Goal: Task Accomplishment & Management: Manage account settings

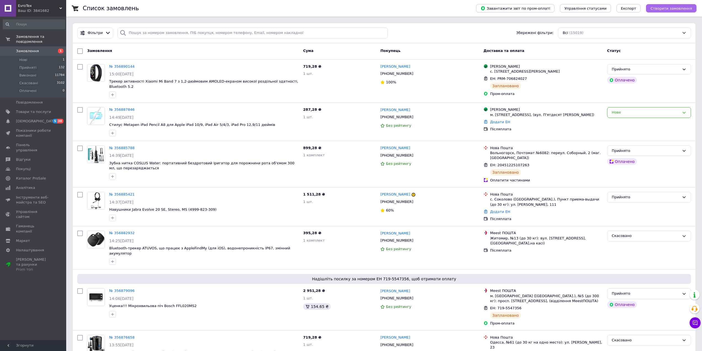
click at [675, 7] on span "Створити замовлення" at bounding box center [671, 8] width 42 height 4
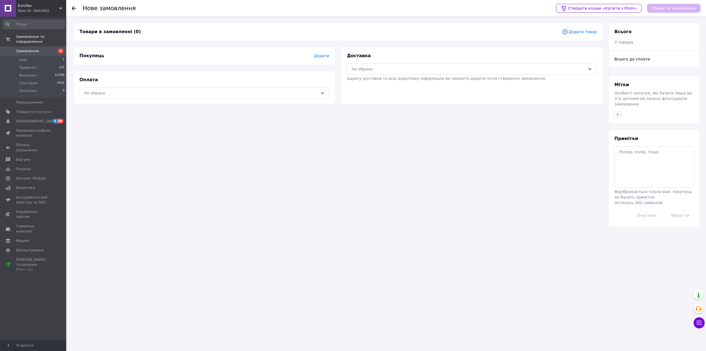
click at [411, 76] on span "Адресу доставки та всю додаткову інформацію ви зможете додати після створення з…" at bounding box center [446, 78] width 199 height 4
click at [388, 72] on div "Не обрано" at bounding box center [472, 68] width 250 height 11
click at [371, 81] on span "Нова Пошта (платна)" at bounding box center [476, 81] width 232 height 6
click at [247, 89] on div "Не обрано" at bounding box center [204, 92] width 250 height 11
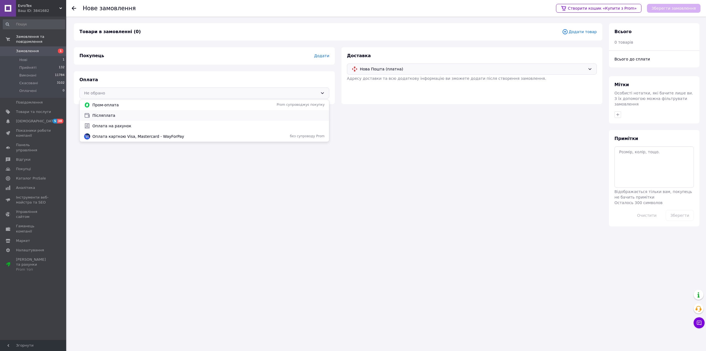
click at [146, 114] on span "Післяплата" at bounding box center [208, 116] width 232 height 6
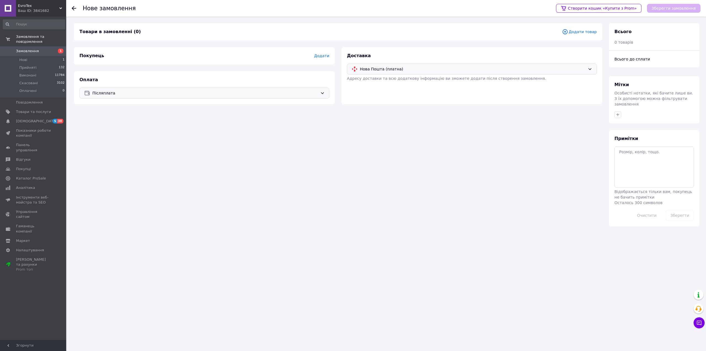
click at [319, 55] on span "Додати" at bounding box center [321, 56] width 15 height 4
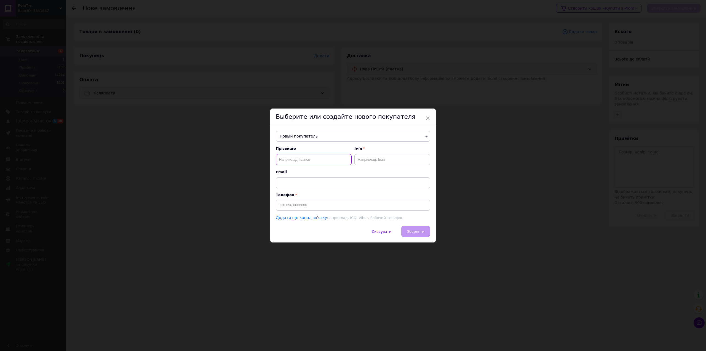
click at [287, 160] on input "text" at bounding box center [314, 159] width 76 height 11
type input "Федюк"
click at [373, 160] on input "text" at bounding box center [392, 159] width 76 height 11
type input "Олег"
click at [335, 200] on input at bounding box center [353, 204] width 154 height 11
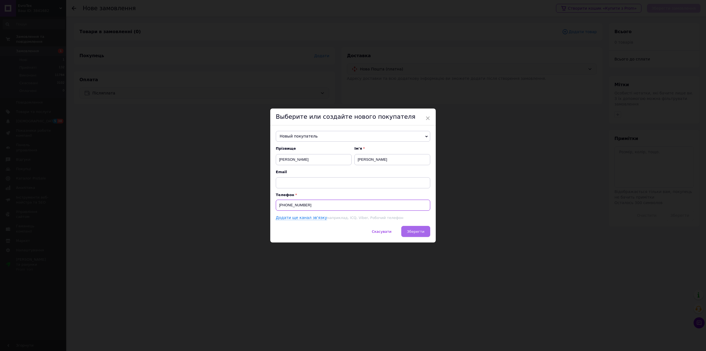
type input "[PHONE_NUMBER]"
click at [416, 233] on span "Зберегти" at bounding box center [415, 231] width 17 height 4
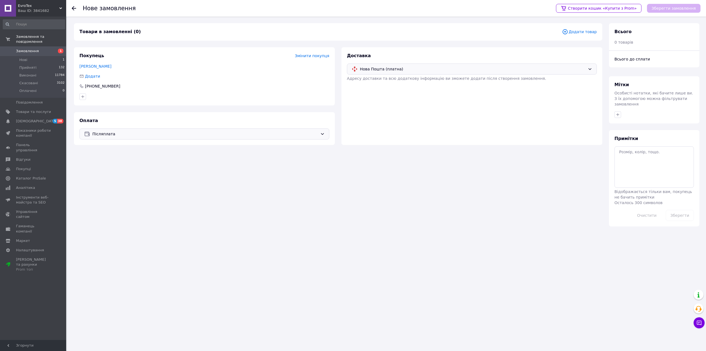
click at [593, 29] on div "Товари в замовленні (0) Додати товар" at bounding box center [338, 31] width 528 height 17
click at [593, 29] on span "Додати товар" at bounding box center [579, 32] width 35 height 6
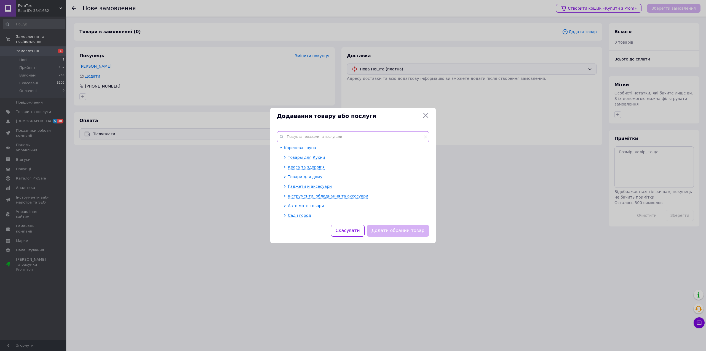
click at [292, 133] on input "text" at bounding box center [353, 136] width 152 height 11
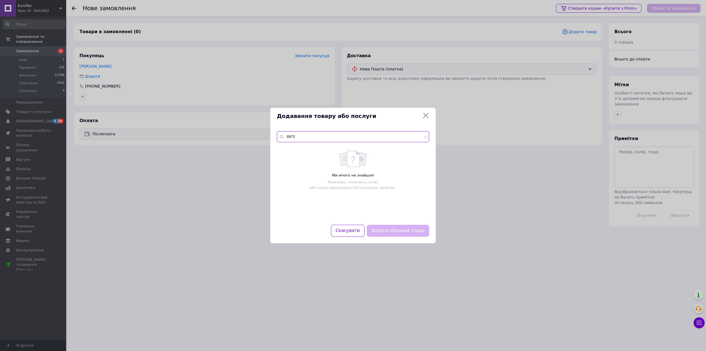
drag, startPoint x: 296, startPoint y: 134, endPoint x: 274, endPoint y: 134, distance: 22.6
click at [274, 134] on div "6973 Ми нічого не знайшли Можливо, помилка у слові або немає відповідностей за …" at bounding box center [352, 174] width 165 height 100
type input "6378"
click at [283, 151] on span at bounding box center [282, 150] width 4 height 4
click at [283, 151] on input "checkbox" at bounding box center [282, 150] width 4 height 4
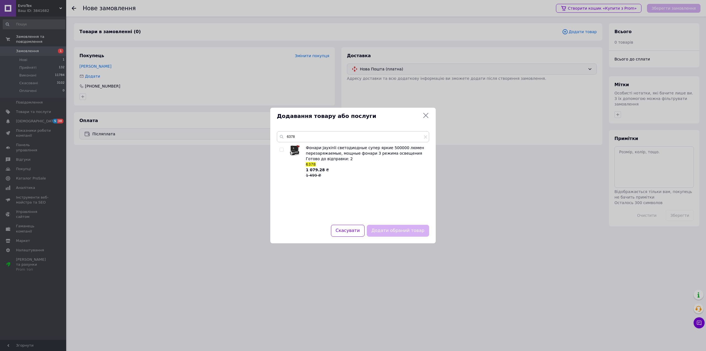
checkbox input "true"
click at [393, 230] on button "Додати обраний товар" at bounding box center [398, 230] width 62 height 12
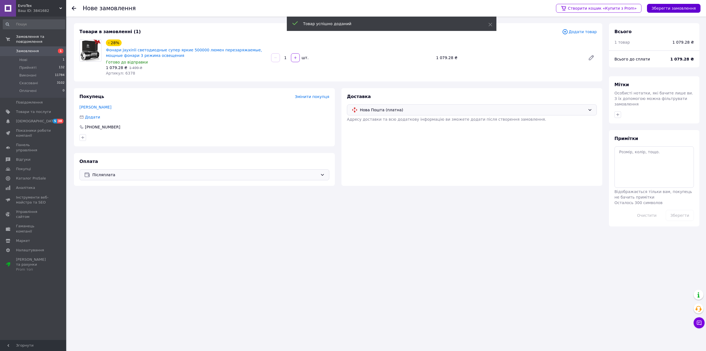
click at [664, 7] on button "Зберегти замовлення" at bounding box center [674, 8] width 54 height 9
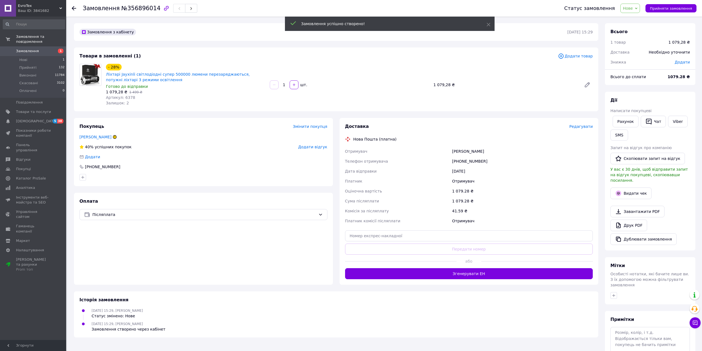
click at [588, 124] on span "Редагувати" at bounding box center [580, 126] width 23 height 4
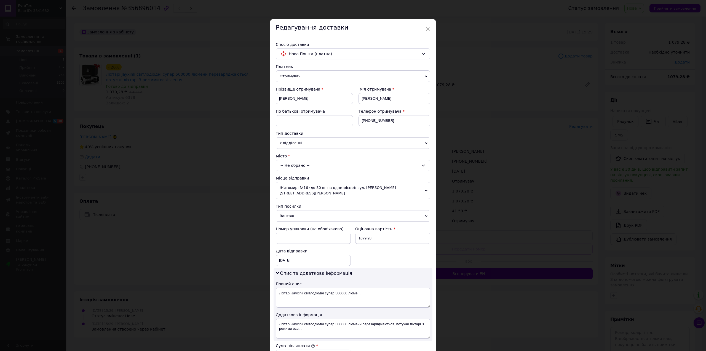
click at [286, 164] on div "-- Не обрано --" at bounding box center [353, 165] width 154 height 11
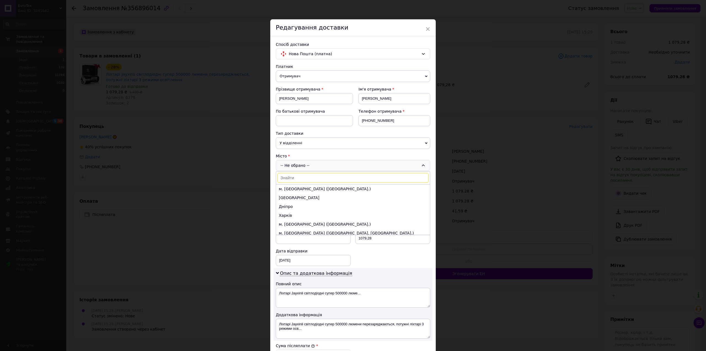
click at [296, 173] on input at bounding box center [352, 178] width 151 height 10
type input "Гайсин"
click at [295, 186] on li "Гайсин" at bounding box center [353, 188] width 154 height 9
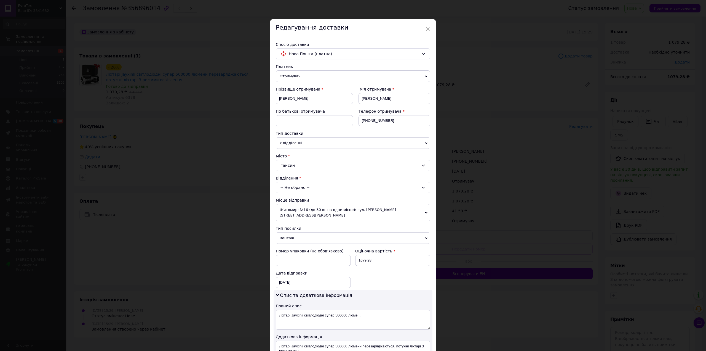
click at [297, 186] on div "-- Не обрано --" at bounding box center [353, 187] width 154 height 11
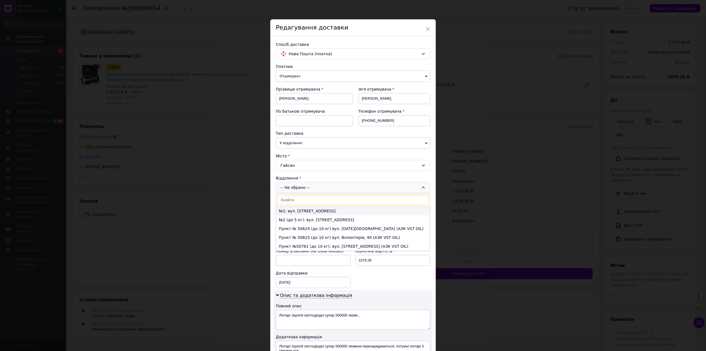
click at [299, 212] on li "№1: вул. Механізаторів, 15А" at bounding box center [353, 210] width 154 height 9
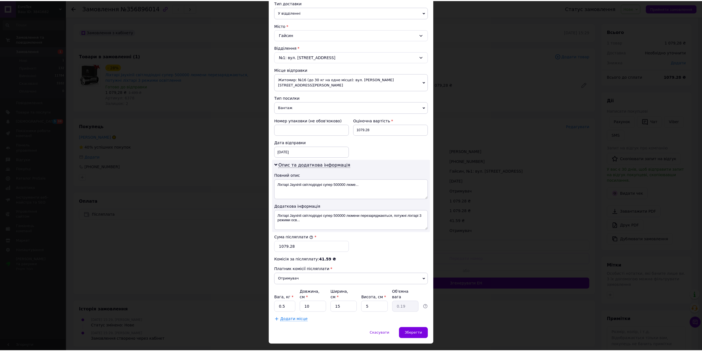
scroll to position [132, 0]
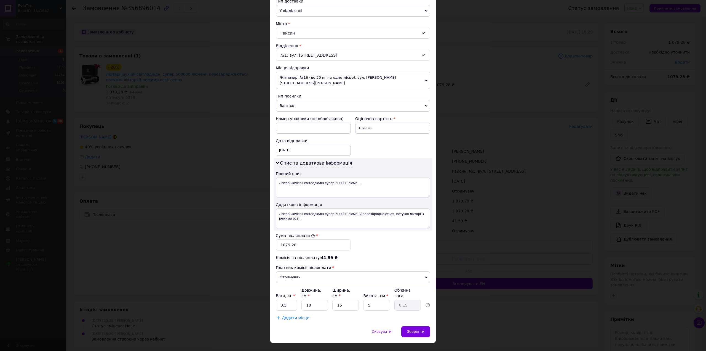
click at [303, 76] on span "Житомир: №16 (до 30 кг на одне місце): вул. [PERSON_NAME][STREET_ADDRESS][PERSO…" at bounding box center [353, 80] width 154 height 17
click at [302, 90] on li "Житомир: просп. Незалежності ([STREET_ADDRESS]" at bounding box center [353, 94] width 154 height 8
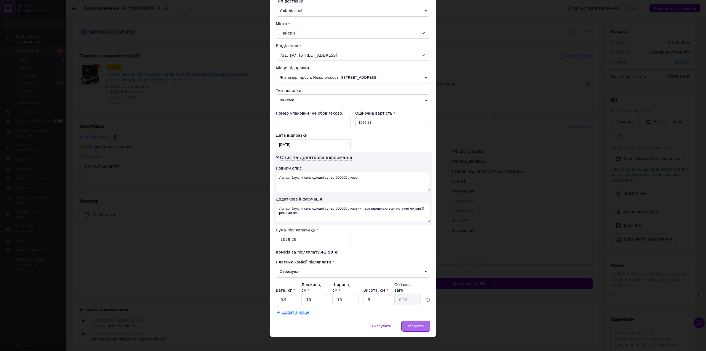
click at [412, 320] on div "Зберегти" at bounding box center [415, 325] width 29 height 11
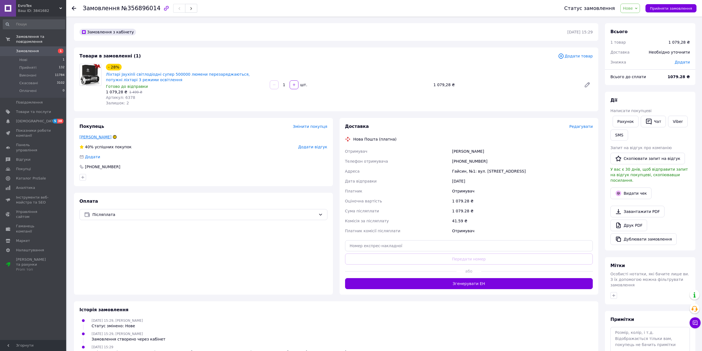
click at [95, 135] on link "Федюк Олег" at bounding box center [95, 137] width 32 height 4
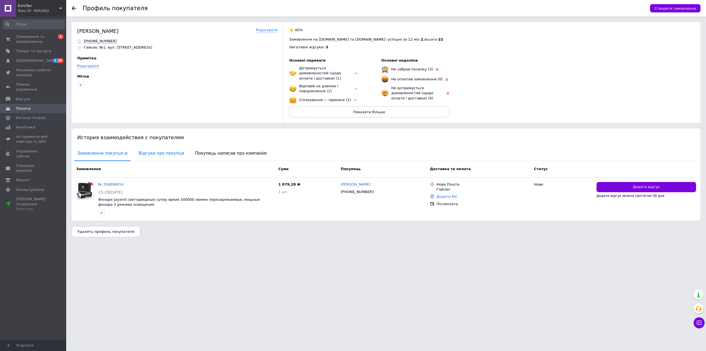
click at [143, 151] on span "Відгуки про покупця" at bounding box center [161, 153] width 51 height 14
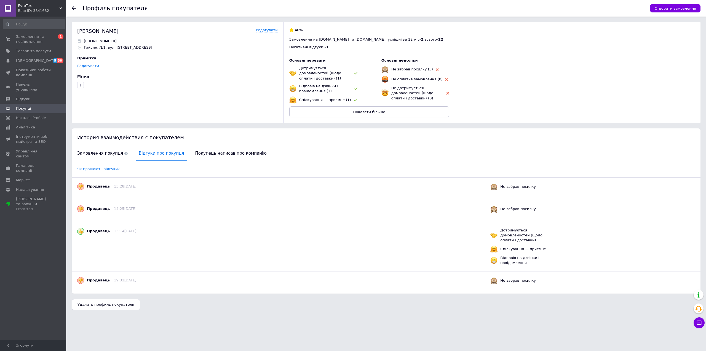
drag, startPoint x: 172, startPoint y: 206, endPoint x: 82, endPoint y: 179, distance: 93.3
click at [82, 179] on div "Як працюють відгуки? Продавець 13:28, 10.05.2025 Не забрав посилку Продавець 14…" at bounding box center [386, 227] width 629 height 132
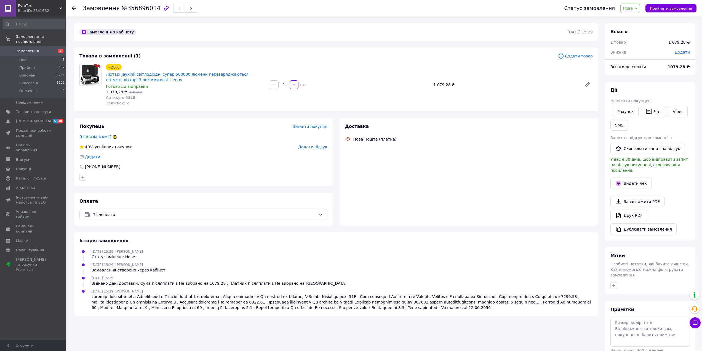
click at [633, 9] on span "Нове" at bounding box center [628, 8] width 10 height 4
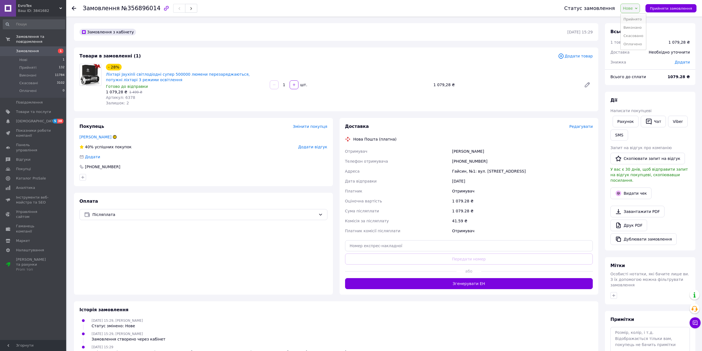
click at [636, 19] on li "Прийнято" at bounding box center [633, 19] width 25 height 8
click at [490, 280] on button "Згенерувати ЕН" at bounding box center [469, 283] width 248 height 11
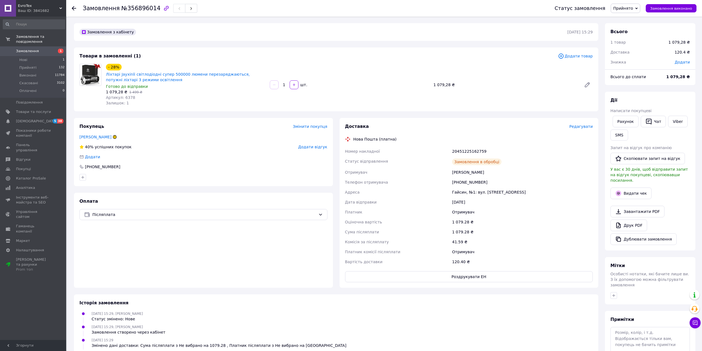
click at [463, 151] on div "20451225162759" at bounding box center [522, 151] width 143 height 10
copy div "20451225162759"
click at [624, 135] on button "SMS" at bounding box center [619, 134] width 18 height 11
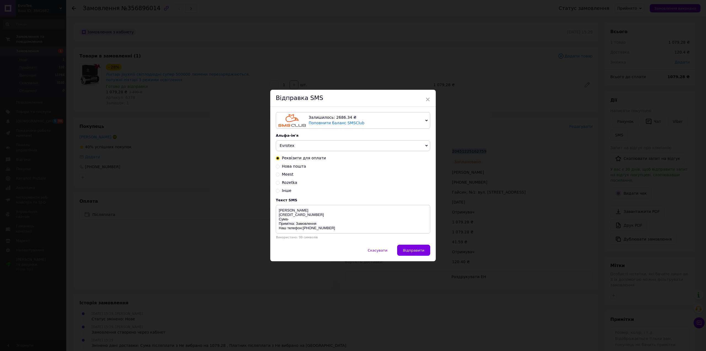
click at [285, 165] on span "Нова пошта" at bounding box center [294, 166] width 24 height 4
click at [280, 165] on input "Нова пошта" at bounding box center [278, 166] width 4 height 4
radio input "true"
radio input "false"
type textarea "Zamovlennia bude vidpravlenno Novoi Pochtoi.TTN . [PERSON_NAME] telefon:[PHONE_…"
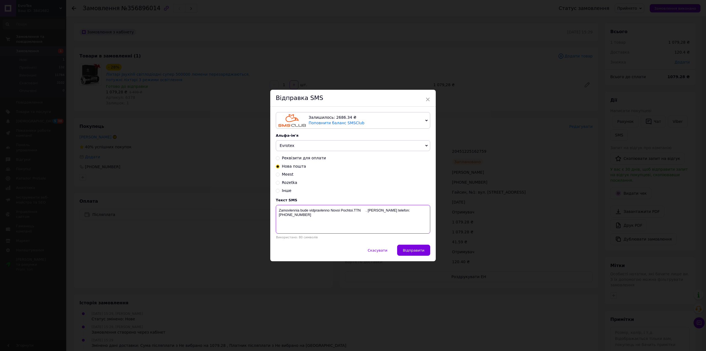
click at [362, 213] on textarea "Zamovlennia bude vidpravlenno Novoi Pochtoi.TTN . [PERSON_NAME] telefon:[PHONE_…" at bounding box center [353, 219] width 154 height 29
drag, startPoint x: 363, startPoint y: 212, endPoint x: 506, endPoint y: 154, distance: 154.0
click at [506, 154] on div "× Відправка SMS Залишилось: 2686.34 ₴ Поповнити баланс SMSClub Підключити LetsA…" at bounding box center [353, 175] width 706 height 351
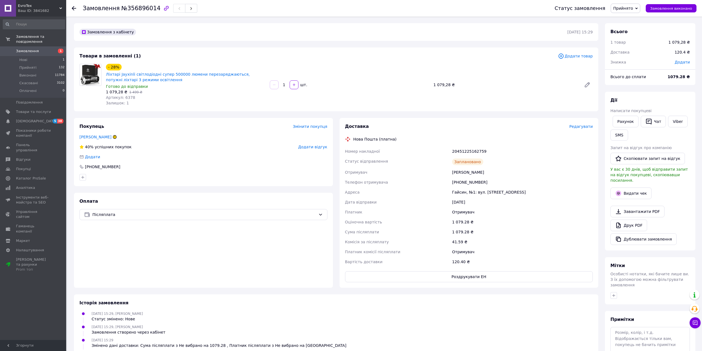
click at [203, 170] on div "Покупець Змінити покупця Федюк Олег 40% успішних покупок Додати відгук Додати +…" at bounding box center [203, 152] width 259 height 68
click at [125, 10] on span "№356896014" at bounding box center [140, 8] width 39 height 7
click at [519, 148] on div "20451225162759" at bounding box center [522, 151] width 143 height 10
click at [459, 151] on div "20451225162759" at bounding box center [522, 151] width 143 height 10
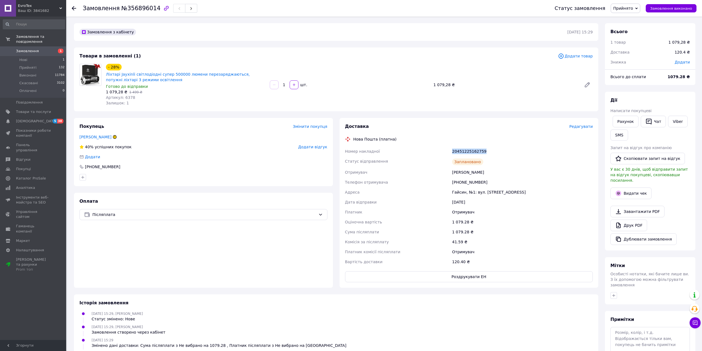
click at [459, 151] on div "20451225162759" at bounding box center [522, 151] width 143 height 10
copy div "20451225162759"
click at [135, 6] on span "№356896014" at bounding box center [140, 8] width 39 height 7
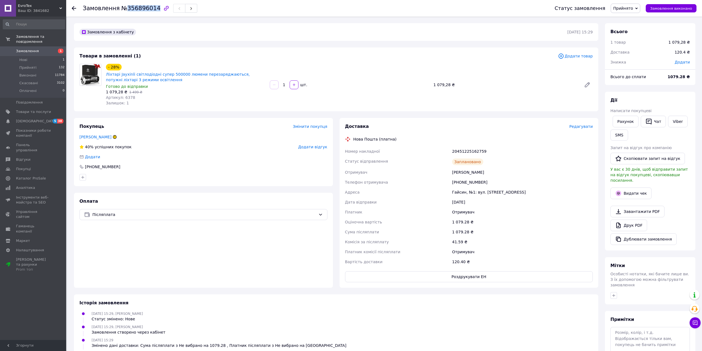
copy span "356896014"
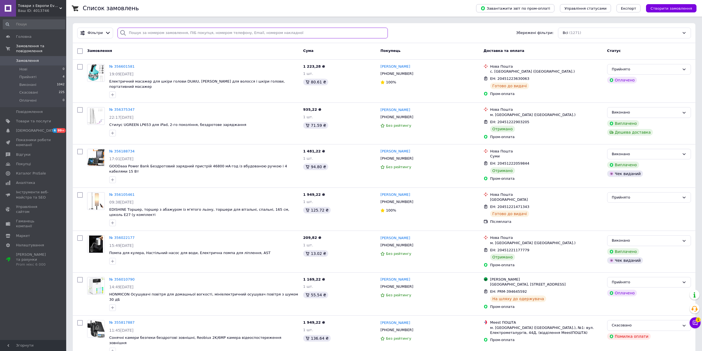
click at [164, 31] on input "search" at bounding box center [252, 33] width 270 height 11
paste input "0667290591"
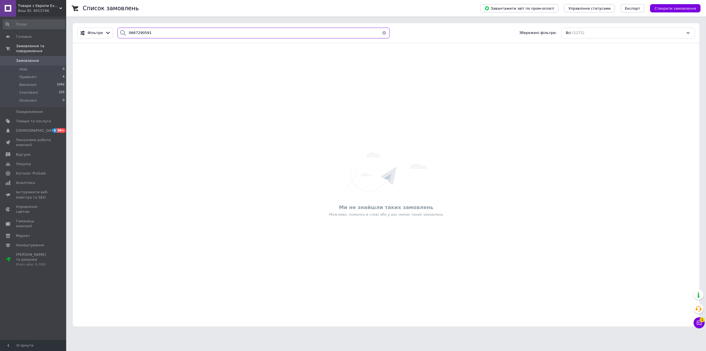
type input "0667290591"
click at [57, 8] on div "Ваш ID: 4013746" at bounding box center [42, 10] width 48 height 5
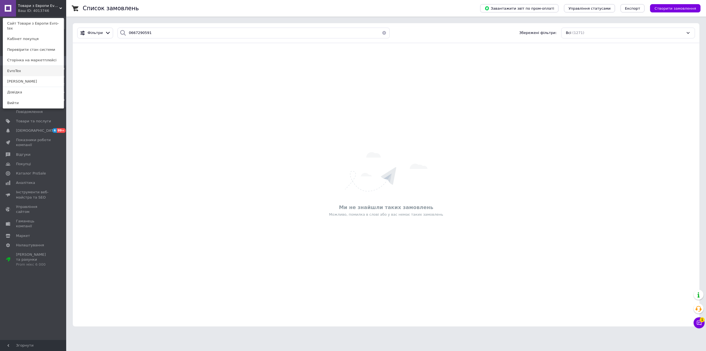
click at [30, 66] on link "EvroTex" at bounding box center [33, 71] width 61 height 10
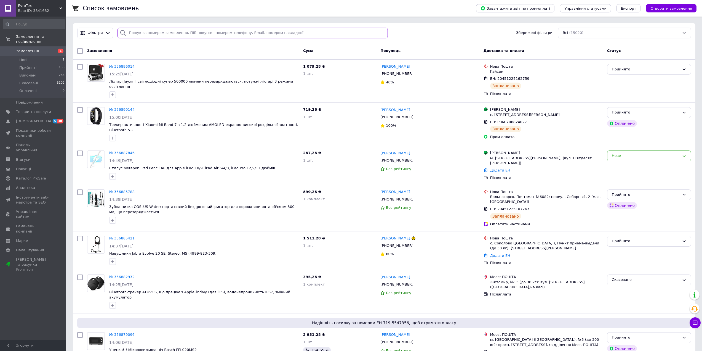
click at [161, 33] on input "search" at bounding box center [252, 33] width 270 height 11
paste input "0667290591"
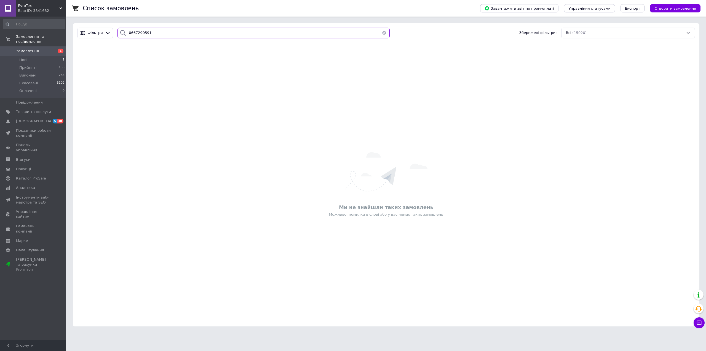
click at [157, 34] on input "0667290591" at bounding box center [253, 33] width 272 height 11
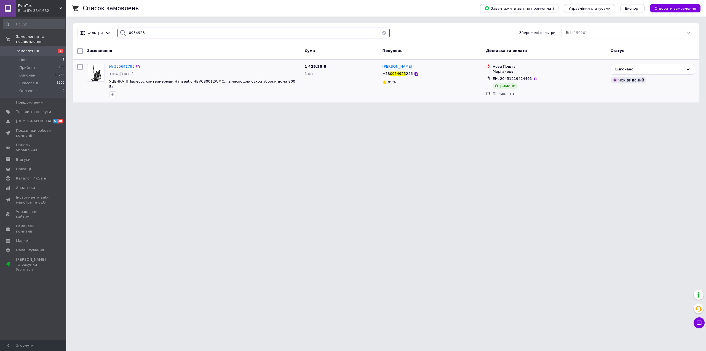
type input "0954923"
click at [120, 67] on span "№ 355641795" at bounding box center [121, 66] width 25 height 4
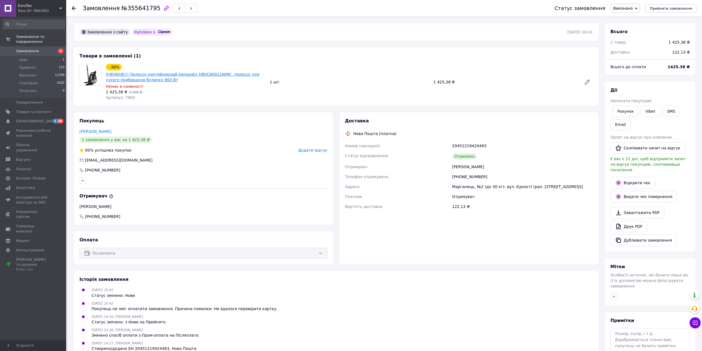
click at [125, 75] on link "УЧЕНЕНЕ!!! Пилосос контейнерний Hanseatic HBVC80012WMC, пилосос для сухого приб…" at bounding box center [182, 77] width 153 height 10
click at [126, 97] on span "Артикул: 7862" at bounding box center [120, 97] width 29 height 4
copy span "7862"
click at [37, 109] on span "Товари та послуги" at bounding box center [33, 111] width 35 height 5
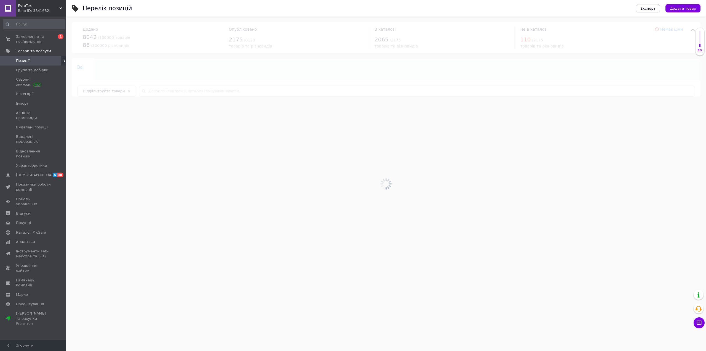
click at [193, 91] on div at bounding box center [386, 184] width 640 height 334
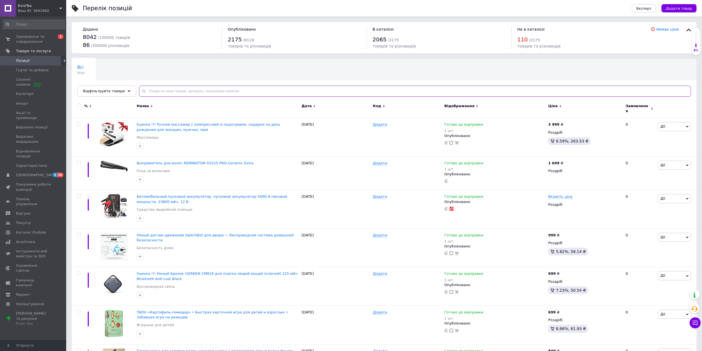
click at [200, 93] on input "text" at bounding box center [415, 90] width 552 height 11
paste input "7862"
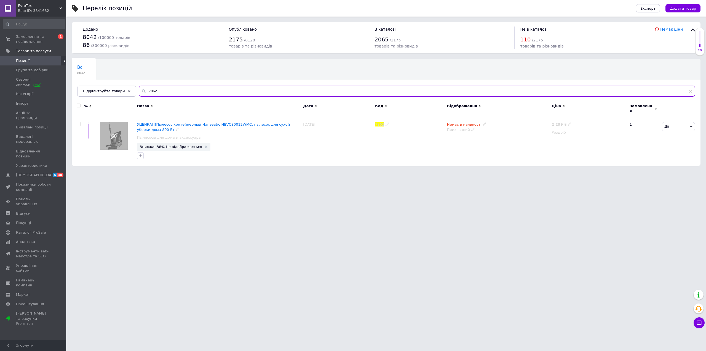
type input "7862"
click at [159, 122] on span "УЦЕНКА!!!Пылесос контейнерный Hanseatic HBVC80012WMC, пылесос для сухой уборки …" at bounding box center [213, 126] width 153 height 9
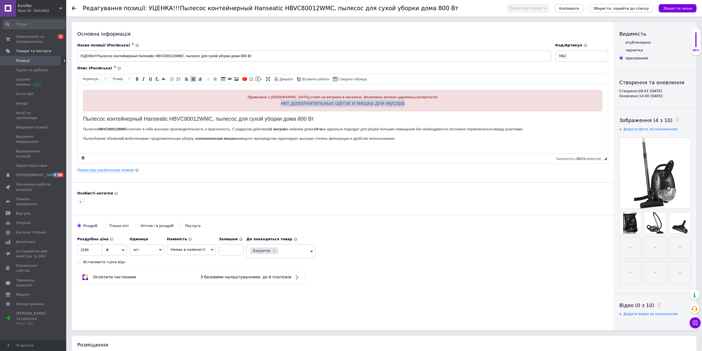
drag, startPoint x: 257, startPoint y: 102, endPoint x: 409, endPoint y: 106, distance: 151.7
click at [409, 106] on div "Привезено с [GEOGRAPHIC_DATA],стоял на витрине в магазине. Возможны мелкие цара…" at bounding box center [342, 100] width 519 height 21
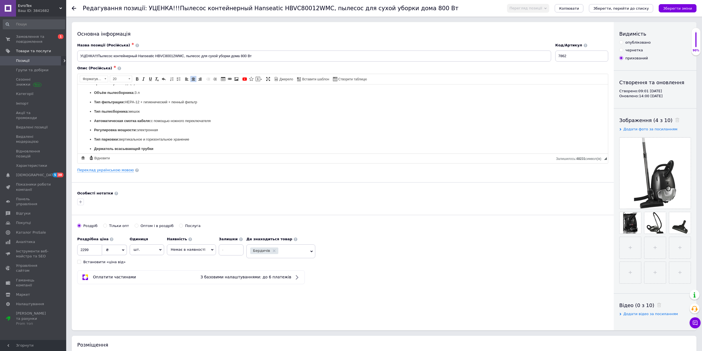
scroll to position [165, 0]
drag, startPoint x: 155, startPoint y: 113, endPoint x: 94, endPoint y: 113, distance: 61.2
click at [94, 113] on ul "Мощность двигателя: 800 Вт Мощность всасывания на насадке: 180 Вт Уровень шума:…" at bounding box center [342, 132] width 519 height 136
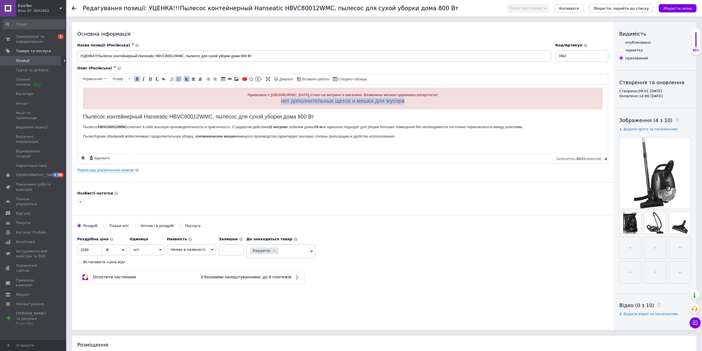
scroll to position [0, 0]
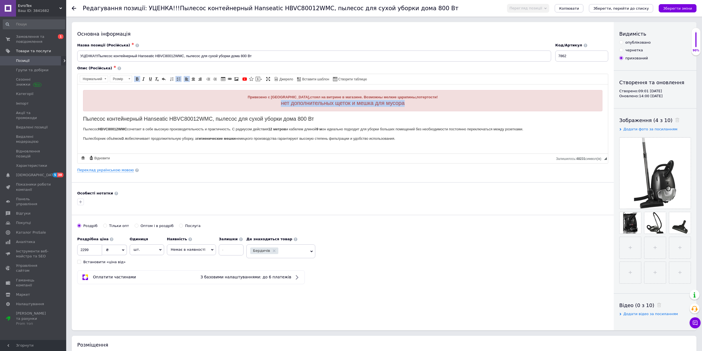
drag, startPoint x: 414, startPoint y: 105, endPoint x: 260, endPoint y: 106, distance: 154.2
click at [260, 106] on div "нет дополнительных щеток и мешка для мусора" at bounding box center [342, 103] width 510 height 7
click at [419, 52] on input "УЦЕНКА!!!Пылесос контейнерный Hanseatic HBVC80012WMC, пылесос для сухой уборки …" at bounding box center [314, 55] width 474 height 11
click at [36, 62] on span "Позиції" at bounding box center [33, 60] width 35 height 5
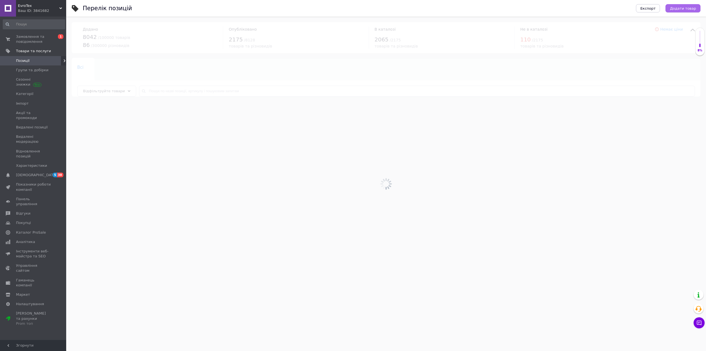
click at [693, 9] on span "Додати товар" at bounding box center [683, 8] width 26 height 4
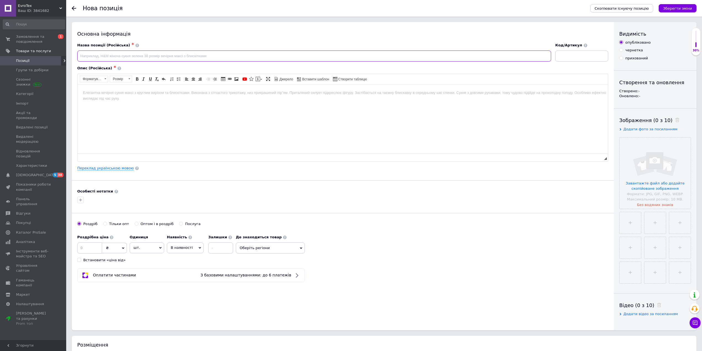
click at [423, 57] on input at bounding box center [314, 55] width 474 height 11
paste input "Зарядное устройство Xtar X2 New"
type input "Зарядное устройство Xtar X2 New"
click at [274, 101] on html at bounding box center [342, 92] width 530 height 17
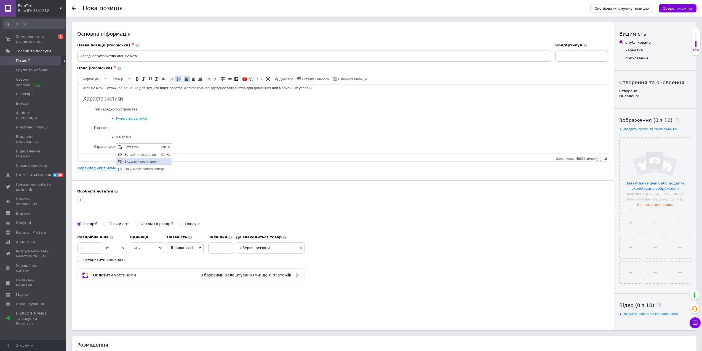
drag, startPoint x: 135, startPoint y: 161, endPoint x: 248, endPoint y: 296, distance: 176.7
click at [135, 161] on span "Видалити посилання" at bounding box center [147, 161] width 49 height 7
drag, startPoint x: 137, startPoint y: 130, endPoint x: 114, endPoint y: 132, distance: 22.2
click at [114, 134] on ul "3 месяца" at bounding box center [348, 137] width 486 height 6
drag, startPoint x: 143, startPoint y: 117, endPoint x: 221, endPoint y: 201, distance: 115.3
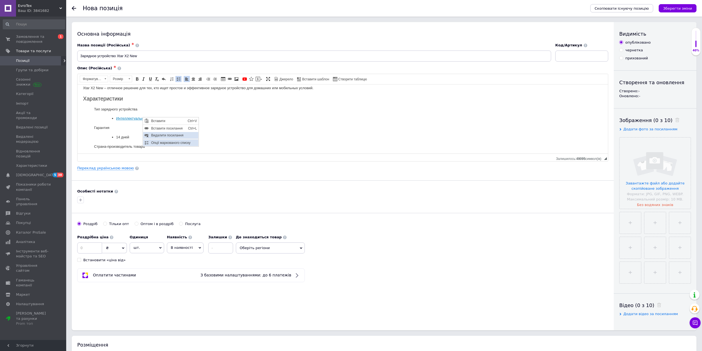
drag, startPoint x: 163, startPoint y: 143, endPoint x: 165, endPoint y: 136, distance: 7.8
click at [165, 136] on div "Вставити Ctrl+V Сполучення клавіш Ctrl+V Вставити посилання Ctrl+L Сполучення к…" at bounding box center [171, 131] width 56 height 28
click at [165, 136] on span "Видалити посилання" at bounding box center [174, 135] width 49 height 7
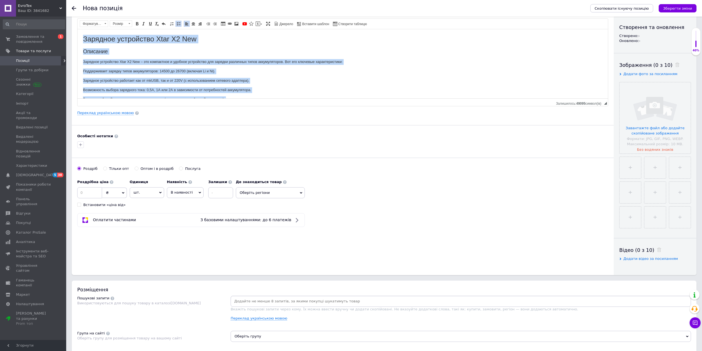
drag, startPoint x: 134, startPoint y: 91, endPoint x: 154, endPoint y: 71, distance: 28.9
click at [77, 40] on html "Зарядное устройство Xtar X2 New Описание Зарядное устройство Xtar X2 New – это …" at bounding box center [342, 111] width 530 height 165
click at [182, 55] on body "Зарядное устройство Xtar X2 New Описание Зарядное устройство Xtar X2 New – это …" at bounding box center [342, 111] width 519 height 154
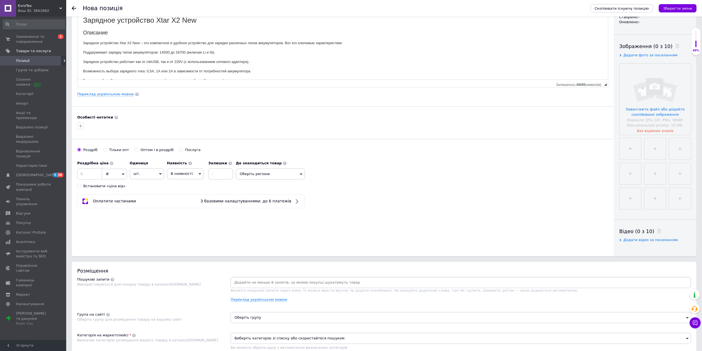
scroll to position [55, 0]
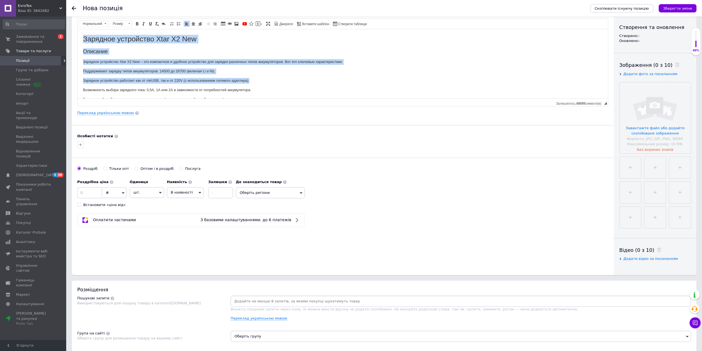
drag, startPoint x: 260, startPoint y: 81, endPoint x: 74, endPoint y: 29, distance: 192.6
click at [77, 29] on html "Зарядное устройство Xtar X2 New Описание Зарядное устройство Xtar X2 New – это …" at bounding box center [342, 111] width 530 height 165
copy body "Зарядное устройство Xtar X2 New Описание Зарядное устройство Xtar X2 New – это …"
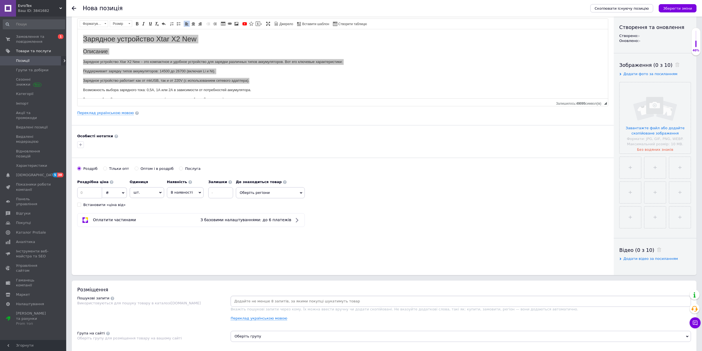
drag, startPoint x: 220, startPoint y: 195, endPoint x: 212, endPoint y: 196, distance: 8.9
click at [221, 195] on input at bounding box center [220, 192] width 25 height 11
type input "1"
click at [187, 194] on span "В наявності" at bounding box center [182, 192] width 22 height 4
click at [183, 228] on li "Готово до відправки" at bounding box center [185, 226] width 36 height 13
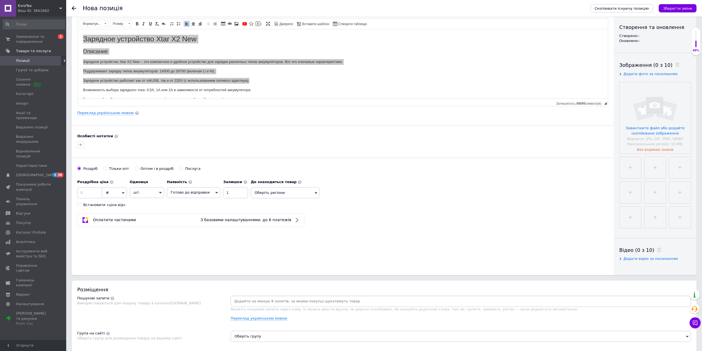
click at [266, 195] on span "Оберіть регіони" at bounding box center [285, 192] width 69 height 11
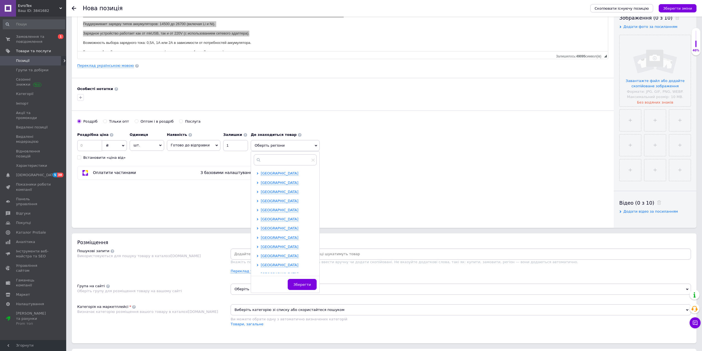
scroll to position [110, 0]
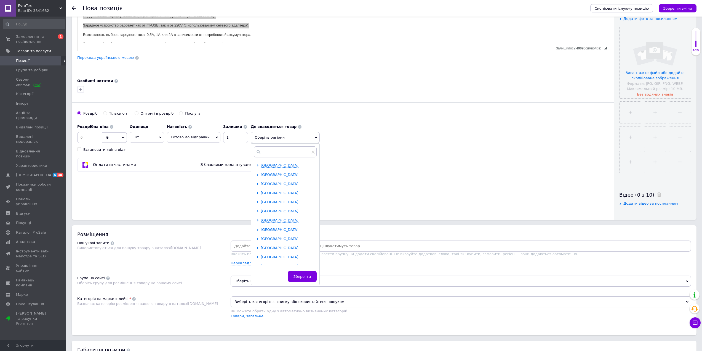
click at [271, 210] on span "[GEOGRAPHIC_DATA]" at bounding box center [280, 211] width 38 height 4
click at [272, 223] on ul "Бердичів Житомир Звягель Коростень" at bounding box center [289, 234] width 56 height 33
click at [272, 220] on span "Бердичів" at bounding box center [278, 220] width 17 height 4
checkbox input "true"
click at [483, 150] on div "Роздрібна ціна ₴ $ EUR CHF GBP ¥ PLN ₸ MDL HUF KGS CNY TRY KRW lei Встановити «…" at bounding box center [342, 136] width 531 height 31
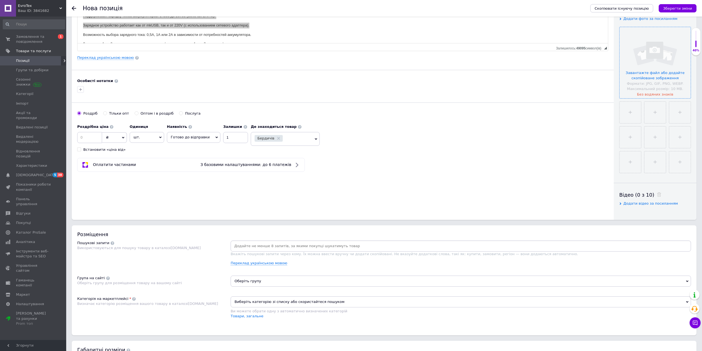
click at [670, 81] on input "file" at bounding box center [654, 62] width 71 height 71
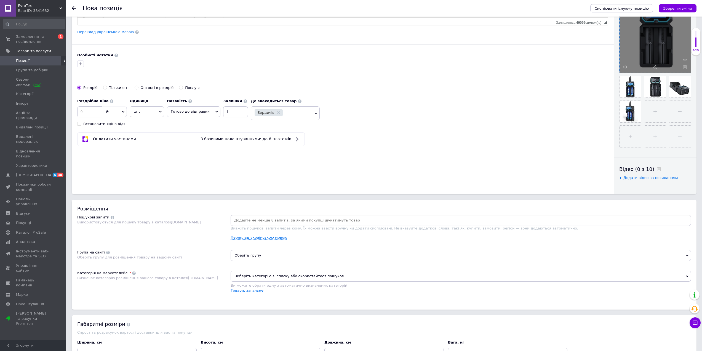
scroll to position [138, 0]
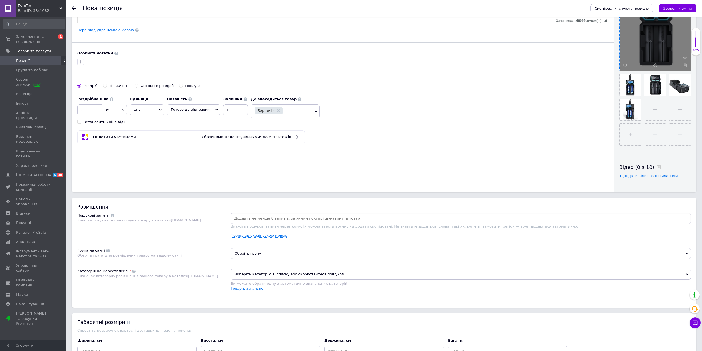
click at [277, 223] on div at bounding box center [461, 218] width 460 height 11
click at [277, 218] on input at bounding box center [461, 218] width 458 height 8
click at [91, 111] on input at bounding box center [89, 109] width 25 height 11
type input "999"
drag, startPoint x: 173, startPoint y: 151, endPoint x: 179, endPoint y: 165, distance: 15.5
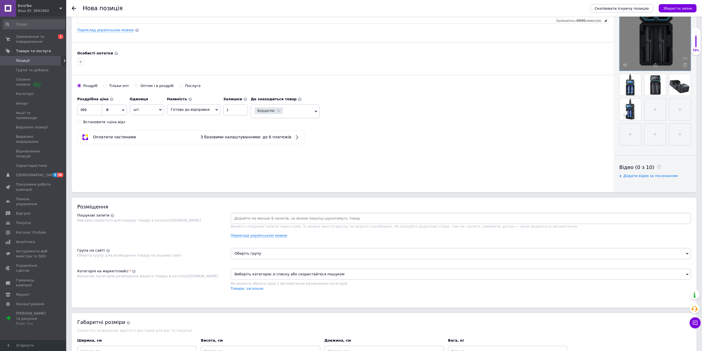
click at [174, 151] on div "Основна інформація Назва позиції (Російська) ✱ Зарядное устройство Xtar X2 New …" at bounding box center [343, 38] width 542 height 308
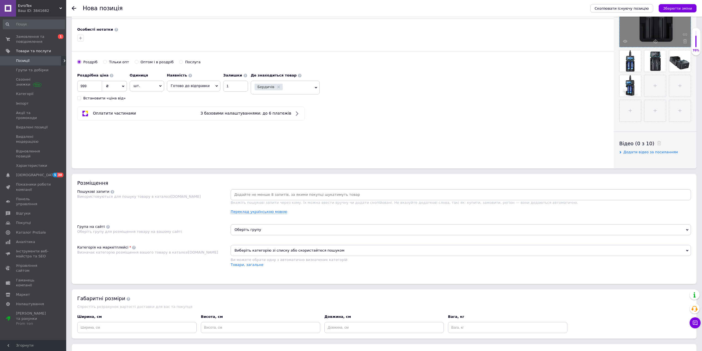
scroll to position [193, 0]
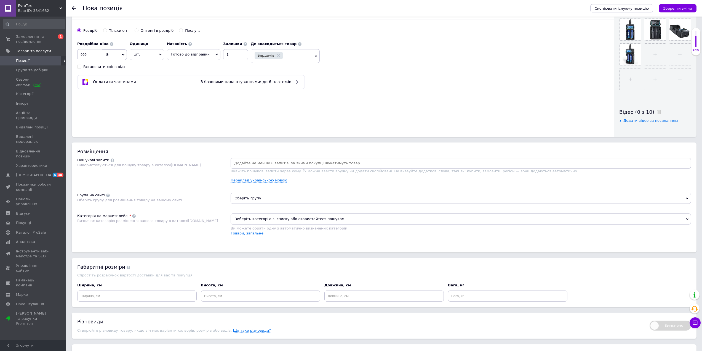
click at [280, 162] on input at bounding box center [461, 163] width 458 height 8
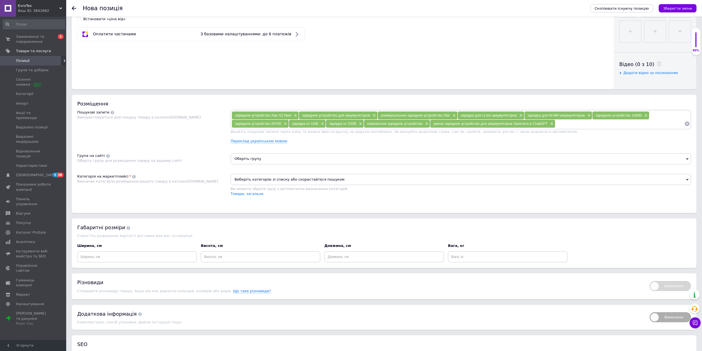
scroll to position [248, 0]
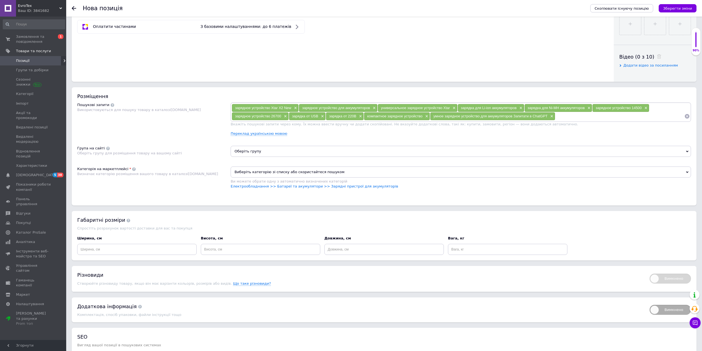
drag, startPoint x: 291, startPoint y: 181, endPoint x: 287, endPoint y: 194, distance: 13.5
click at [291, 181] on div "Ви можете обрати одну з автоматично визначених категорій" at bounding box center [461, 181] width 460 height 5
click at [287, 194] on div "Виберіть категорію зі списку або скористайтеся пошуком Ви можете обрати одну з …" at bounding box center [461, 180] width 460 height 28
click at [290, 186] on link "Електрообладнання >> Батареї та акумулятори >> Зарядні пристрої для акумуляторів" at bounding box center [314, 186] width 167 height 4
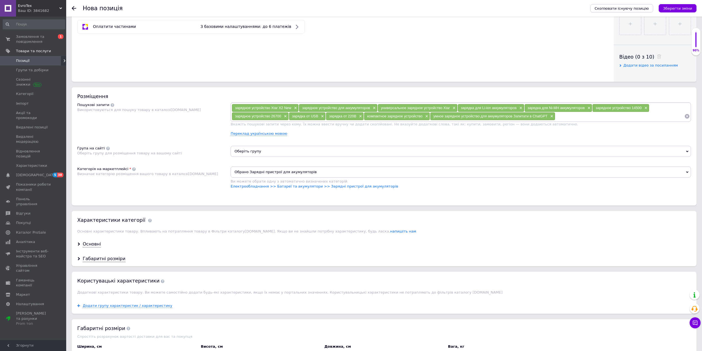
click at [270, 151] on span "Оберіть групу" at bounding box center [461, 151] width 460 height 11
click at [270, 167] on input "text" at bounding box center [461, 165] width 454 height 11
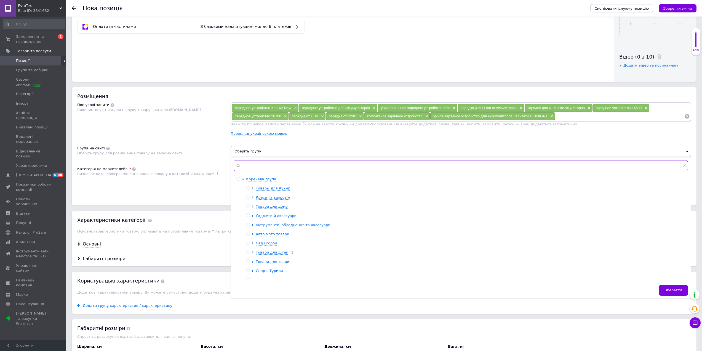
type input "[PERSON_NAME]"
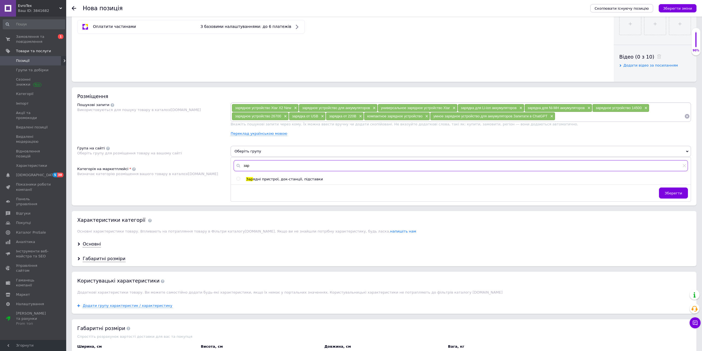
type input "зар"
click at [288, 181] on div "Зар ядні пристрої, док-станції, підставки" at bounding box center [467, 179] width 442 height 5
click at [287, 176] on div "зар Зар ядні пристрої, док-станції, підставки Зберегти" at bounding box center [461, 179] width 460 height 44
click at [285, 181] on div "Зар ядні пристрої, док-станції, підставки" at bounding box center [467, 179] width 442 height 5
click at [237, 178] on input "radio" at bounding box center [238, 179] width 4 height 4
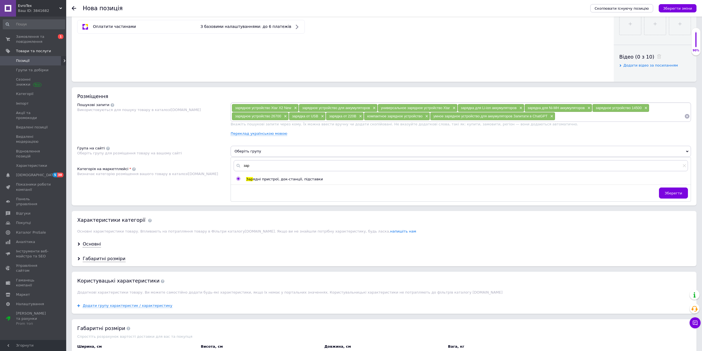
radio input "true"
click at [202, 134] on div "Пошукові запити Використовуються для пошуку товару в каталозі [DOMAIN_NAME]" at bounding box center [153, 121] width 153 height 38
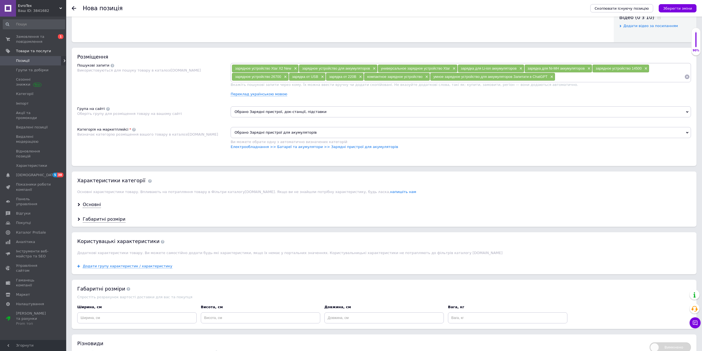
scroll to position [359, 0]
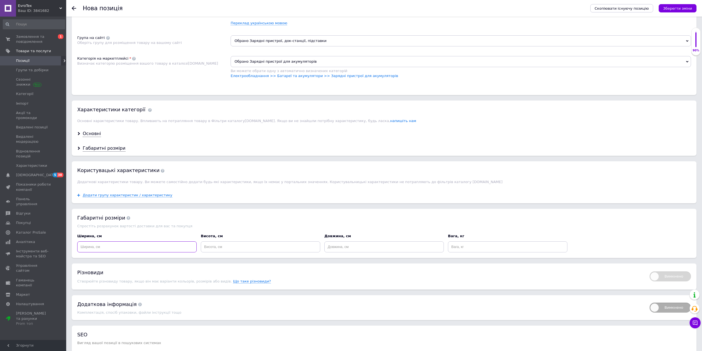
click at [151, 249] on input at bounding box center [136, 246] width 119 height 11
type input "10"
click at [248, 247] on input at bounding box center [260, 246] width 119 height 11
type input "10"
drag, startPoint x: 343, startPoint y: 250, endPoint x: 363, endPoint y: 248, distance: 20.2
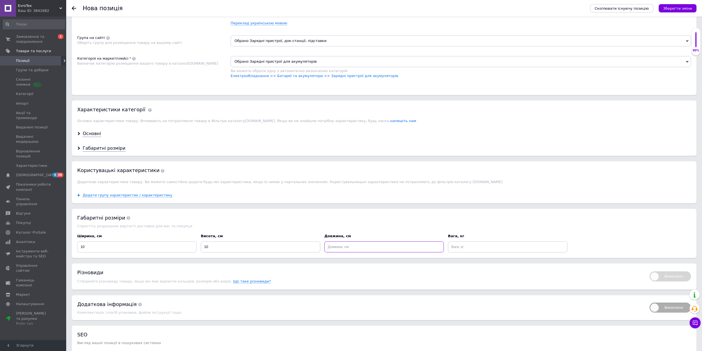
click at [344, 250] on input at bounding box center [383, 246] width 119 height 11
type input "10"
click at [447, 245] on div "Вага, кг" at bounding box center [508, 242] width 124 height 23
click at [465, 247] on input at bounding box center [507, 246] width 119 height 11
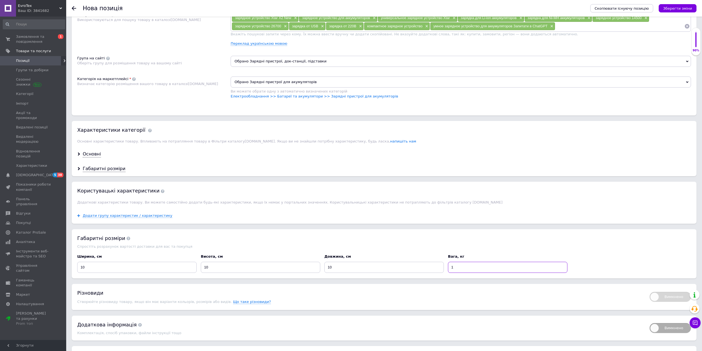
scroll to position [303, 0]
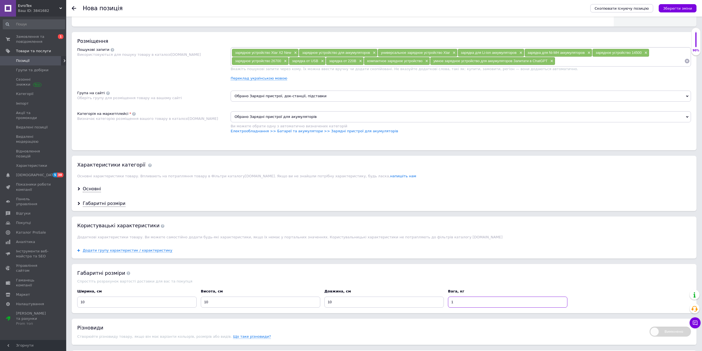
type input "1"
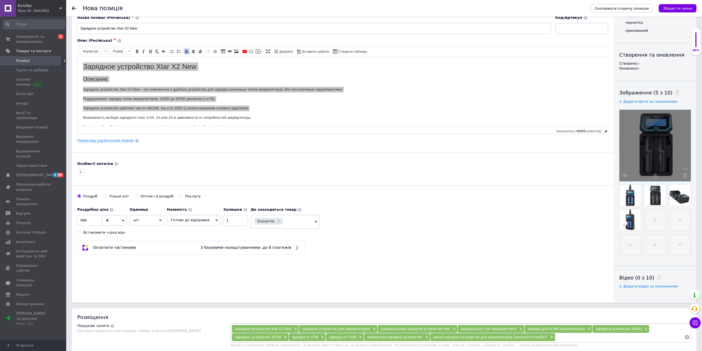
scroll to position [0, 0]
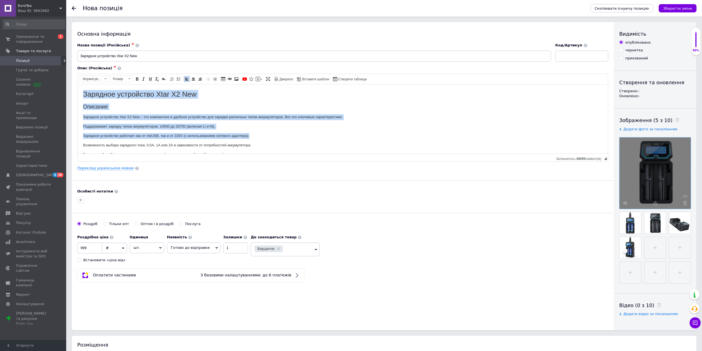
click at [81, 91] on html "Зарядное устройство Xtar X2 New Описание Зарядное устройство Xtar X2 New – это …" at bounding box center [342, 166] width 530 height 165
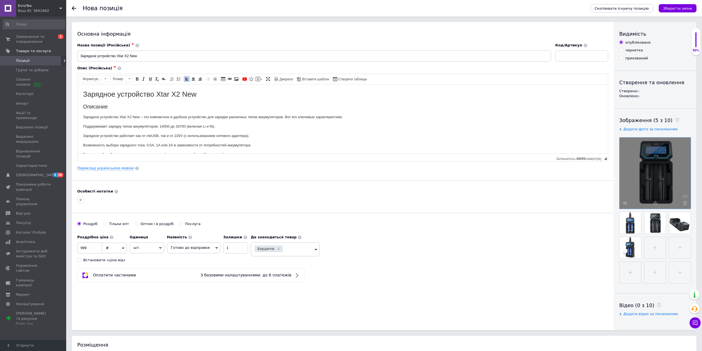
click at [84, 94] on html "Зарядное устройство Xtar X2 New Описание Зарядное устройство Xtar X2 New – это …" at bounding box center [342, 166] width 530 height 165
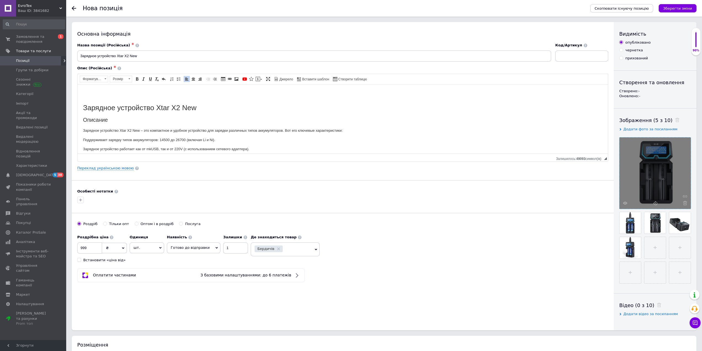
click at [119, 92] on h1 "Редактор, 7BC6B0CF-C7D9-4AE2-A367-B8988F2A8181" at bounding box center [342, 94] width 519 height 9
click at [259, 79] on span at bounding box center [258, 79] width 4 height 4
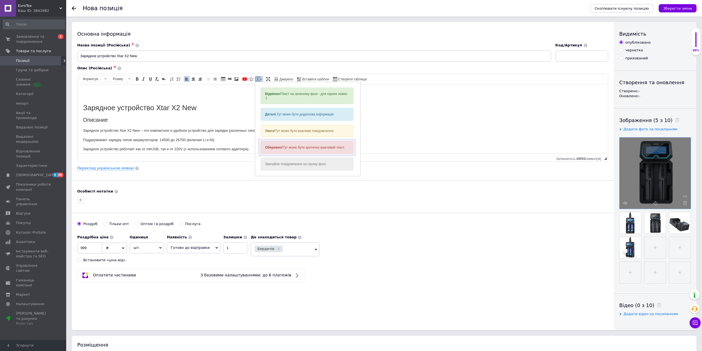
click at [287, 143] on div "Обережно! Тут може бути критично важливий текст." at bounding box center [307, 147] width 93 height 13
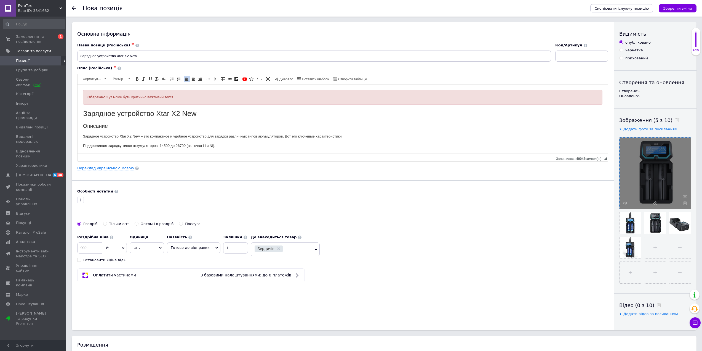
click at [197, 102] on div "Обережно! Тут може бути критично важливий текст." at bounding box center [342, 97] width 519 height 15
click at [193, 79] on span at bounding box center [193, 79] width 4 height 4
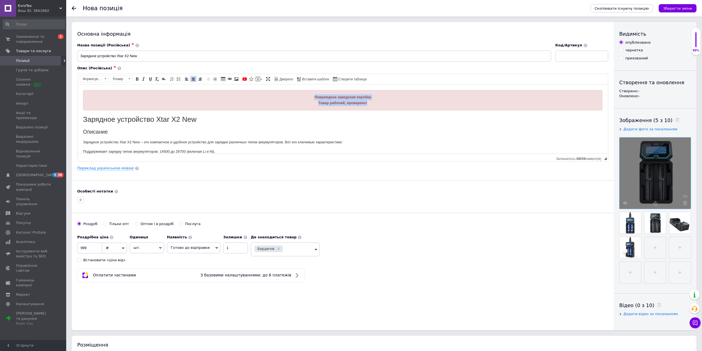
drag, startPoint x: 377, startPoint y: 105, endPoint x: 305, endPoint y: 92, distance: 72.8
click at [305, 92] on div "Повреждена заводская коробка Товар рабочий, проверено!" at bounding box center [342, 100] width 519 height 20
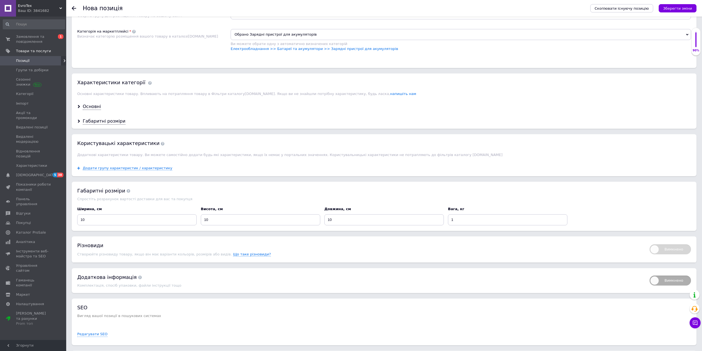
scroll to position [386, 0]
click at [690, 8] on icon "Зберегти зміни" at bounding box center [677, 8] width 29 height 4
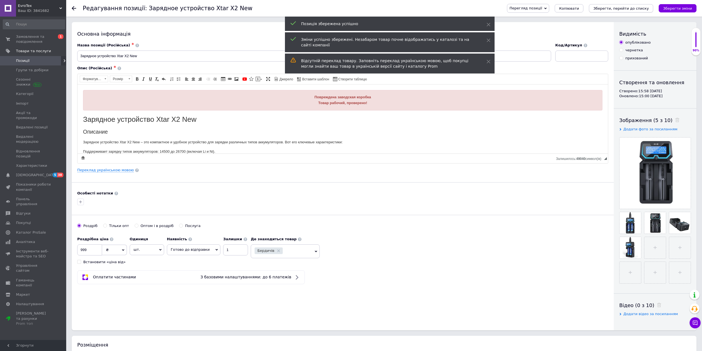
click at [639, 12] on button "Зберегти, перейти до списку" at bounding box center [621, 8] width 64 height 8
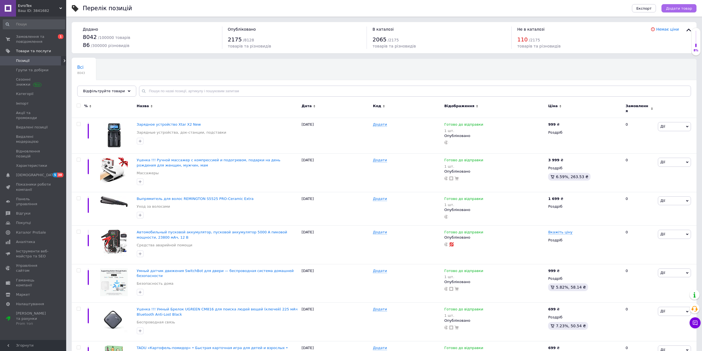
click at [688, 10] on span "Додати товар" at bounding box center [679, 8] width 26 height 4
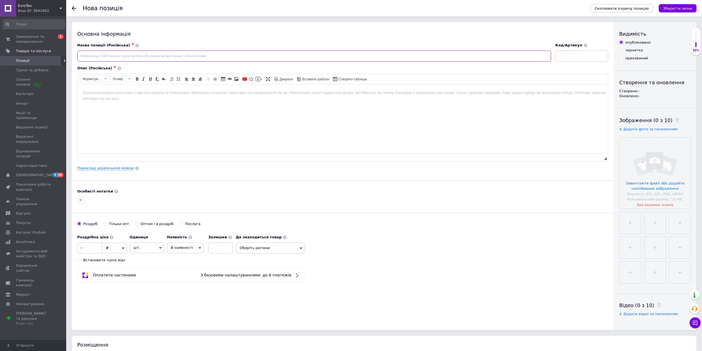
click at [136, 55] on input at bounding box center [314, 55] width 474 height 11
paste input "Умные часы CASCHO для мужчин и женщин, фитнес-трекеры и умные часы для iOS Andr…"
click at [138, 101] on html at bounding box center [342, 92] width 530 height 17
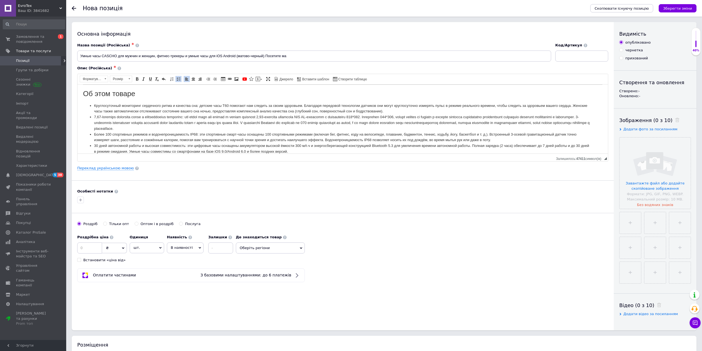
drag, startPoint x: 296, startPoint y: 53, endPoint x: 265, endPoint y: 56, distance: 31.3
click at [265, 56] on input "Умные часы CASCHO для мужчин и женщин, фитнес-трекеры и умные часы для iOS Andr…" at bounding box center [314, 55] width 474 height 11
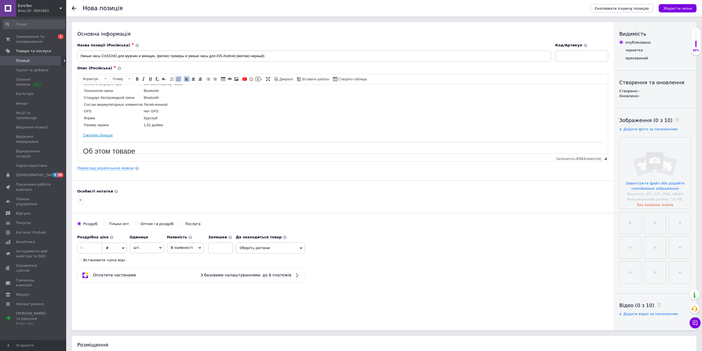
scroll to position [83, 0]
type input "Умные часы CASCHO для мужчин и женщин, фитнес-трекеры и умные часы для iOS Andr…"
drag, startPoint x: 121, startPoint y: 130, endPoint x: 155, endPoint y: 214, distance: 90.7
click at [77, 130] on html "Умные часы CASCHO для мужчин и женщин, фитнес-трекеры и умные часы для iOS Andr…" at bounding box center [342, 108] width 530 height 214
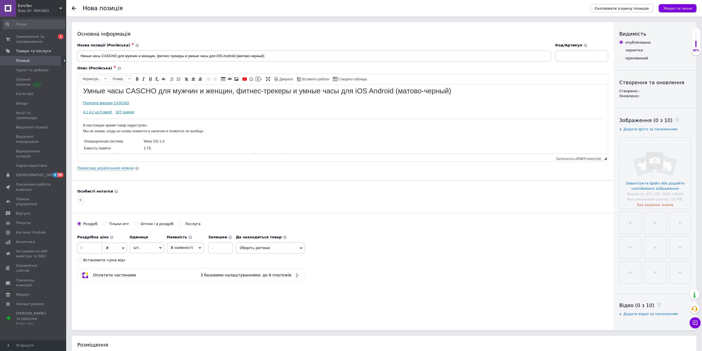
scroll to position [1, 0]
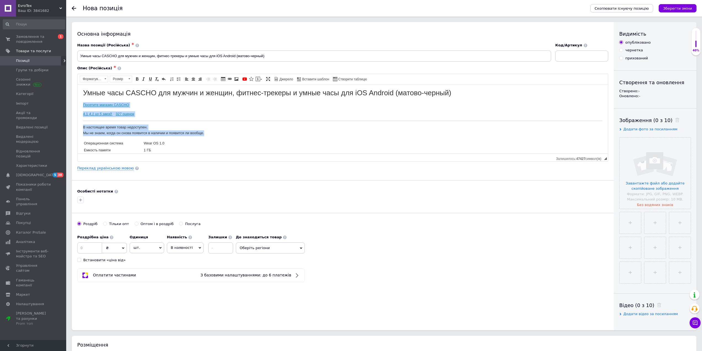
drag, startPoint x: 214, startPoint y: 134, endPoint x: 153, endPoint y: 187, distance: 81.0
click at [77, 102] on html "Умные часы CASCHO для мужчин и женщин, фитнес-трекеры и умные часы для iOS Andr…" at bounding box center [342, 187] width 530 height 208
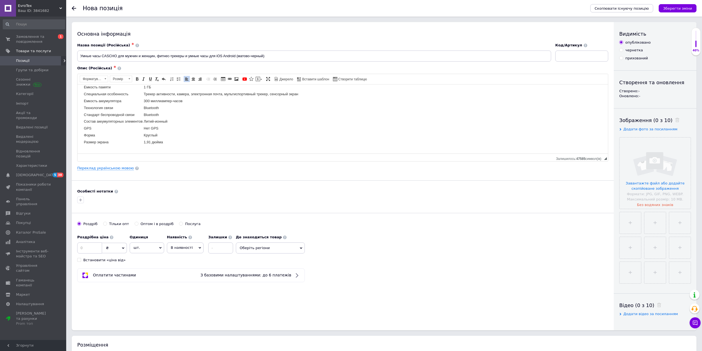
scroll to position [29, 0]
click at [647, 170] on input "file" at bounding box center [654, 172] width 71 height 71
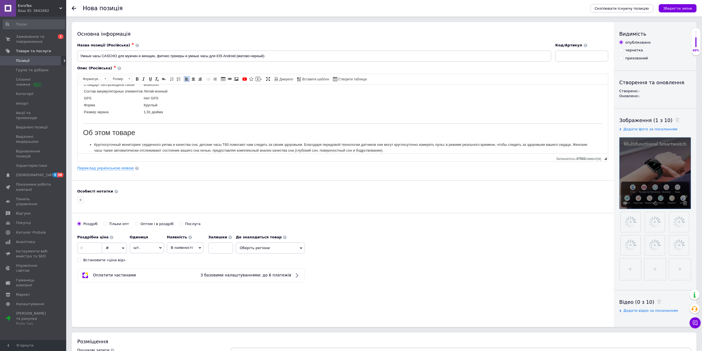
scroll to position [0, 0]
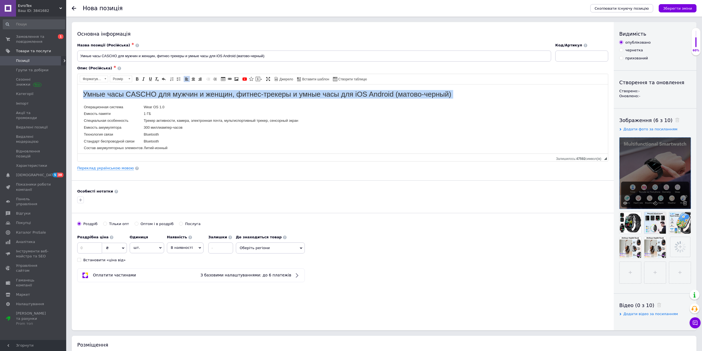
drag, startPoint x: 172, startPoint y: 117, endPoint x: 194, endPoint y: 167, distance: 55.1
click at [77, 84] on html "Умные часы CASCHO для мужчин и женщин, фитнес-трекеры и умные часы для iOS Andr…" at bounding box center [342, 169] width 530 height 171
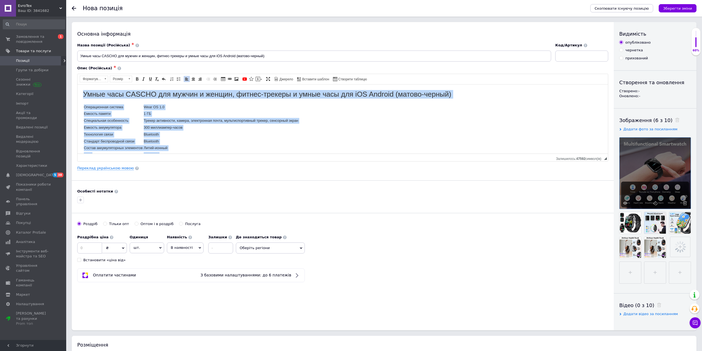
copy body "Умные часы CASCHO для мужчин и женщин, фитнес-трекеры и умные часы для iOS Andr…"
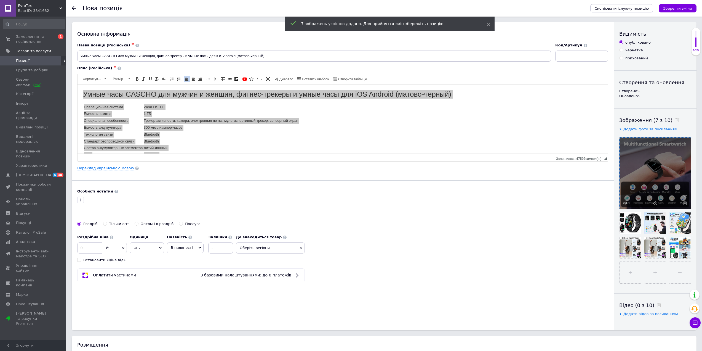
drag, startPoint x: 223, startPoint y: 255, endPoint x: 223, endPoint y: 246, distance: 8.6
click at [223, 253] on div "Роздрібна ціна ₴ $ EUR CHF GBP ¥ PLN ₸ MDL HUF KGS CNY TRY KRW lei Встановити «…" at bounding box center [156, 247] width 159 height 31
click at [223, 246] on input at bounding box center [220, 247] width 25 height 11
type input "1"
click at [189, 248] on span "В наявності" at bounding box center [182, 247] width 22 height 4
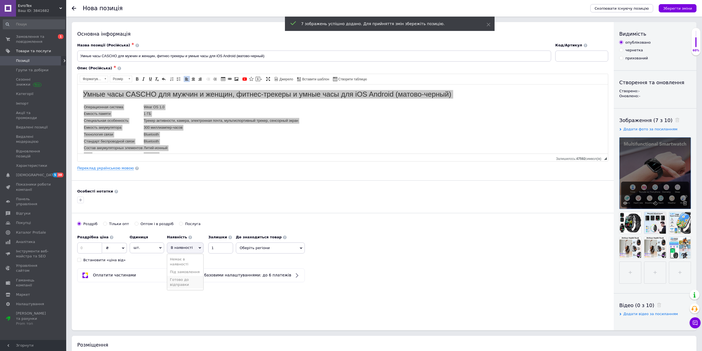
click at [179, 285] on li "Готово до відправки" at bounding box center [185, 282] width 36 height 13
click at [275, 247] on span "Оберіть регіони" at bounding box center [285, 247] width 69 height 11
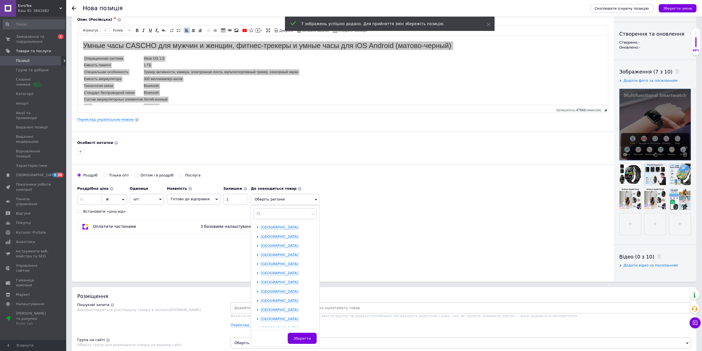
scroll to position [55, 0]
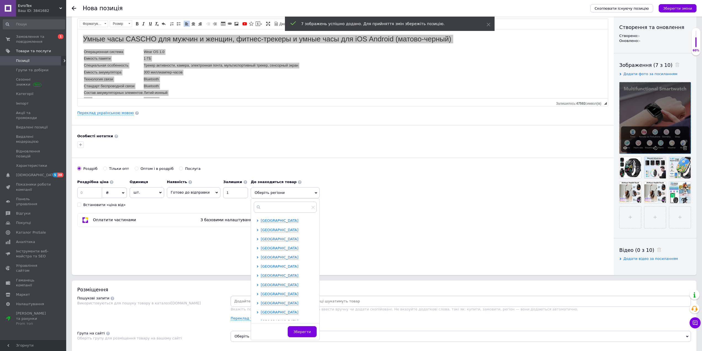
drag, startPoint x: 266, startPoint y: 264, endPoint x: 264, endPoint y: 268, distance: 4.8
click at [266, 264] on span "[GEOGRAPHIC_DATA]" at bounding box center [280, 266] width 38 height 4
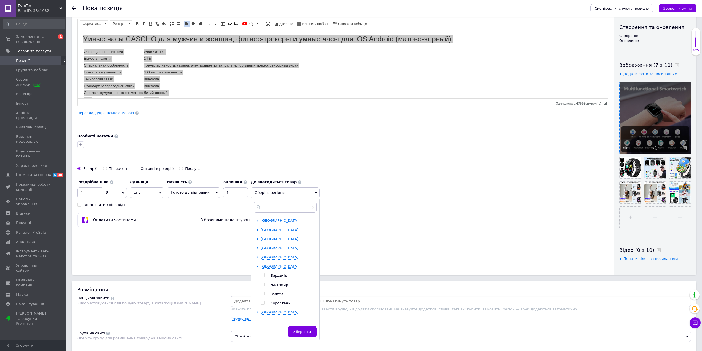
click at [271, 274] on span "Бердичів" at bounding box center [278, 275] width 17 height 4
checkbox input "true"
click at [508, 201] on div "Роздрібна ціна ₴ $ EUR CHF GBP ¥ PLN ₸ MDL HUF KGS CNY TRY KRW lei Встановити «…" at bounding box center [342, 192] width 531 height 31
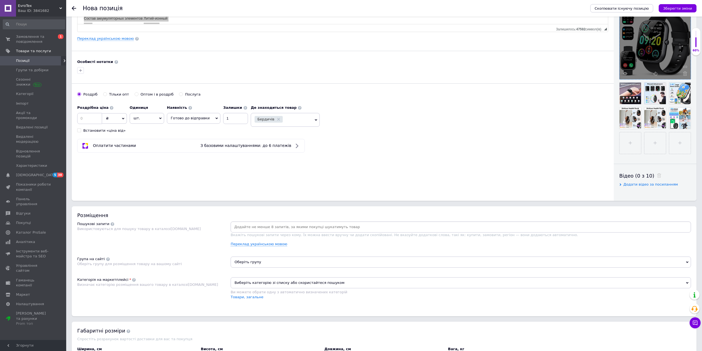
scroll to position [138, 0]
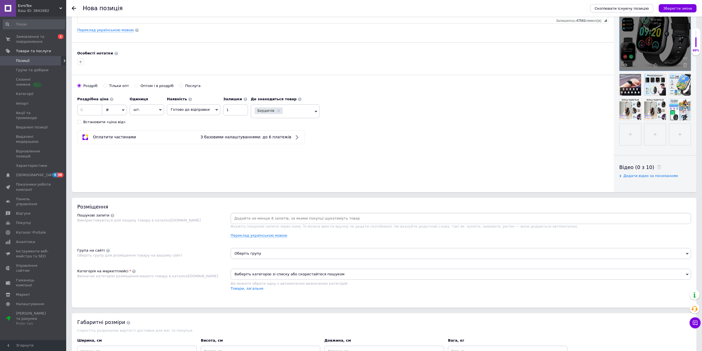
click at [356, 217] on input at bounding box center [461, 218] width 458 height 8
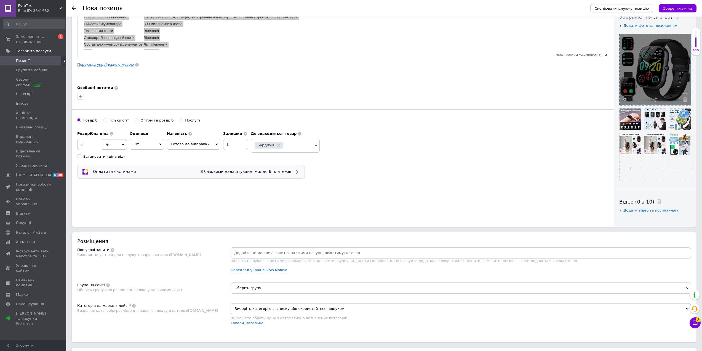
scroll to position [83, 0]
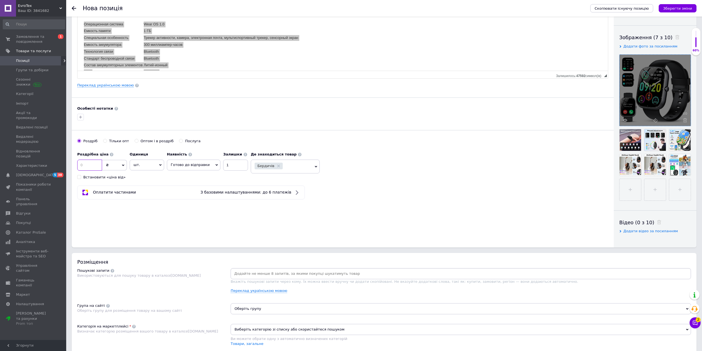
click at [95, 162] on input at bounding box center [89, 164] width 25 height 11
click at [89, 166] on input at bounding box center [89, 164] width 25 height 11
type input "899"
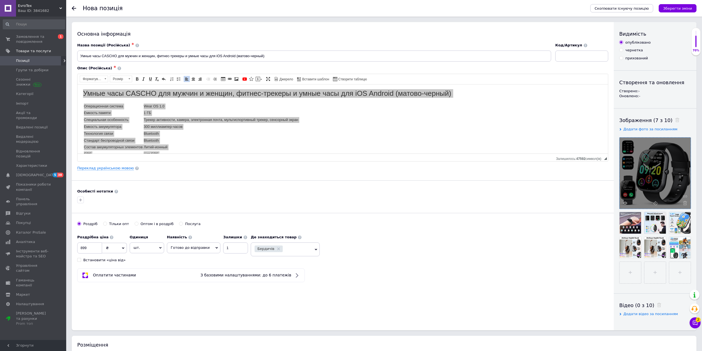
scroll to position [0, 0]
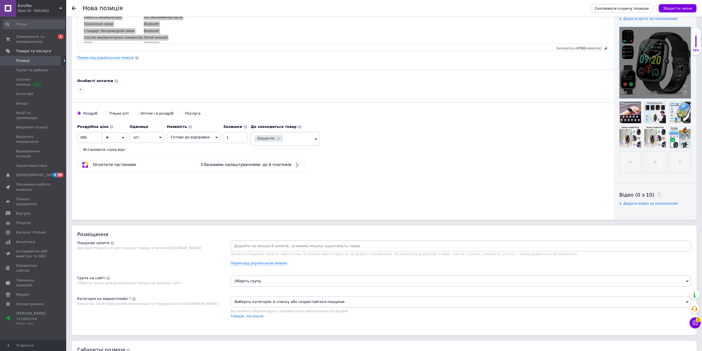
click at [258, 250] on input at bounding box center [461, 246] width 458 height 8
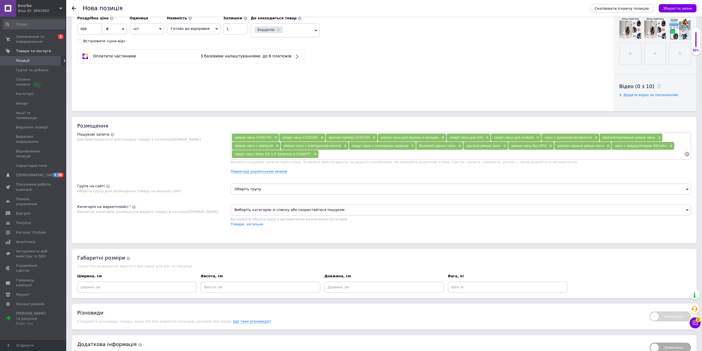
scroll to position [221, 0]
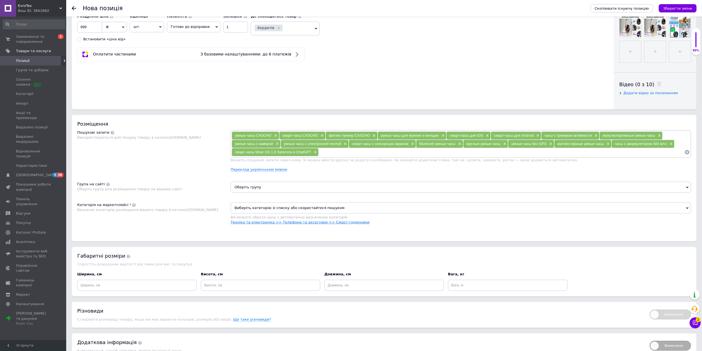
click at [269, 223] on link "Техніка та електроніка >> Телефони та аксесуари >> Смарт-годинники" at bounding box center [300, 222] width 139 height 4
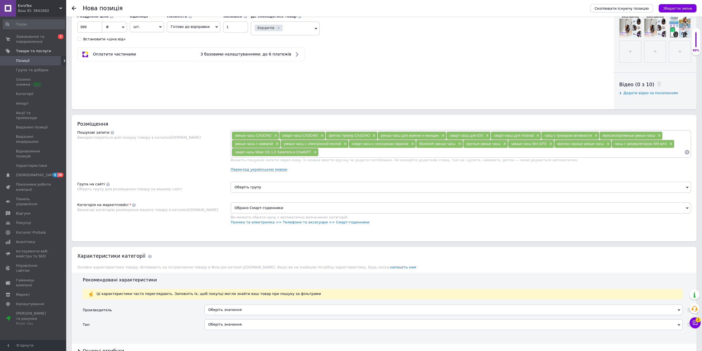
click at [270, 190] on span "Оберіть групу" at bounding box center [461, 186] width 460 height 11
click at [263, 199] on input "text" at bounding box center [461, 201] width 454 height 11
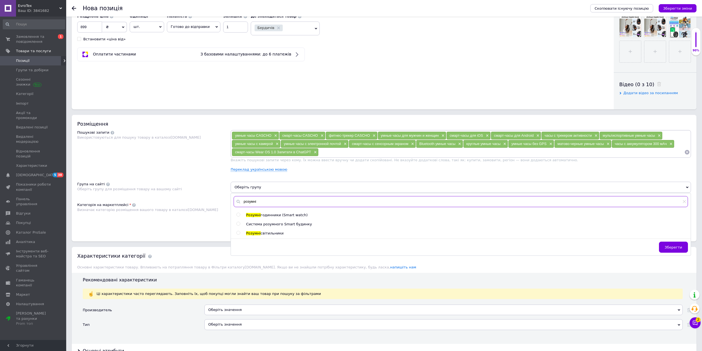
type input "розумні"
click at [269, 214] on span "годинники (Smart watch)" at bounding box center [284, 215] width 47 height 4
radio input "true"
click at [173, 177] on div "Розміщення Пошукові запити Використовуються для пошуку товару в каталозі [DOMAI…" at bounding box center [384, 178] width 625 height 126
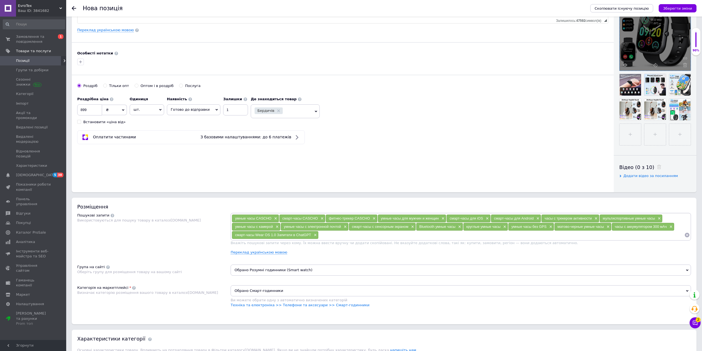
scroll to position [0, 0]
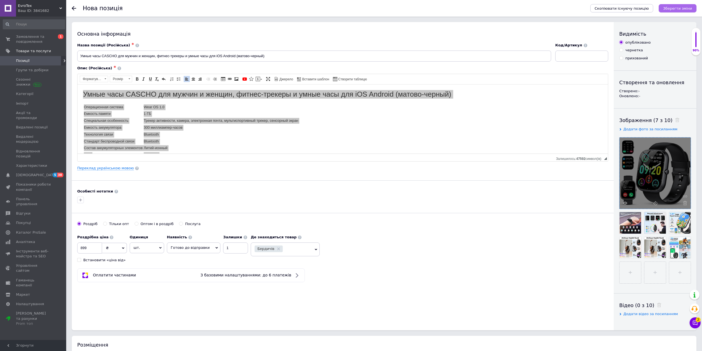
click at [684, 4] on button "Зберегти зміни" at bounding box center [678, 8] width 38 height 8
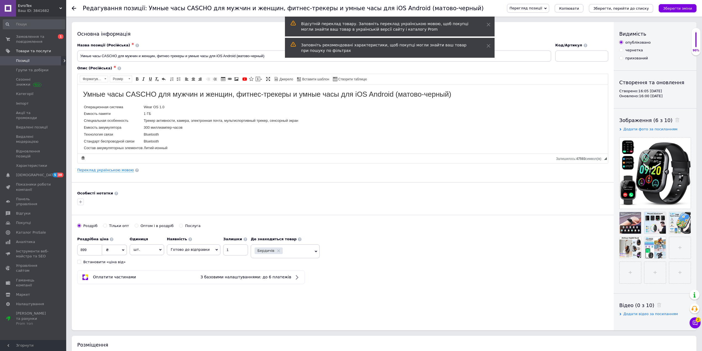
click at [641, 9] on icon "Зберегти, перейти до списку" at bounding box center [620, 8] width 55 height 4
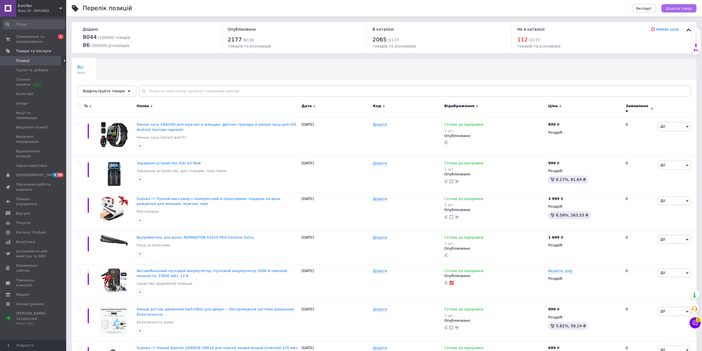
click at [684, 7] on span "Додати товар" at bounding box center [679, 8] width 26 height 4
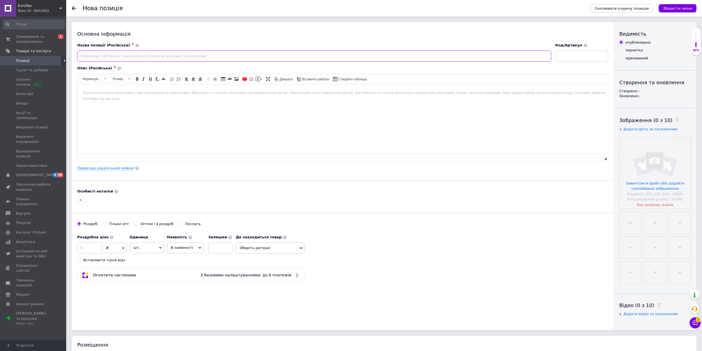
click at [356, 55] on input at bounding box center [314, 55] width 474 height 11
paste input "Умные часы (прием и совершение звонков), 1,85-дюймовые умные часы для женщин и …"
click at [260, 101] on html at bounding box center [342, 92] width 530 height 17
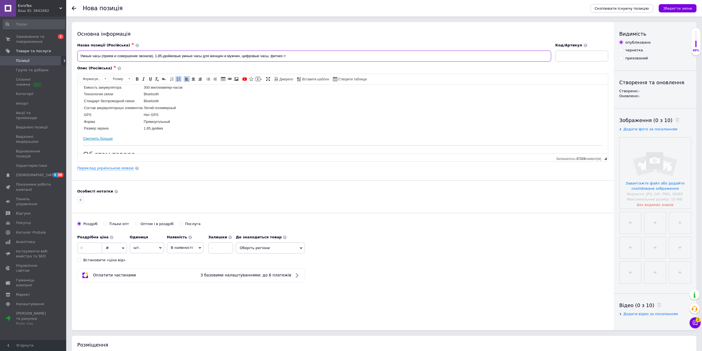
click at [306, 58] on input "Умные часы (прием и совершение звонков), 1,85-дюймовые умные часы для женщин и …" at bounding box center [314, 55] width 474 height 11
type input "Умные часы (прием и совершение звонков), 1,85-дюймовые умные часы для женщин и …"
drag, startPoint x: 68, startPoint y: 141, endPoint x: 56, endPoint y: 140, distance: 12.2
click at [77, 140] on html "Умные часы (прием и совершение звонков), 1,85-дюймовые умные часы для женщин и …" at bounding box center [342, 26] width 530 height 376
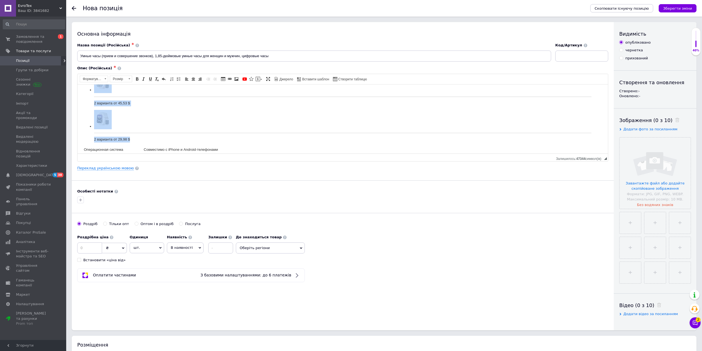
scroll to position [0, 0]
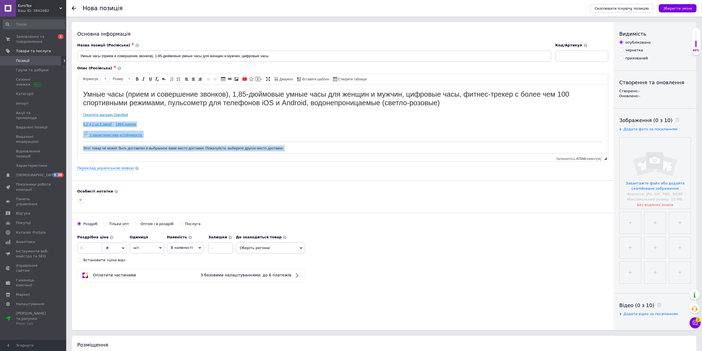
drag, startPoint x: 130, startPoint y: 139, endPoint x: 152, endPoint y: 203, distance: 67.7
click at [77, 118] on html "Умные часы (прием и совершение звонков), 1,85-дюймовые умные часы для женщин и …" at bounding box center [342, 269] width 530 height 371
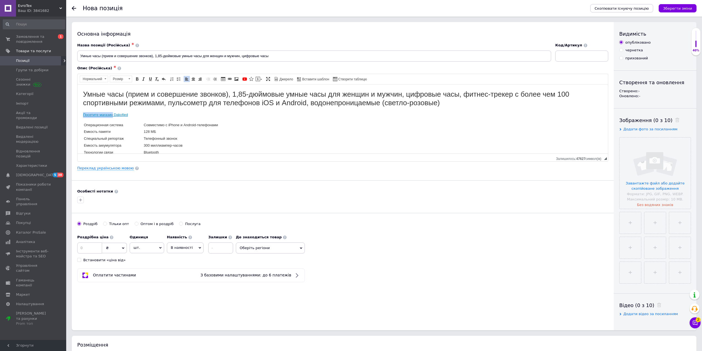
drag, startPoint x: 113, startPoint y: 111, endPoint x: 148, endPoint y: 193, distance: 89.7
click at [77, 109] on html "Умные часы (прием и совершение звонков), 1,85-дюймовые умные часы для женщин и …" at bounding box center [342, 175] width 530 height 183
drag, startPoint x: 109, startPoint y: 127, endPoint x: 133, endPoint y: 151, distance: 33.7
click at [109, 127] on span "Видалити посилання" at bounding box center [122, 130] width 49 height 7
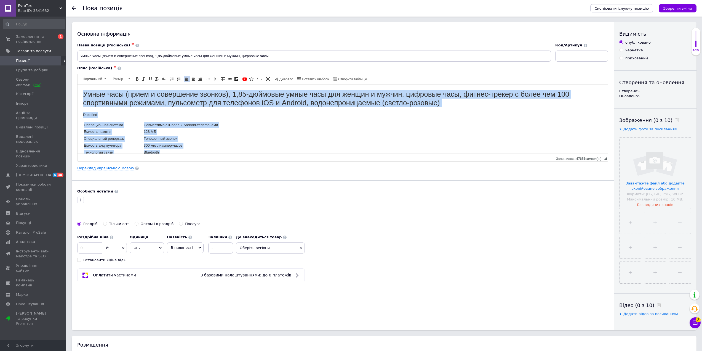
drag, startPoint x: 167, startPoint y: 133, endPoint x: 138, endPoint y: 164, distance: 42.5
click at [77, 84] on html "Умные часы (прием и совершение звонков), 1,85-дюймовые умные часы для женщин и …" at bounding box center [342, 175] width 530 height 183
copy body "Умные часы (прием и совершение звонков), 1,85-дюймовые умные часы для женщин и …"
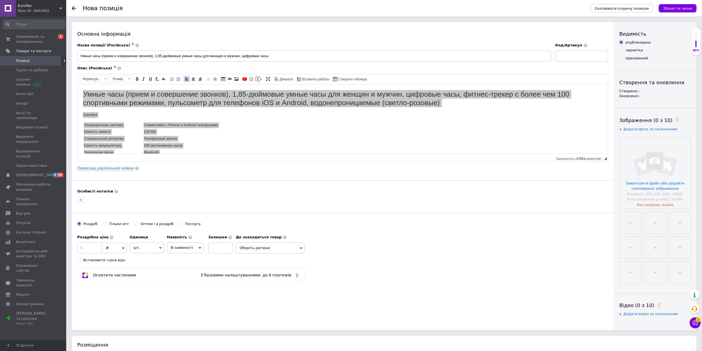
click at [225, 254] on div "Роздрібна ціна ₴ $ EUR CHF GBP ¥ PLN ₸ MDL HUF KGS CNY TRY KRW lei Встановити «…" at bounding box center [156, 247] width 159 height 31
click at [224, 253] on input at bounding box center [220, 247] width 25 height 11
type input "1"
click at [186, 245] on span "В наявності" at bounding box center [182, 247] width 22 height 4
click at [188, 278] on li "Готово до відправки" at bounding box center [185, 282] width 36 height 13
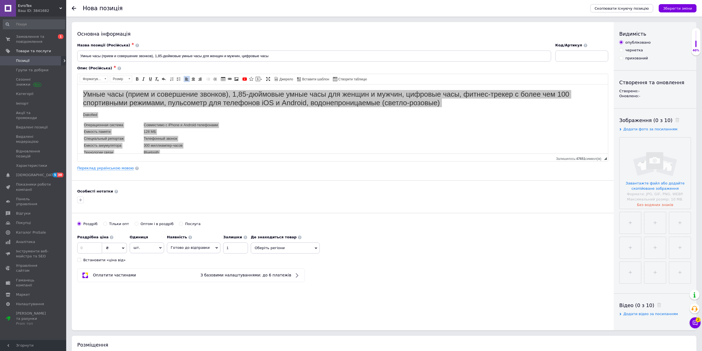
drag, startPoint x: 278, startPoint y: 245, endPoint x: 359, endPoint y: 244, distance: 80.3
click at [279, 245] on span "Оберіть регіони" at bounding box center [285, 247] width 69 height 11
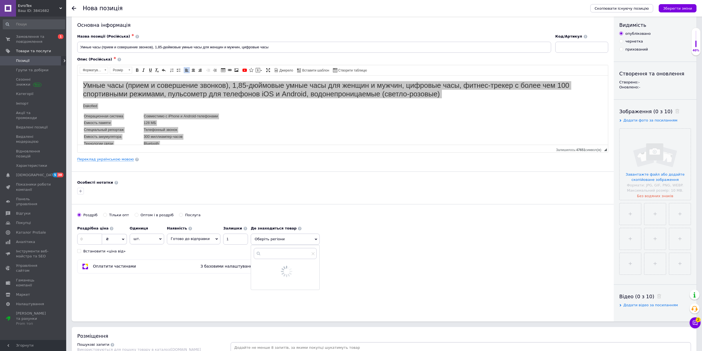
scroll to position [55, 0]
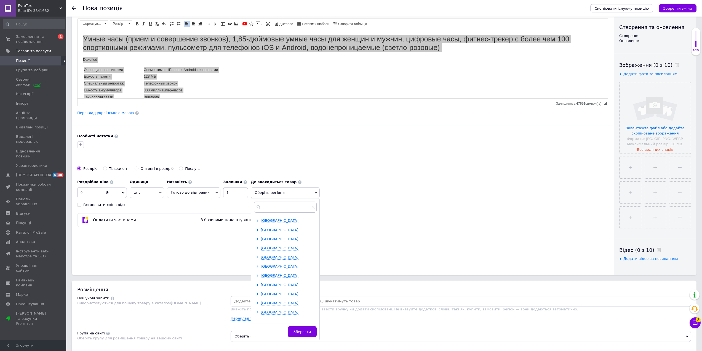
click at [272, 267] on span "[GEOGRAPHIC_DATA]" at bounding box center [280, 266] width 38 height 4
click at [275, 272] on div "[GEOGRAPHIC_DATA] [GEOGRAPHIC_DATA] [GEOGRAPHIC_DATA] Звягель [GEOGRAPHIC_DATA]" at bounding box center [289, 285] width 56 height 42
click at [276, 275] on span "Бердичів" at bounding box center [278, 275] width 17 height 4
checkbox input "true"
click at [399, 231] on div "Основна інформація Назва позиції (Російська) ✱ Умные часы (прием и совершение з…" at bounding box center [343, 121] width 542 height 308
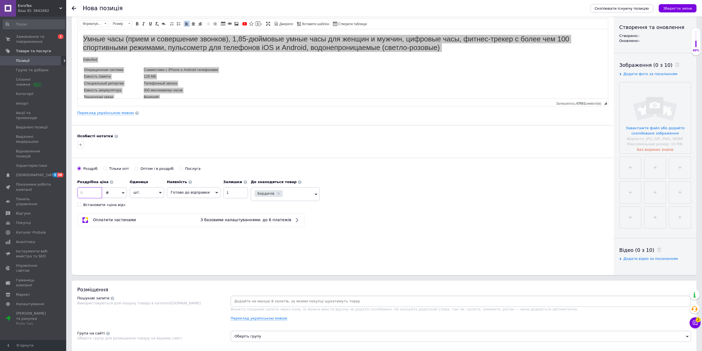
click at [92, 188] on input at bounding box center [89, 192] width 25 height 11
type input "899"
click at [648, 105] on input "file" at bounding box center [654, 117] width 71 height 71
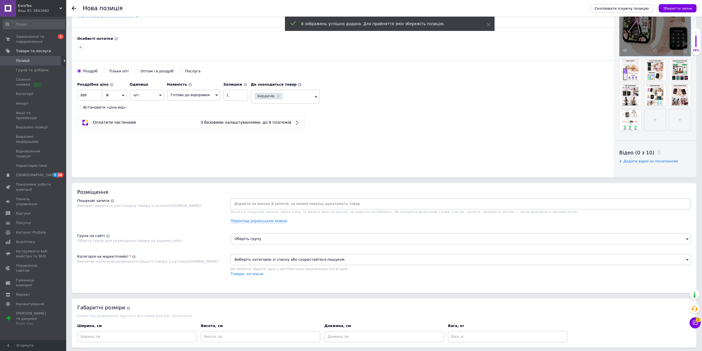
scroll to position [193, 0]
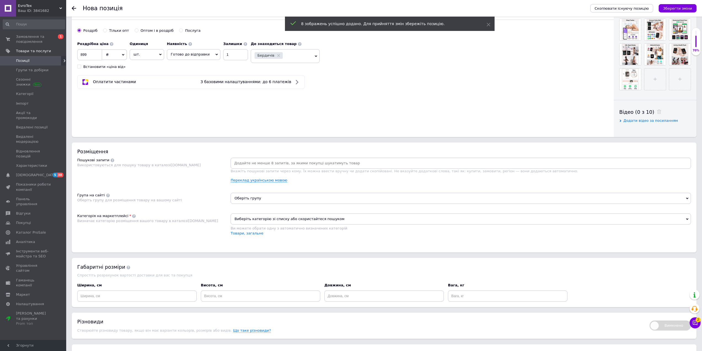
click at [281, 164] on input at bounding box center [461, 163] width 458 height 8
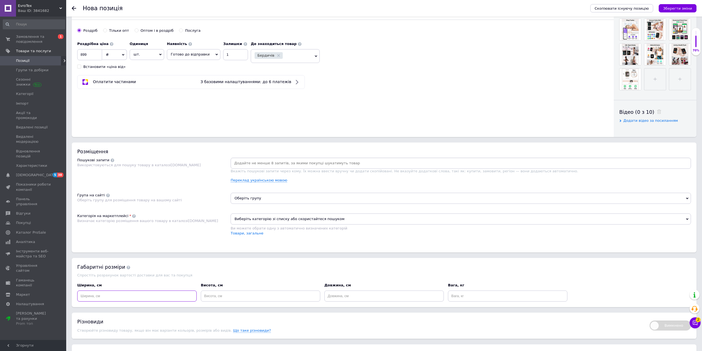
click at [162, 297] on input at bounding box center [136, 295] width 119 height 11
click at [153, 292] on input "20" at bounding box center [136, 295] width 119 height 11
type input "10"
click at [231, 293] on input at bounding box center [260, 295] width 119 height 11
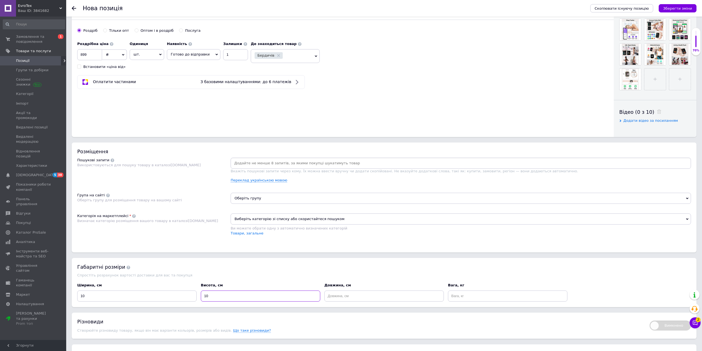
type input "10"
drag, startPoint x: 355, startPoint y: 298, endPoint x: 429, endPoint y: 301, distance: 74.0
click at [358, 299] on input at bounding box center [383, 295] width 119 height 11
type input "10"
click at [469, 297] on input at bounding box center [507, 295] width 119 height 11
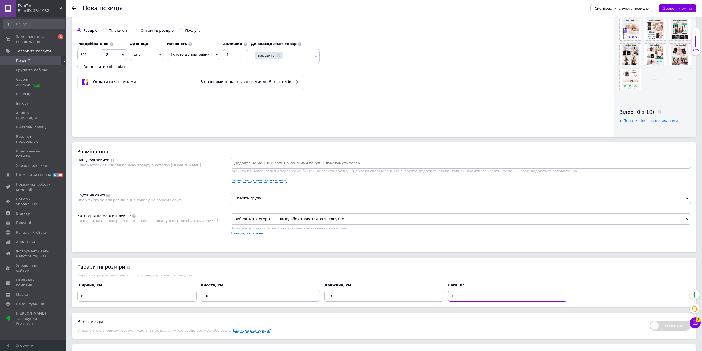
type input "1"
click at [280, 201] on span "Оберіть групу" at bounding box center [461, 198] width 460 height 11
click at [277, 210] on input "text" at bounding box center [461, 212] width 454 height 11
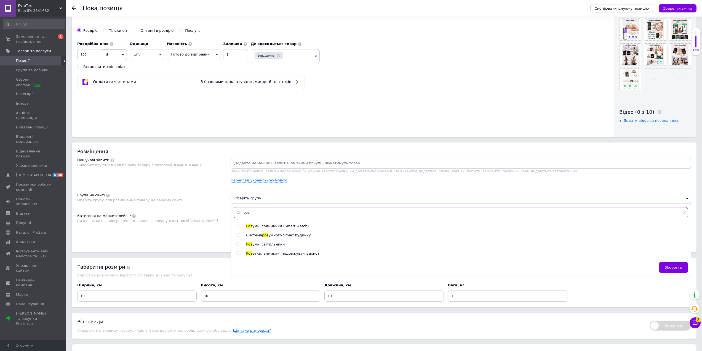
type input "роз"
click at [270, 226] on span "умні годинники (Smart watch)" at bounding box center [280, 226] width 57 height 4
radio input "true"
click at [268, 200] on span "Обрано Розумні годинники (Smart watch)" at bounding box center [461, 198] width 460 height 11
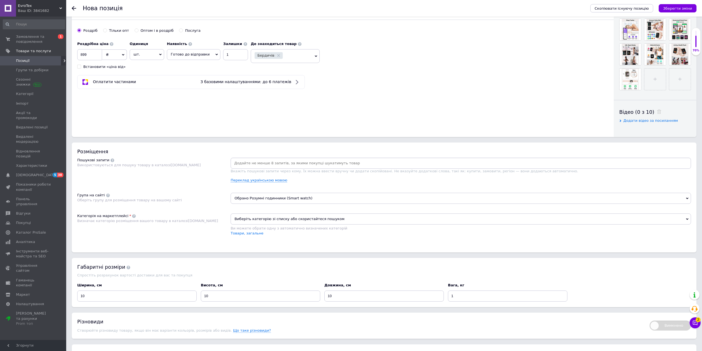
click at [273, 161] on input at bounding box center [461, 163] width 458 height 8
click at [592, 166] on input at bounding box center [461, 163] width 458 height 8
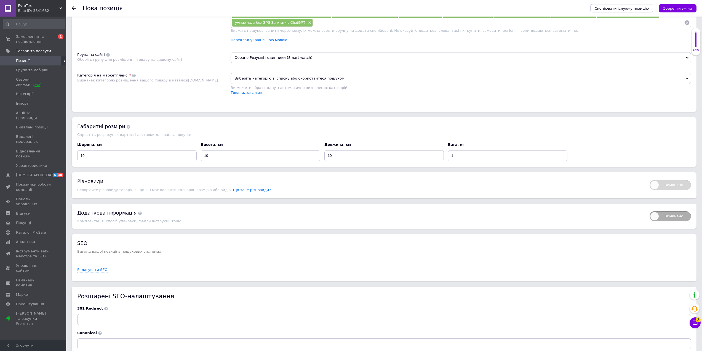
scroll to position [359, 0]
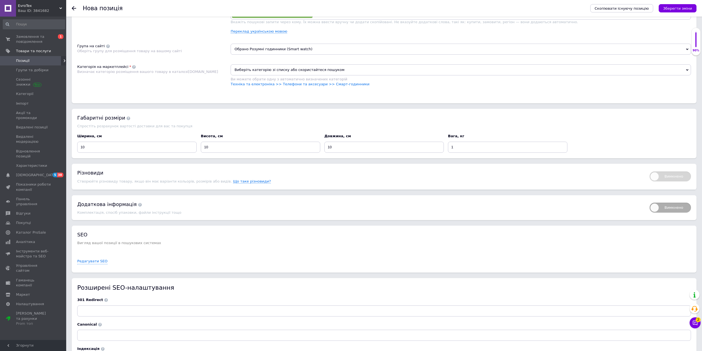
click at [295, 81] on div "Ви можете обрати одну з автоматично визначених категорій" at bounding box center [461, 79] width 460 height 5
click at [290, 83] on link "Техніка та електроніка >> Телефони та аксесуари >> Смарт-годинники" at bounding box center [300, 84] width 139 height 4
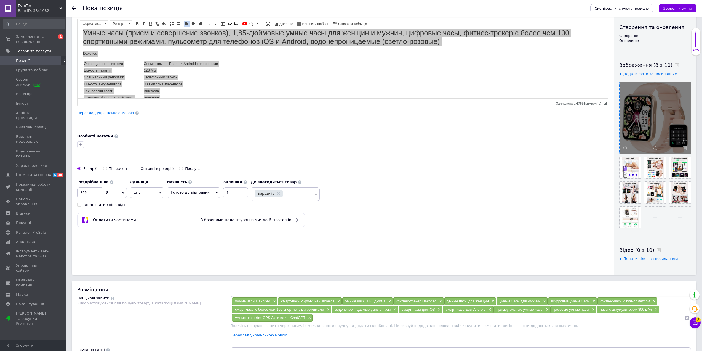
scroll to position [0, 0]
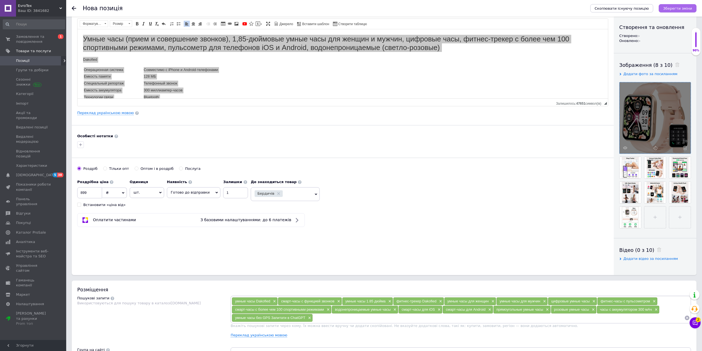
click at [667, 8] on icon "Зберегти зміни" at bounding box center [677, 8] width 29 height 4
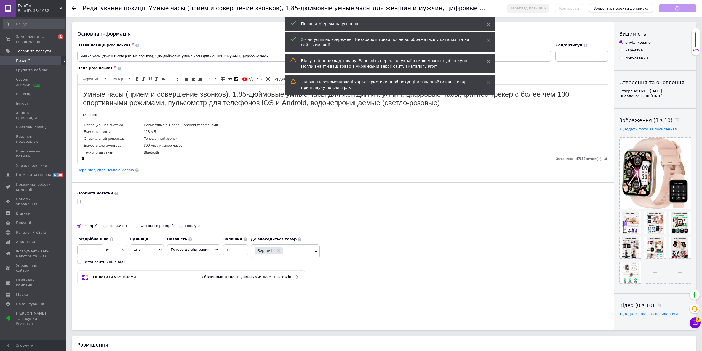
click at [635, 6] on button "Зберегти, перейти до списку" at bounding box center [621, 8] width 64 height 8
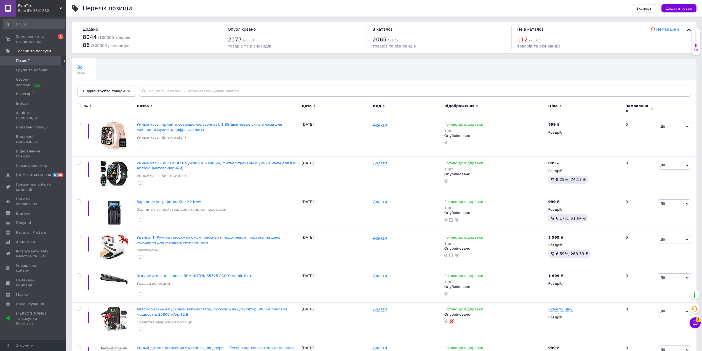
drag, startPoint x: 677, startPoint y: 8, endPoint x: 657, endPoint y: 33, distance: 32.3
click at [677, 8] on span "Додати товар" at bounding box center [679, 8] width 26 height 4
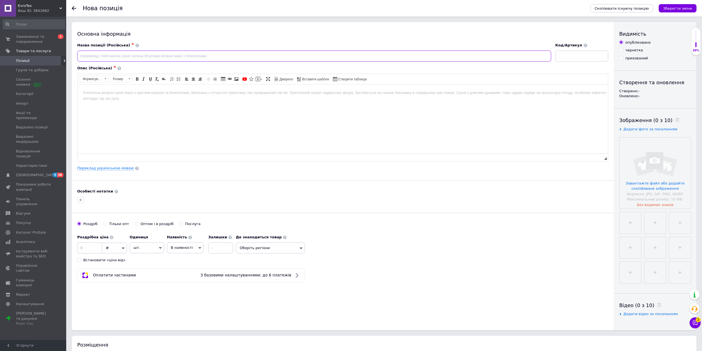
click at [156, 54] on input at bounding box center [314, 55] width 474 height 11
paste input "Назальный аспиратор Bubbacare Baby, электрический очиститель носа, 3 уровня вса…"
type input "Назальный аспиратор Bubbacare Baby, электрический очиститель носа, 3 уровня вса…"
click at [157, 101] on html at bounding box center [342, 92] width 530 height 17
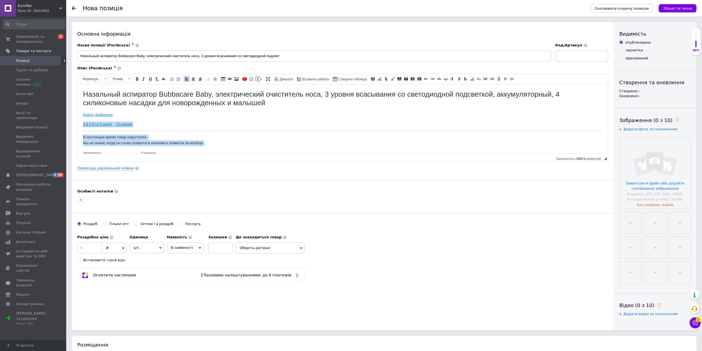
drag, startPoint x: 212, startPoint y: 114, endPoint x: 52, endPoint y: 120, distance: 160.1
click at [77, 120] on html "Назальный аспиратор Bubbacare Baby, электрический очиститель носа, 3 уровня вса…" at bounding box center [342, 136] width 530 height 105
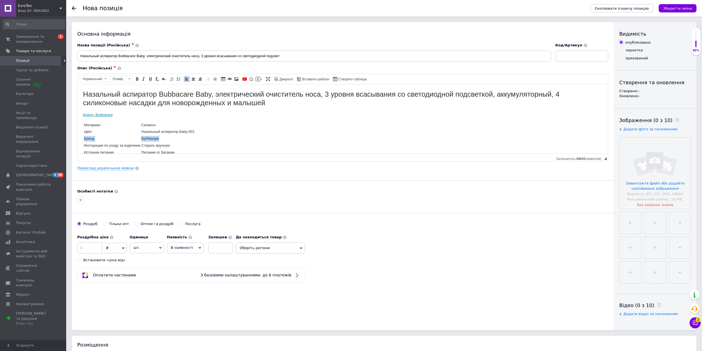
drag, startPoint x: 162, startPoint y: 137, endPoint x: 84, endPoint y: 136, distance: 78.3
click at [84, 136] on tr "[PERSON_NAME]" at bounding box center [139, 138] width 111 height 6
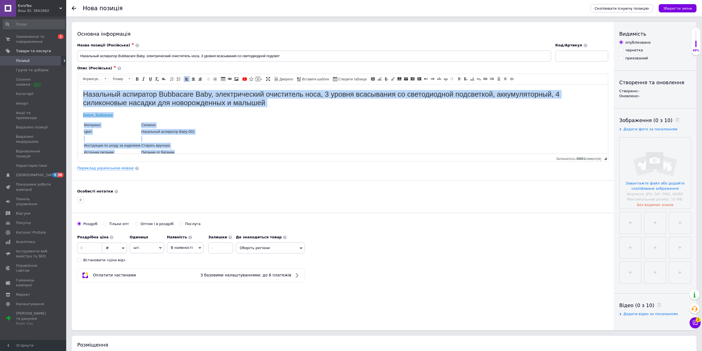
drag, startPoint x: 191, startPoint y: 145, endPoint x: 66, endPoint y: 81, distance: 141.0
click at [77, 84] on html "Назальный аспиратор Bubbacare Baby, электрический очиститель носа, 3 уровня вса…" at bounding box center [342, 122] width 530 height 77
copy body "Назальный аспиратор Bubbacare Baby, электрический очиститель носа, 3 уровня вса…"
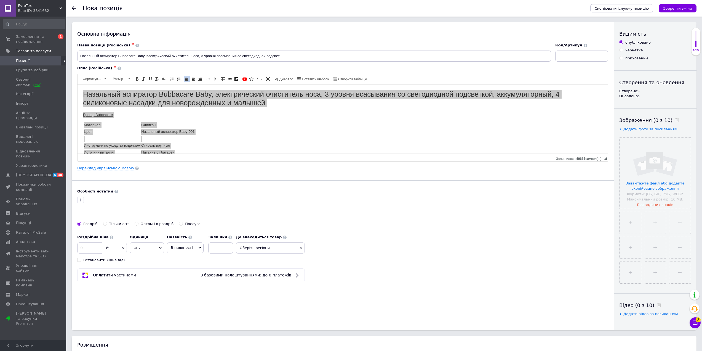
click at [225, 246] on input at bounding box center [220, 247] width 25 height 11
type input "1"
click at [199, 248] on icon at bounding box center [200, 247] width 2 height 2
click at [186, 284] on li "Готово до відправки" at bounding box center [185, 282] width 36 height 13
drag, startPoint x: 265, startPoint y: 250, endPoint x: 303, endPoint y: 239, distance: 39.4
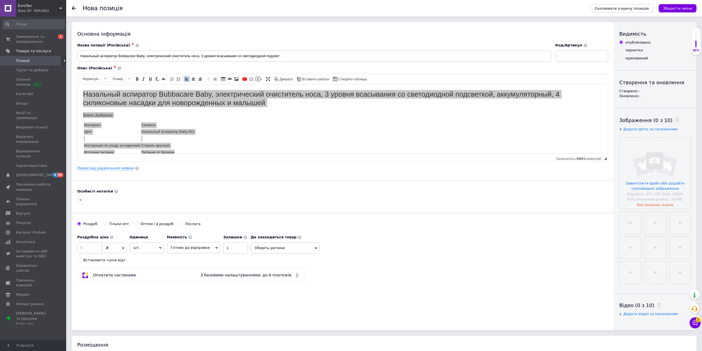
click at [266, 249] on span "Оберіть регіони" at bounding box center [285, 247] width 69 height 11
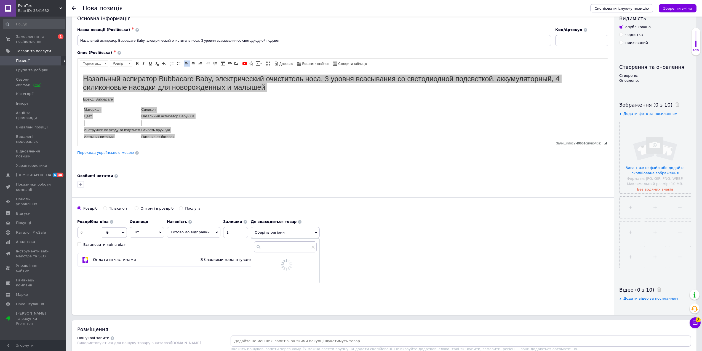
scroll to position [55, 0]
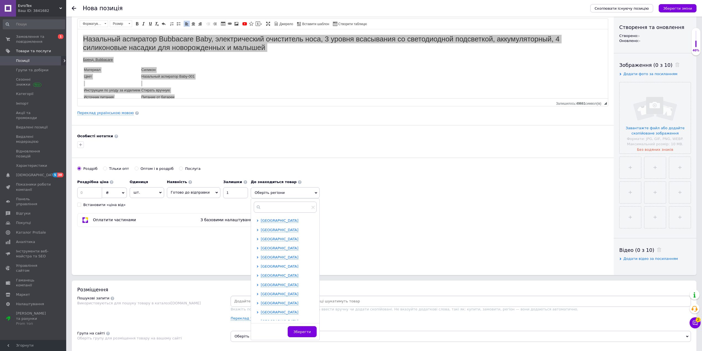
click at [273, 267] on span "[GEOGRAPHIC_DATA]" at bounding box center [280, 266] width 38 height 4
click at [276, 274] on span "Бердичів" at bounding box center [278, 275] width 17 height 4
checkbox input "true"
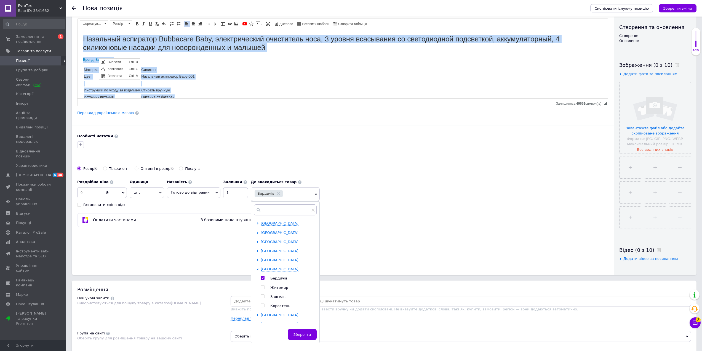
click at [135, 48] on font "Назальный аспиратор Bubbacare Baby, электрический очиститель носа, 3 уровня вса…" at bounding box center [321, 42] width 476 height 17
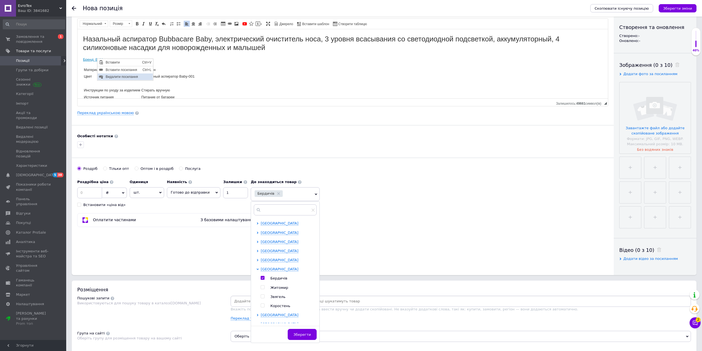
click at [117, 77] on span "Видалити посилання" at bounding box center [128, 76] width 49 height 7
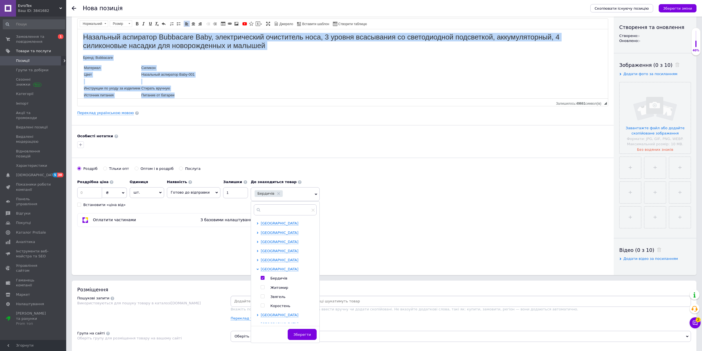
drag, startPoint x: 178, startPoint y: 95, endPoint x: 68, endPoint y: 38, distance: 124.2
click at [77, 38] on html "Назальный аспиратор Bubbacare Baby, электрический очиститель носа, 3 уровня вса…" at bounding box center [342, 65] width 530 height 77
copy body "Назальный аспиратор Bubbacare Baby, электрический очиститель носа, 3 уровня вса…"
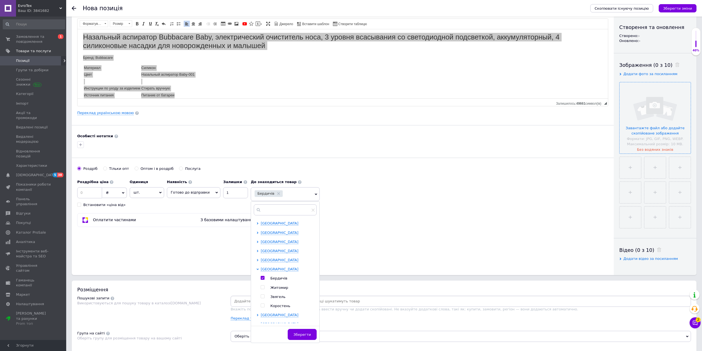
click at [670, 106] on input "file" at bounding box center [654, 117] width 71 height 71
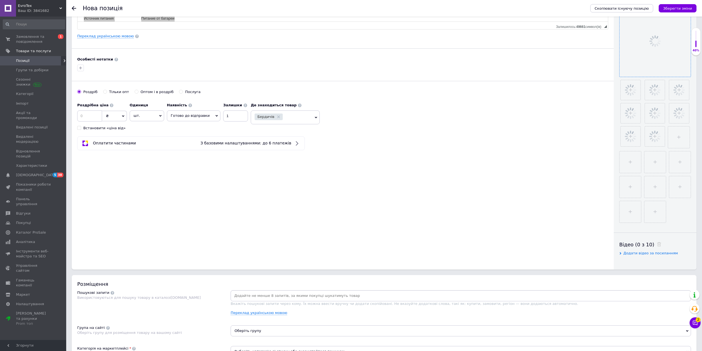
scroll to position [138, 0]
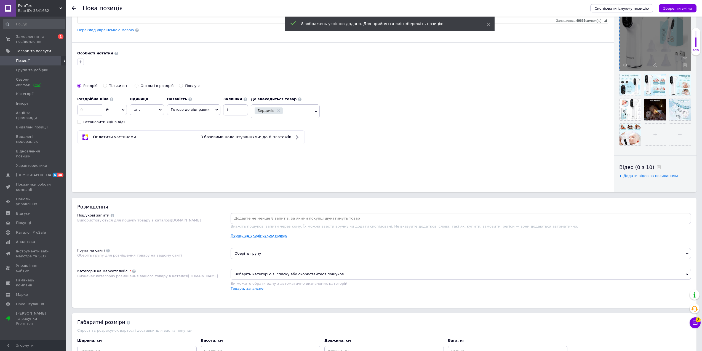
click at [269, 221] on input at bounding box center [461, 218] width 458 height 8
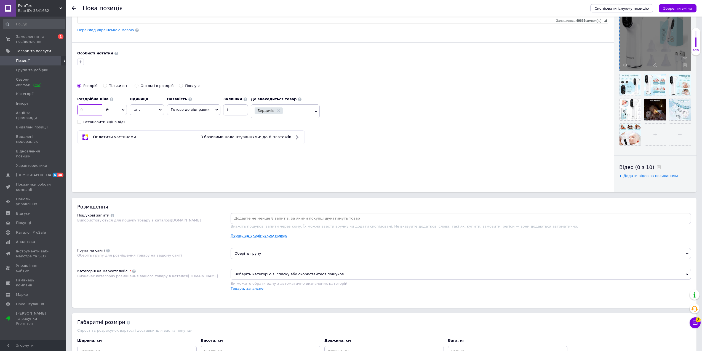
click at [87, 113] on input at bounding box center [89, 109] width 25 height 11
type input "1099"
click at [257, 212] on div "Розміщення Пошукові запити Використовуються для пошуку товару в каталозі [DOMAI…" at bounding box center [384, 252] width 625 height 110
click at [256, 216] on input at bounding box center [461, 218] width 458 height 8
click at [505, 217] on input at bounding box center [461, 218] width 458 height 8
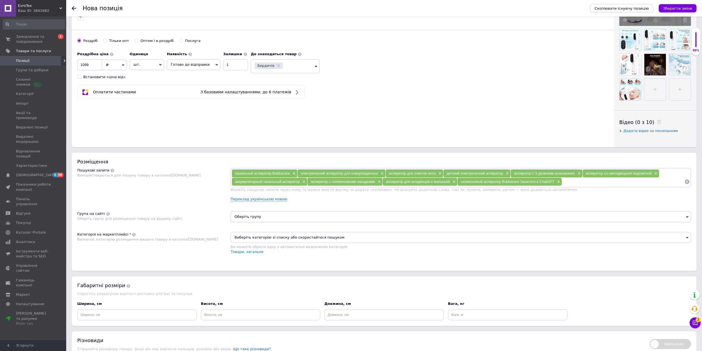
scroll to position [193, 0]
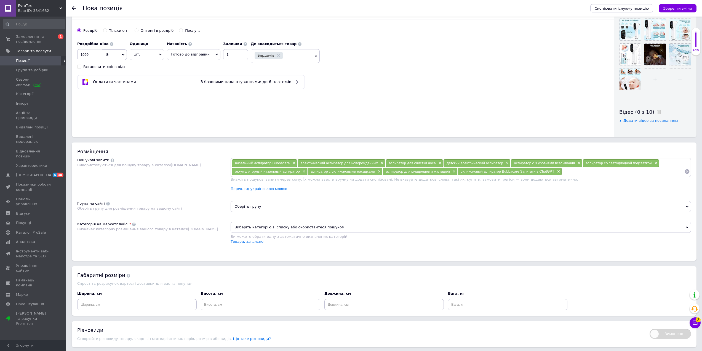
click at [251, 207] on span "Оберіть групу" at bounding box center [461, 206] width 460 height 11
click at [260, 226] on input "text" at bounding box center [461, 220] width 454 height 11
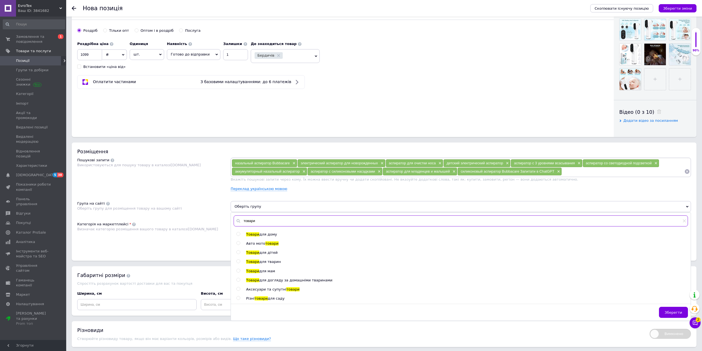
type input "товари"
click at [255, 252] on span "Товари" at bounding box center [252, 252] width 13 height 4
radio input "true"
click at [225, 160] on div "Пошукові запити Використовуються для пошуку товару в каталозі [DOMAIN_NAME]" at bounding box center [153, 176] width 153 height 38
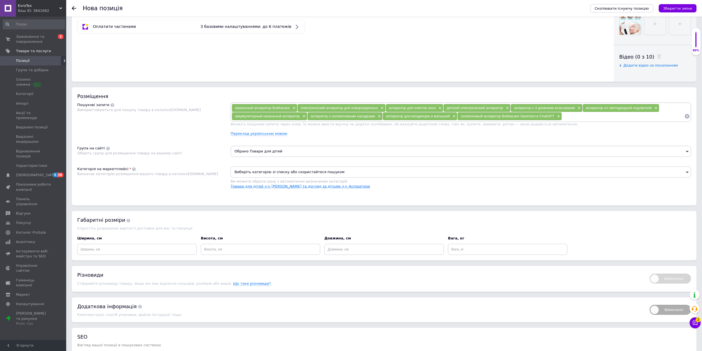
click at [274, 188] on link "Товари для дітей >> [PERSON_NAME] та догляд за дітьми >> Аспіратори" at bounding box center [300, 186] width 139 height 4
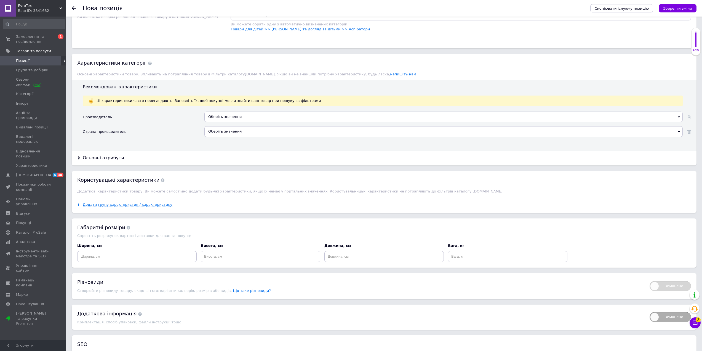
scroll to position [469, 0]
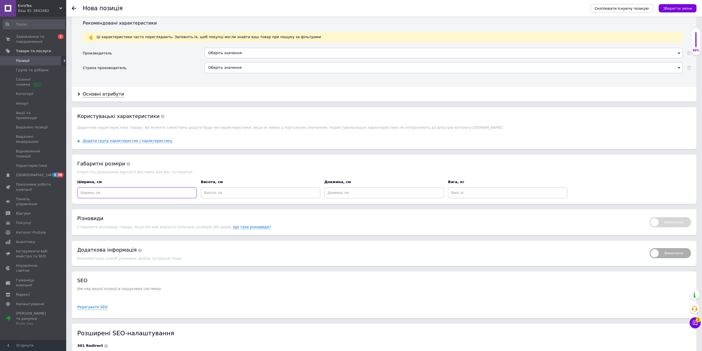
click at [157, 198] on input at bounding box center [136, 192] width 119 height 11
click at [160, 197] on input "20" at bounding box center [136, 192] width 119 height 11
type input "10"
click at [248, 198] on input at bounding box center [260, 192] width 119 height 11
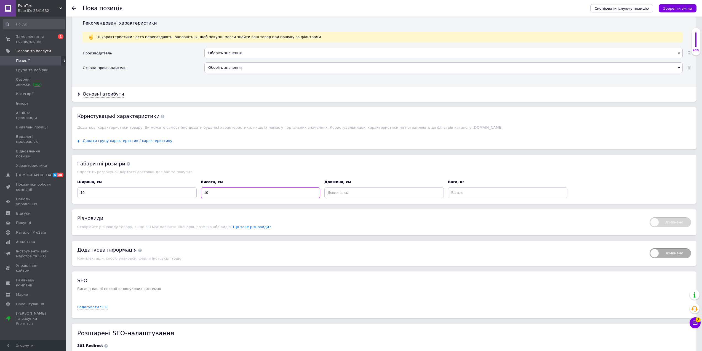
type input "10"
click at [398, 197] on input at bounding box center [383, 192] width 119 height 11
type input "10"
click at [478, 189] on input at bounding box center [507, 192] width 119 height 11
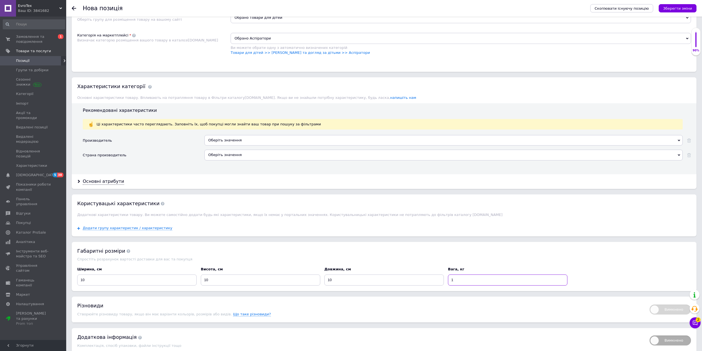
scroll to position [303, 0]
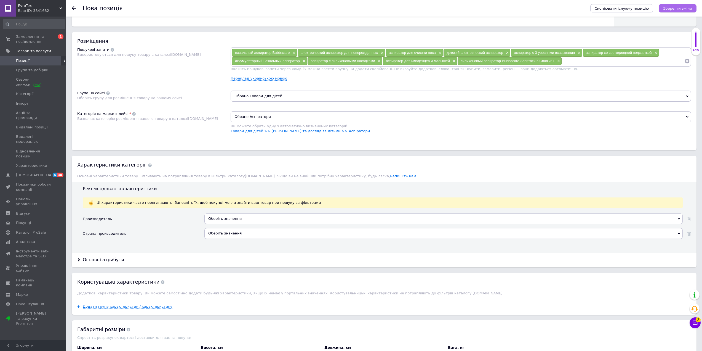
type input "1"
click at [670, 11] on button "Зберегти зміни" at bounding box center [678, 8] width 38 height 8
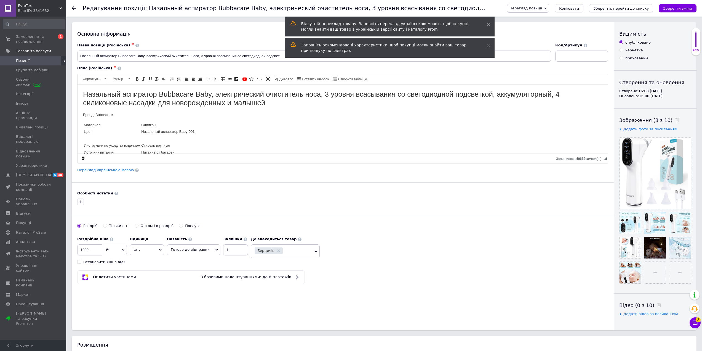
click at [89, 92] on font "Назальный аспиратор Bubbacare Baby, электрический очиститель носа, 3 уровня вса…" at bounding box center [321, 98] width 476 height 17
click at [84, 92] on font "Назальный аспиратор Bubbacare Baby, электрический очиститель носа, 3 уровня вса…" at bounding box center [321, 98] width 476 height 17
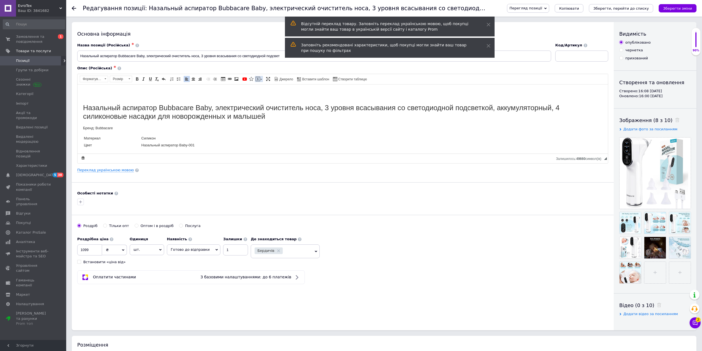
click at [257, 78] on span at bounding box center [258, 79] width 4 height 4
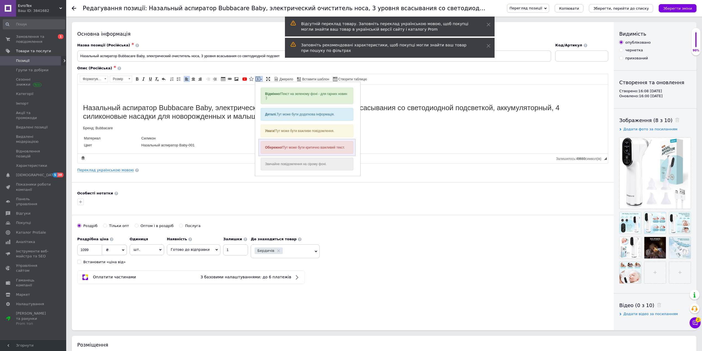
click at [306, 143] on div "Обережно! Тут може бути критично важливий текст." at bounding box center [307, 147] width 93 height 13
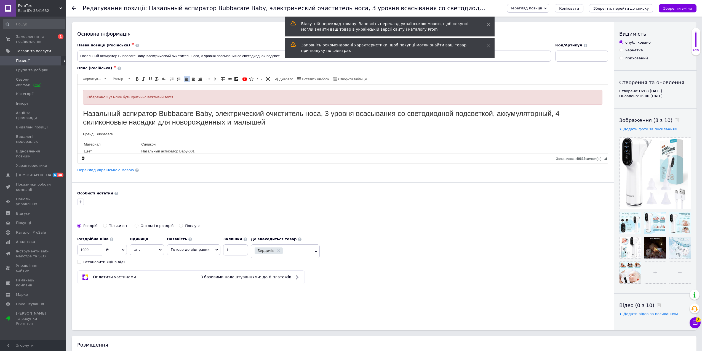
click at [204, 105] on body "Обережно! Тут може бути критично важливий текст. Назальный аспиратор Bubbacare …" at bounding box center [342, 132] width 519 height 85
click at [203, 101] on div "Обережно! Тут може бути критично важливий текст." at bounding box center [342, 97] width 519 height 15
click at [193, 79] on span at bounding box center [193, 79] width 4 height 4
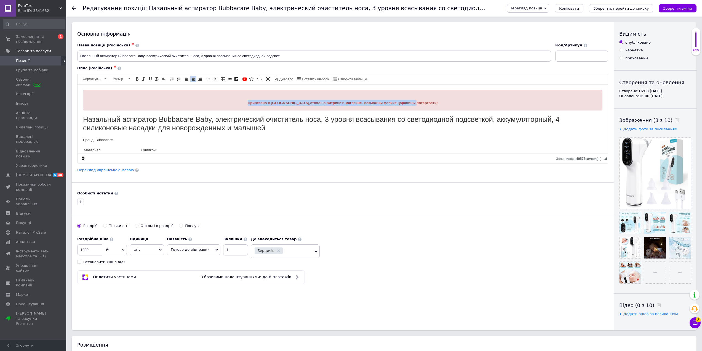
drag, startPoint x: 430, startPoint y: 100, endPoint x: 199, endPoint y: 108, distance: 231.5
click at [199, 108] on div "Привезено с [GEOGRAPHIC_DATA],стоял на витрине в магазине. Возможны мелкие цара…" at bounding box center [342, 100] width 519 height 20
click at [639, 6] on icon "Зберегти, перейти до списку" at bounding box center [620, 8] width 55 height 4
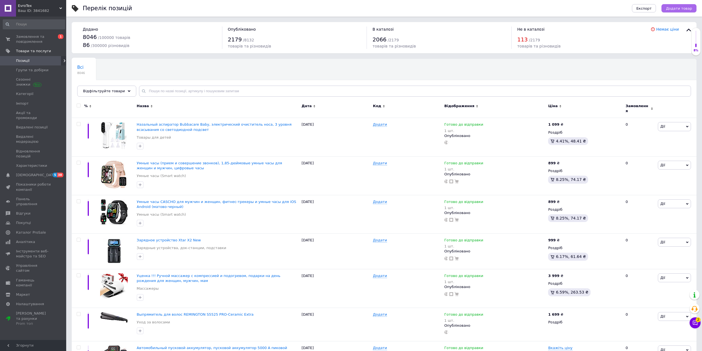
click at [679, 7] on span "Додати товар" at bounding box center [679, 8] width 26 height 4
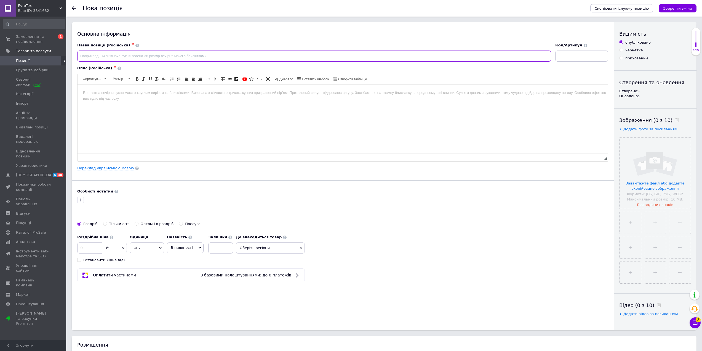
click at [104, 54] on input at bounding box center [314, 55] width 474 height 11
paste input "Лазерный шлем iKeener для роста волос (одобрен FDA). 236 лазерных зондов. Стиму…"
type input "Лазерный шлем iKeener для роста волос (одобрен FDA). 236 лазерных зондов. Стиму…"
click at [114, 101] on html at bounding box center [342, 92] width 530 height 17
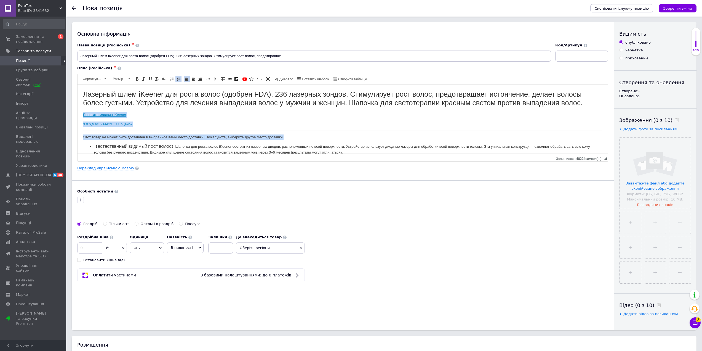
drag, startPoint x: 303, startPoint y: 106, endPoint x: 79, endPoint y: 113, distance: 224.0
click at [79, 113] on html "Лазерный шлем iKeener для роста волос (одобрен FDA). 236 лазерных зондов. Стиму…" at bounding box center [342, 136] width 530 height 105
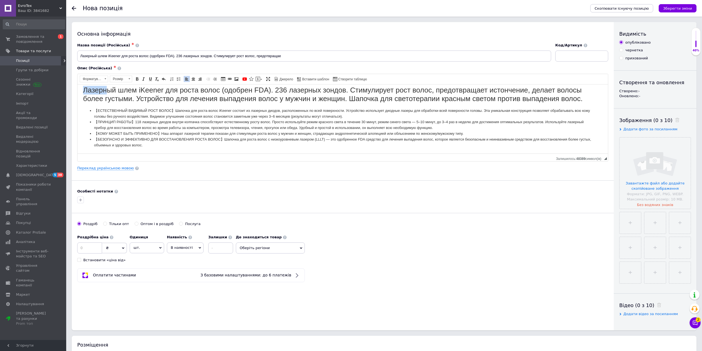
scroll to position [1, 0]
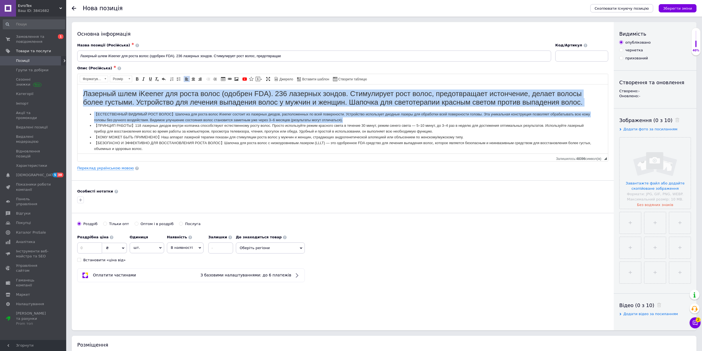
drag, startPoint x: 80, startPoint y: 89, endPoint x: 359, endPoint y: 117, distance: 280.5
click at [359, 117] on html "Лазерный шлем iKeener для роста волос (одобрен FDA). 236 лазерных зондов. Стиму…" at bounding box center [342, 120] width 530 height 73
copy body "Loremips dolo sItamet con adipi elits (doeiusm TEM). 551 incididu utlabo. Etdol…"
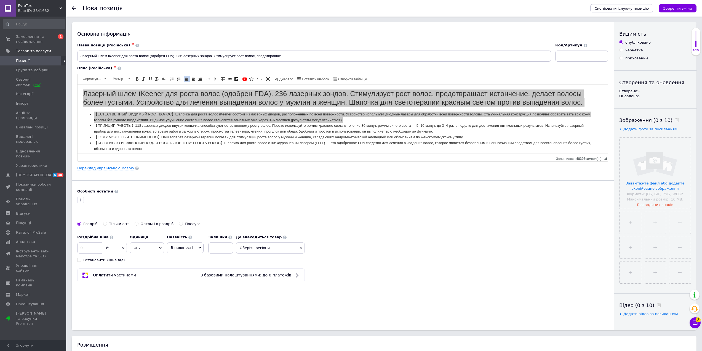
click at [213, 245] on input at bounding box center [220, 247] width 25 height 11
type input "1"
click at [192, 244] on span "В наявності" at bounding box center [185, 247] width 37 height 10
click at [187, 279] on li "Готово до відправки" at bounding box center [185, 282] width 36 height 13
click at [269, 248] on span "Оберіть регіони" at bounding box center [285, 247] width 69 height 11
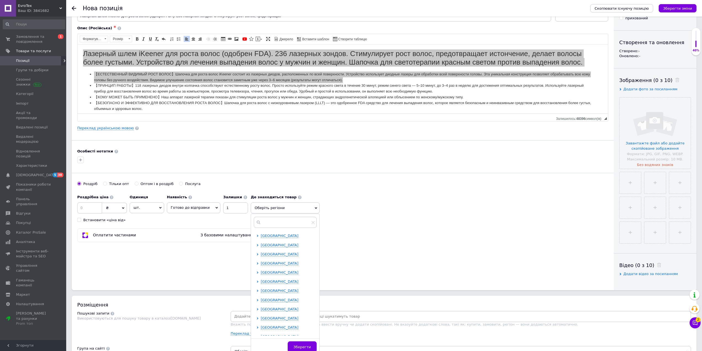
scroll to position [55, 0]
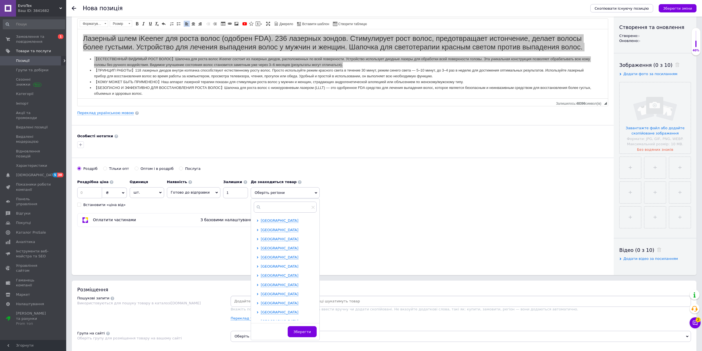
click at [261, 268] on span "[GEOGRAPHIC_DATA]" at bounding box center [280, 266] width 38 height 4
click at [270, 273] on span "Бердичів" at bounding box center [278, 275] width 17 height 4
checkbox input "true"
click at [637, 104] on input "file" at bounding box center [654, 117] width 71 height 71
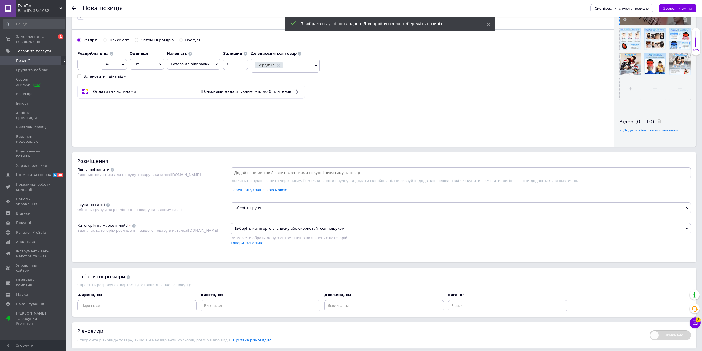
scroll to position [193, 0]
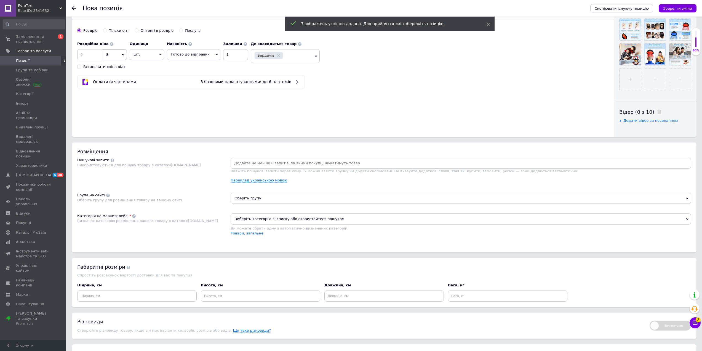
click at [451, 164] on input at bounding box center [461, 163] width 458 height 8
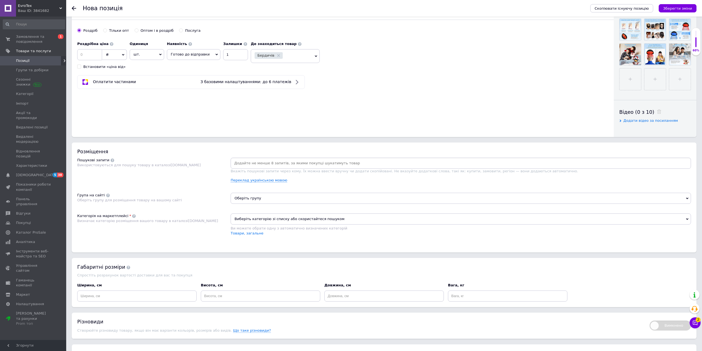
click at [281, 160] on input at bounding box center [461, 163] width 458 height 8
click at [603, 166] on input at bounding box center [461, 163] width 458 height 8
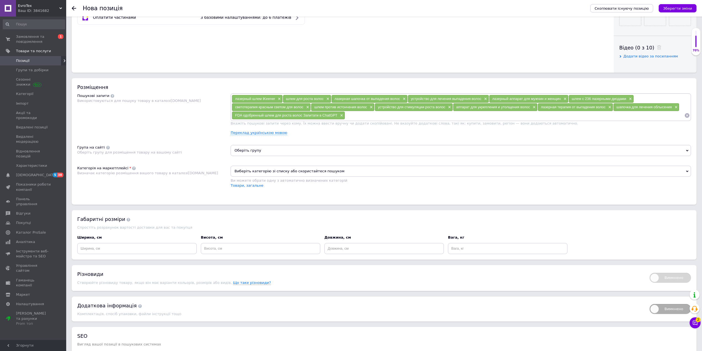
scroll to position [276, 0]
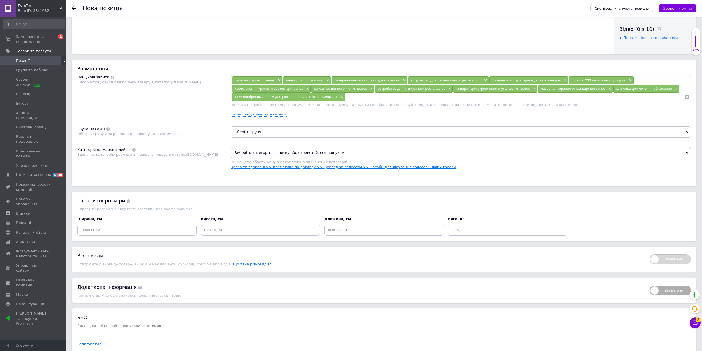
click at [279, 165] on link "Краса та здоров'я >> Косметика по догляду >> Догляд за волоссям >> Засоби для л…" at bounding box center [343, 167] width 225 height 4
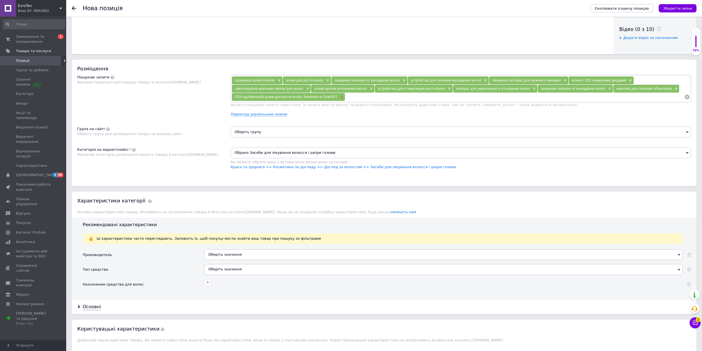
click at [342, 98] on span "×" at bounding box center [341, 97] width 4 height 5
click at [284, 131] on span "Оберіть групу" at bounding box center [461, 131] width 460 height 11
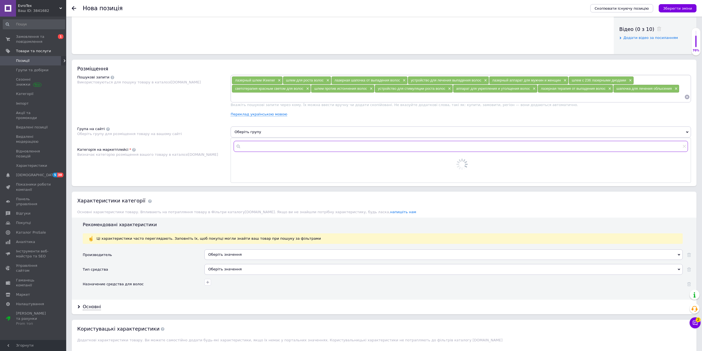
click at [275, 143] on input "text" at bounding box center [461, 146] width 454 height 11
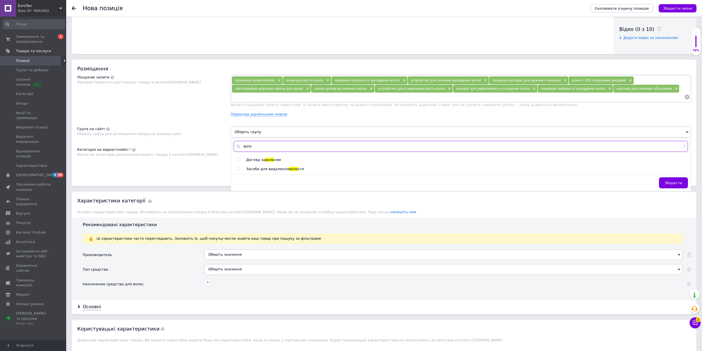
type input "воло"
click at [268, 159] on span "воло" at bounding box center [269, 159] width 9 height 4
radio input "true"
click at [204, 73] on div "Розміщення Пошукові запити Використовуються для пошуку товару в каталозі [DOMAI…" at bounding box center [384, 123] width 625 height 126
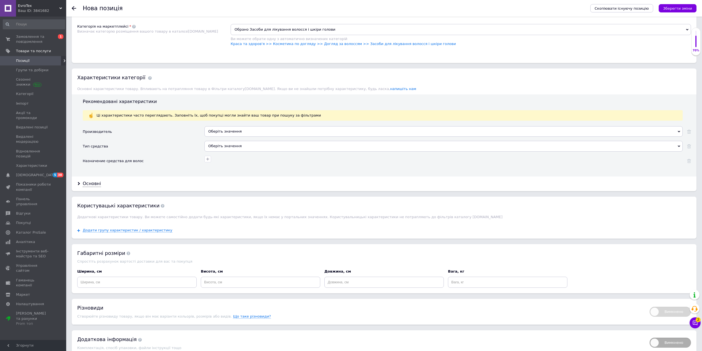
scroll to position [414, 0]
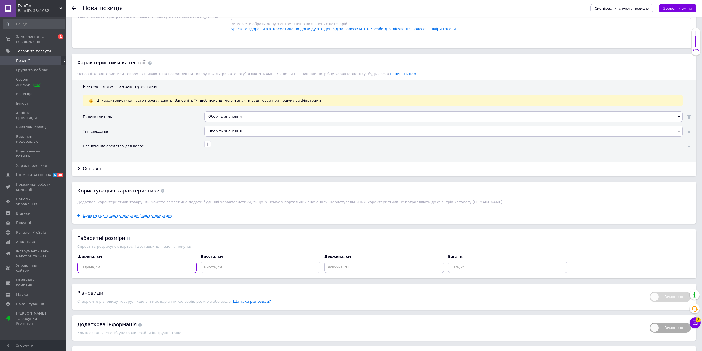
click at [163, 265] on input at bounding box center [136, 266] width 119 height 11
type input "20"
type input "2"
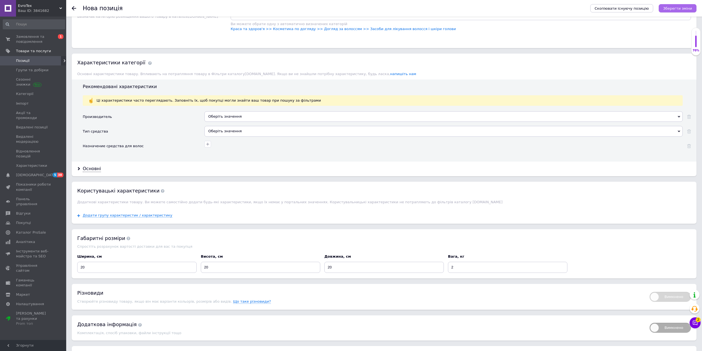
click at [670, 9] on icon "Зберегти зміни" at bounding box center [677, 8] width 29 height 4
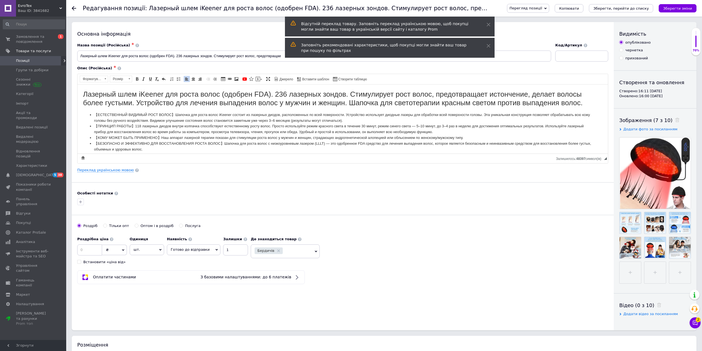
click at [82, 90] on html "Лазерный шлем iKeener для роста волос (одобрен FDA). 236 лазерных зондов. Стиму…" at bounding box center [342, 120] width 530 height 73
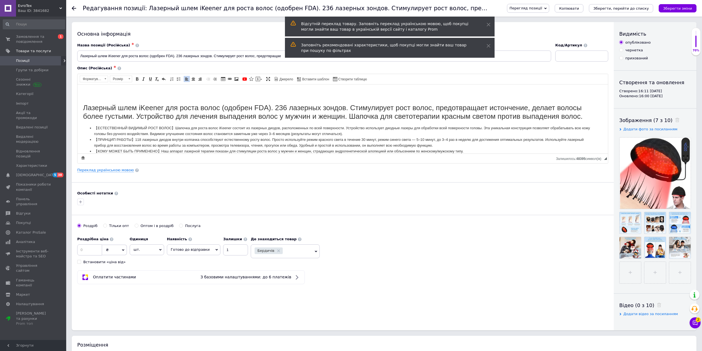
click at [113, 93] on h1 "Редактор, E4ABD8E6-D601-4F68-82ED-5A041A1DDF6E" at bounding box center [342, 94] width 519 height 9
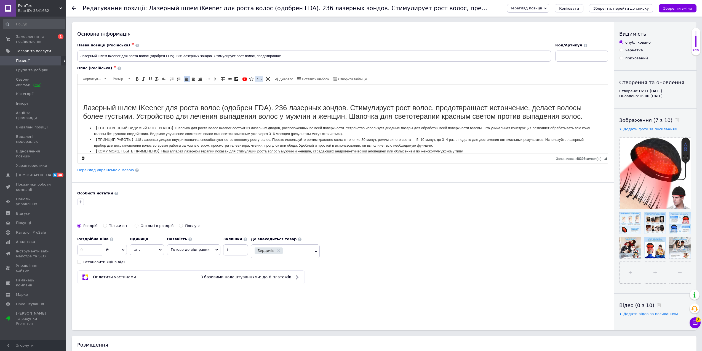
click at [262, 80] on link "Вставити повідомлення" at bounding box center [259, 79] width 8 height 6
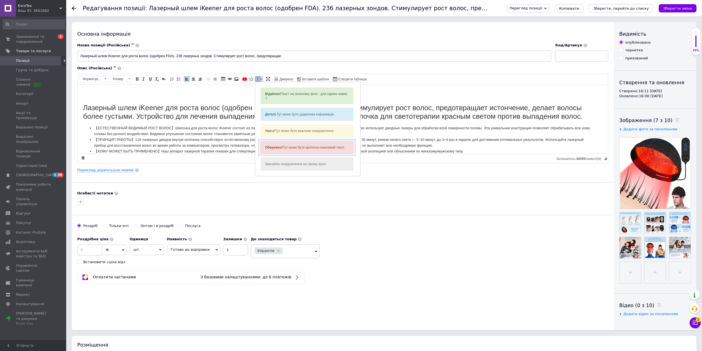
drag, startPoint x: 315, startPoint y: 144, endPoint x: 411, endPoint y: 104, distance: 104.0
click at [315, 144] on div "Обережно! Тут може бути критично важливий текст." at bounding box center [307, 147] width 93 height 13
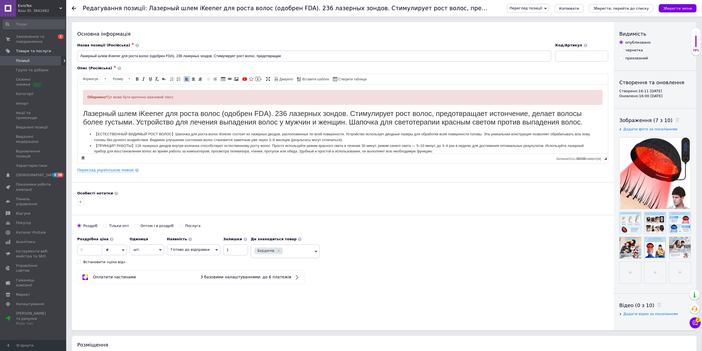
click at [228, 104] on body "Обережно! Тут може бути критично важливий текст. Лазерный шлем iKeener для рост…" at bounding box center [342, 131] width 519 height 82
click at [226, 98] on div "Обережно! Тут може бути критично важливий текст." at bounding box center [342, 97] width 510 height 6
click at [192, 76] on link "По центру" at bounding box center [193, 79] width 6 height 6
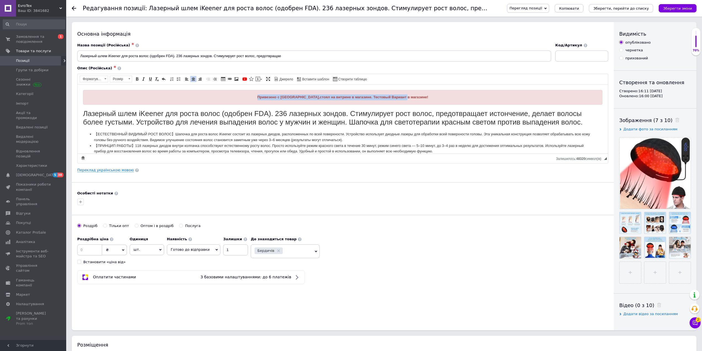
drag, startPoint x: 431, startPoint y: 97, endPoint x: 233, endPoint y: 97, distance: 197.7
click at [233, 97] on div "Привезено с [GEOGRAPHIC_DATA],стоял на витрине в магазине. Тестовый Вариант в м…" at bounding box center [342, 97] width 510 height 6
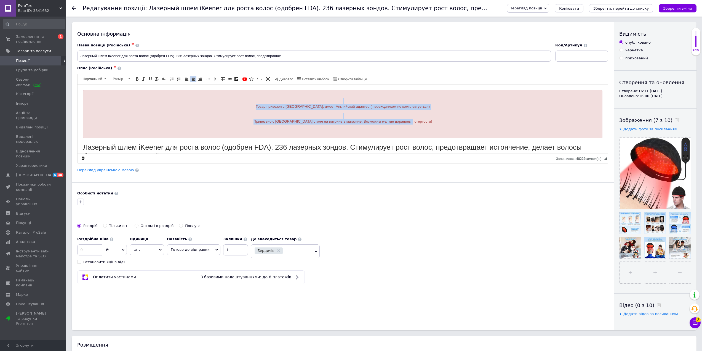
drag, startPoint x: 442, startPoint y: 122, endPoint x: 196, endPoint y: 101, distance: 246.6
click at [196, 101] on div "Товар привезен с [GEOGRAPHIC_DATA], имеет Английский адаптер ( переходником не …" at bounding box center [342, 114] width 510 height 32
click at [638, 12] on button "Зберегти, перейти до списку" at bounding box center [621, 8] width 64 height 8
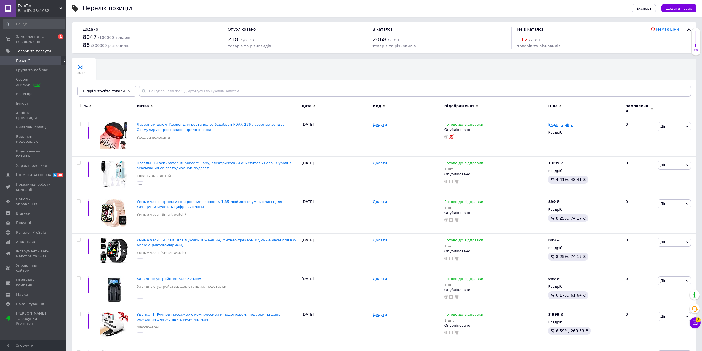
click at [683, 3] on div "Експорт Додати товар" at bounding box center [659, 8] width 76 height 17
click at [684, 5] on button "Додати товар" at bounding box center [678, 8] width 35 height 8
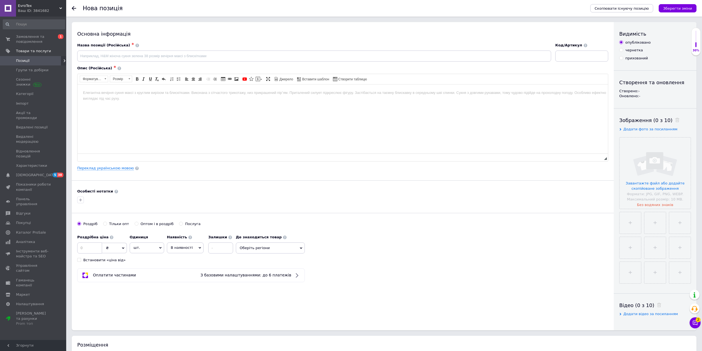
drag, startPoint x: 127, startPoint y: 49, endPoint x: 129, endPoint y: 54, distance: 5.4
click at [127, 49] on div "Назва позиції (Російська) ✱" at bounding box center [314, 52] width 474 height 19
click at [129, 61] on input at bounding box center [314, 55] width 474 height 11
paste input "Пластырь для рта для сна, 120 шт. Пластыри для рта для сна, комфорт и удобство,…"
click at [136, 101] on html at bounding box center [342, 92] width 530 height 17
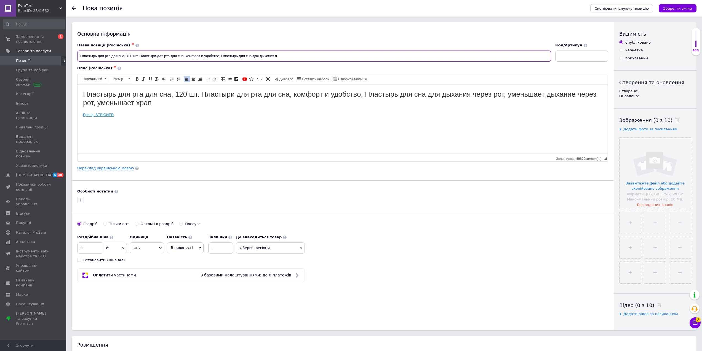
drag, startPoint x: 312, startPoint y: 59, endPoint x: 274, endPoint y: 55, distance: 37.4
click at [274, 55] on input "Пластырь для рта для сна, 120 шт. Пластыри для рта для сна, комфорт и удобство,…" at bounding box center [314, 55] width 474 height 11
type input "Пластырь для рта для сна, 120 шт. Пластыри для рта для сна, комфорт и удобство,…"
drag, startPoint x: 128, startPoint y: 135, endPoint x: 164, endPoint y: 155, distance: 41.0
click at [128, 135] on span "Видалити посилання" at bounding box center [140, 133] width 49 height 7
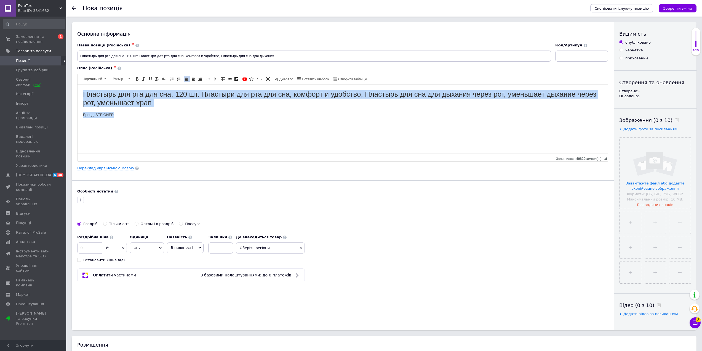
drag, startPoint x: 132, startPoint y: 120, endPoint x: 153, endPoint y: 180, distance: 62.8
click at [77, 92] on html "Пластырь для рта для сна, 120 шт. Пластыри для рта для сна, комфорт и удобство,…" at bounding box center [342, 103] width 530 height 39
copy body "Пластырь для рта для сна, 120 шт. Пластыри для рта для сна, комфорт и удобство,…"
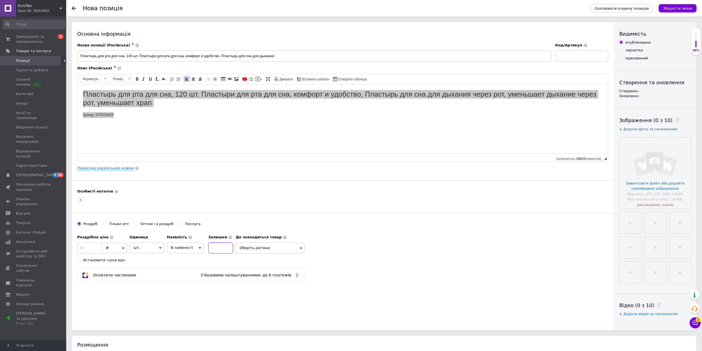
click at [226, 247] on input at bounding box center [220, 247] width 25 height 11
click at [179, 254] on div "Роздрібна ціна ₴ $ EUR CHF GBP ¥ PLN ₸ MDL HUF KGS CNY TRY KRW lei Встановити «…" at bounding box center [156, 247] width 159 height 31
click at [186, 251] on span "В наявності" at bounding box center [185, 247] width 37 height 10
click at [183, 280] on li "Готово до відправки" at bounding box center [185, 282] width 36 height 13
click at [237, 246] on input "1" at bounding box center [235, 247] width 25 height 11
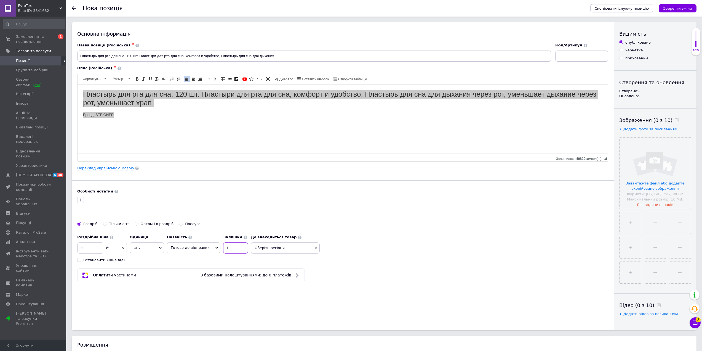
click at [237, 246] on input "1" at bounding box center [235, 247] width 25 height 11
type input "4"
click at [184, 247] on span "Готово до відправки" at bounding box center [190, 247] width 39 height 4
click at [133, 246] on span "шт." at bounding box center [147, 247] width 34 height 10
click at [143, 287] on li "упаковка" at bounding box center [147, 288] width 34 height 8
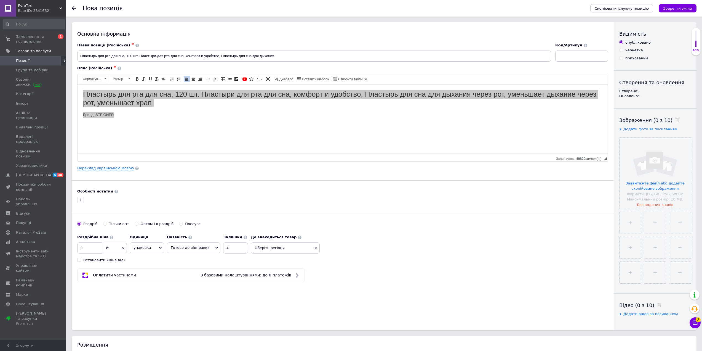
click at [292, 247] on span "Оберіть регіони" at bounding box center [285, 247] width 69 height 11
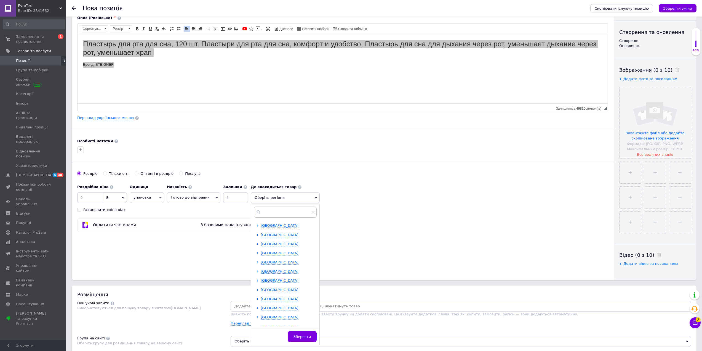
scroll to position [55, 0]
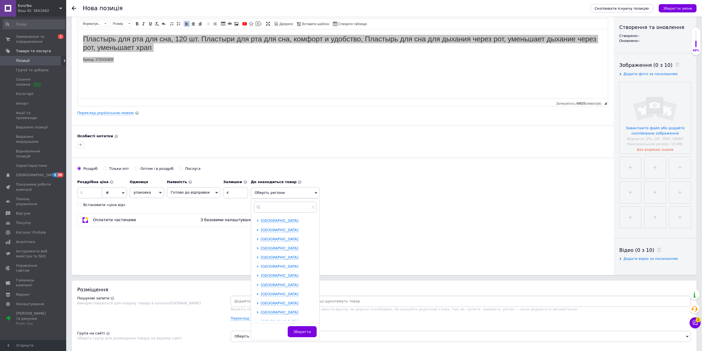
drag, startPoint x: 277, startPoint y: 265, endPoint x: 279, endPoint y: 272, distance: 8.0
click at [277, 265] on span "[GEOGRAPHIC_DATA]" at bounding box center [280, 266] width 38 height 4
click at [279, 274] on span "Бердичів" at bounding box center [278, 275] width 17 height 4
checkbox input "true"
drag, startPoint x: 420, startPoint y: 248, endPoint x: 439, endPoint y: 246, distance: 19.1
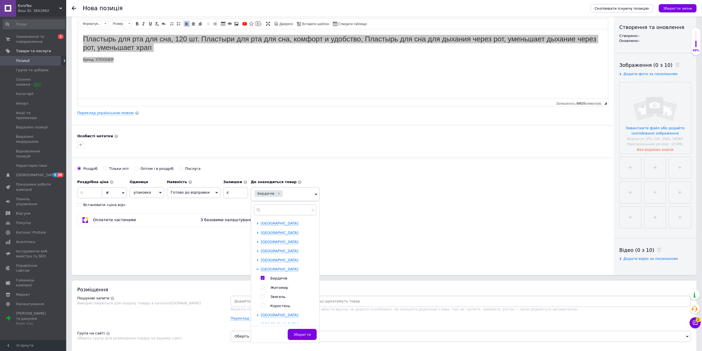
click at [424, 249] on div "Основна інформація Назва позиції (Російська) ✱ Пластырь для рта для сна, 120 шт…" at bounding box center [343, 121] width 542 height 308
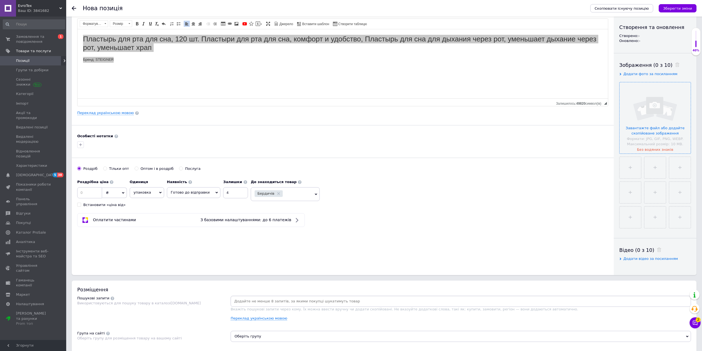
click at [659, 112] on input "file" at bounding box center [654, 117] width 71 height 71
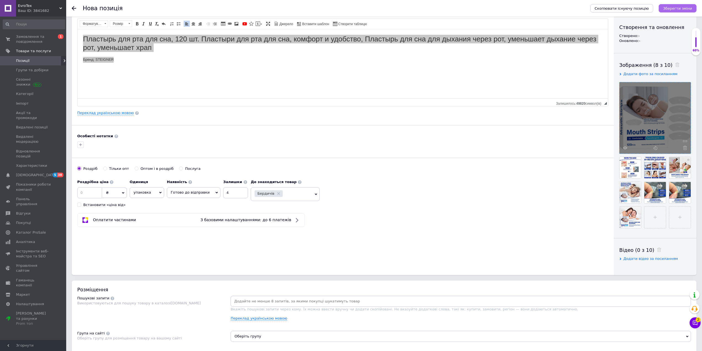
click at [671, 7] on icon "Зберегти зміни" at bounding box center [677, 8] width 29 height 4
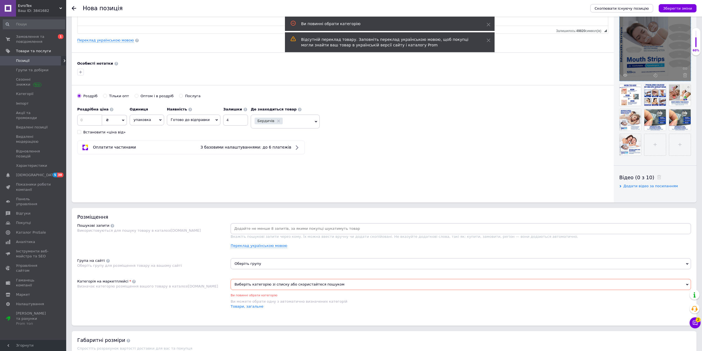
scroll to position [109, 0]
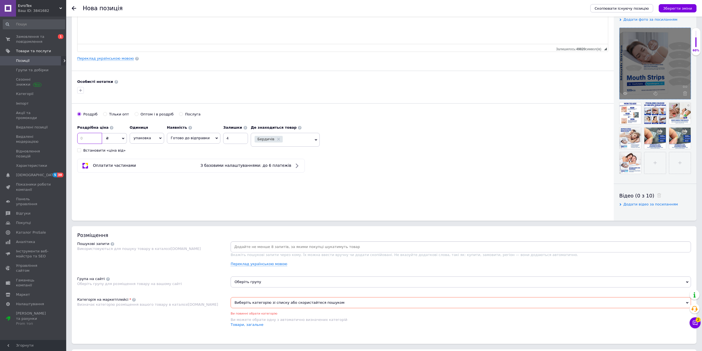
click at [93, 134] on input at bounding box center [89, 138] width 25 height 11
type input "349"
drag, startPoint x: 262, startPoint y: 249, endPoint x: 281, endPoint y: 239, distance: 21.2
click at [262, 249] on input at bounding box center [461, 246] width 458 height 8
click at [266, 245] on input at bounding box center [461, 246] width 458 height 8
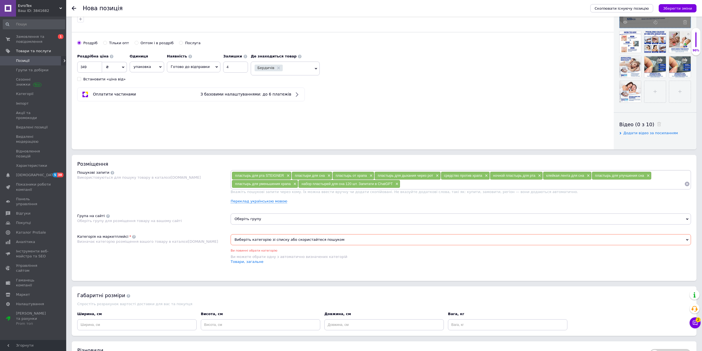
scroll to position [192, 0]
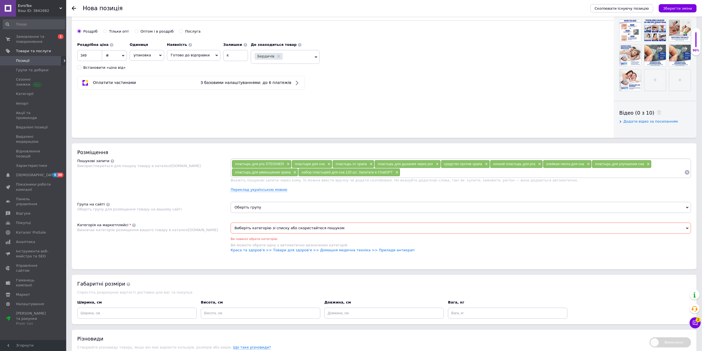
click at [251, 254] on div "Виберіть категорію зі списку або скористайтеся пошуком Ви повинні обрати катего…" at bounding box center [461, 240] width 460 height 36
click at [253, 250] on link "Краса та здоров'я >> Товари для здоров'я >> Домашня медична техніка >> Прилади …" at bounding box center [323, 250] width 184 height 4
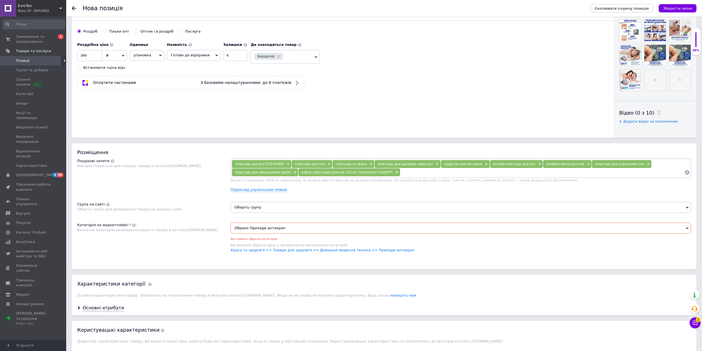
click at [267, 211] on span "Оберіть групу" at bounding box center [461, 207] width 460 height 11
click at [263, 221] on input "text" at bounding box center [461, 221] width 454 height 11
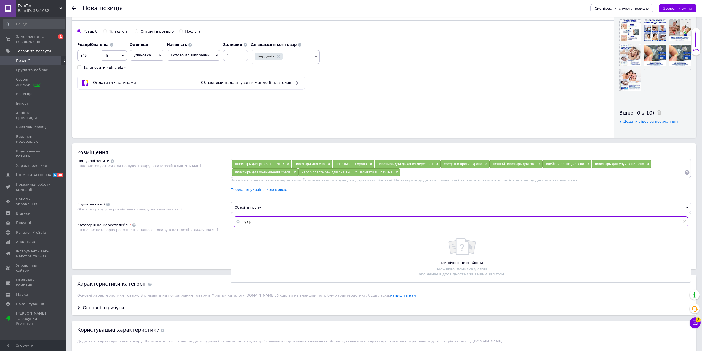
type input "здоро"
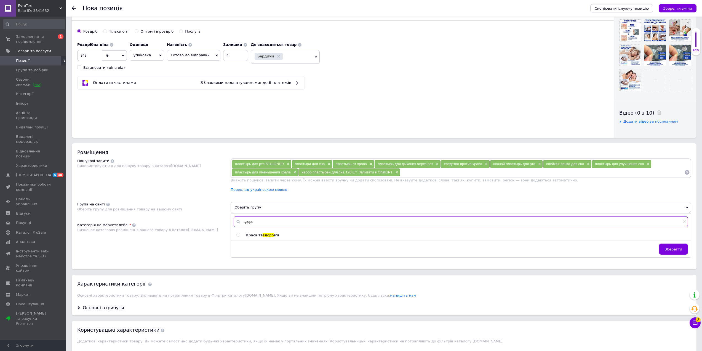
click at [255, 223] on input "здоро" at bounding box center [461, 221] width 454 height 11
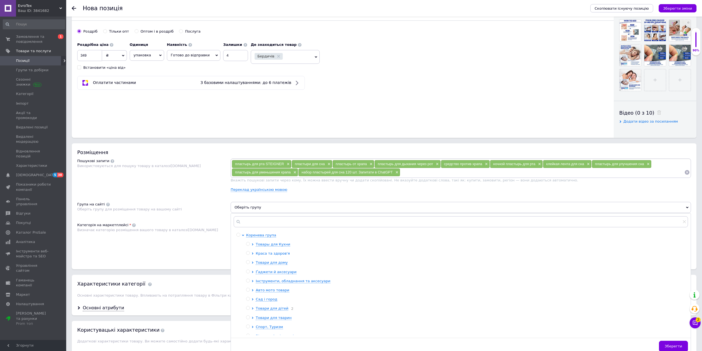
click at [272, 255] on span "Краса та здоров'я" at bounding box center [273, 253] width 34 height 4
click at [285, 237] on span "Домашні медичні прилади" at bounding box center [290, 235] width 50 height 4
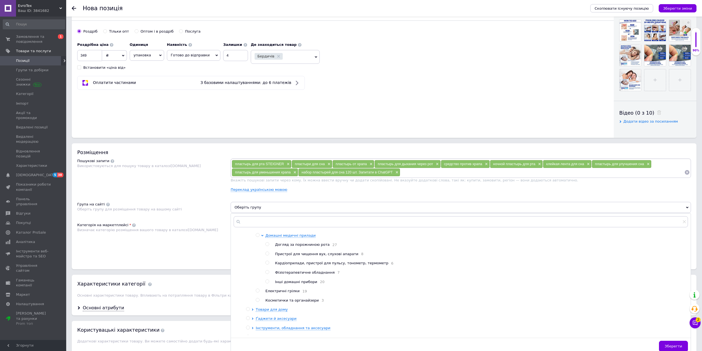
click at [286, 284] on span "Інші домашні прибори" at bounding box center [296, 281] width 42 height 4
radio input "true"
click at [200, 139] on div "Основна інформація Назва позиції (Російська) ✱ Пластырь для рта для сна, 120 шт…" at bounding box center [384, 241] width 636 height 823
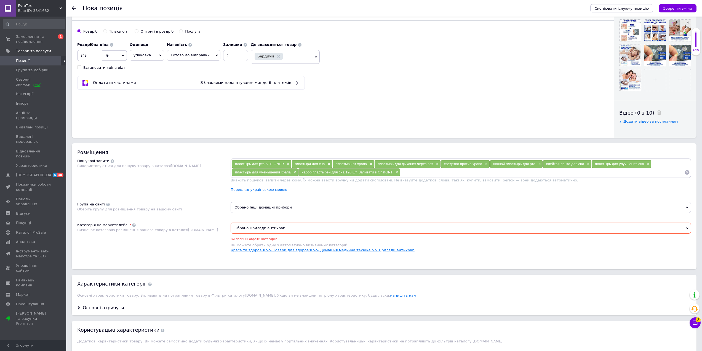
click at [283, 248] on link "Краса та здоров'я >> Товари для здоров'я >> Домашня медична техніка >> Прилади …" at bounding box center [323, 250] width 184 height 4
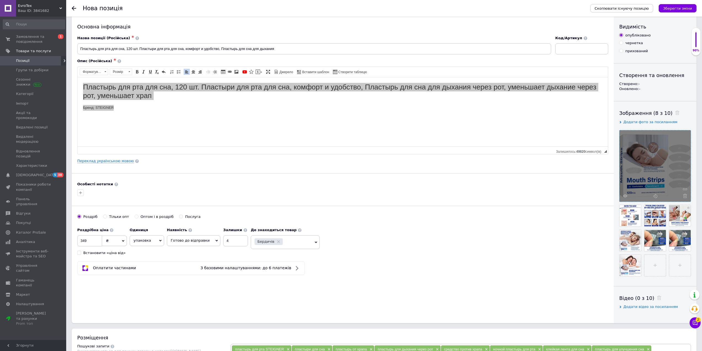
scroll to position [0, 0]
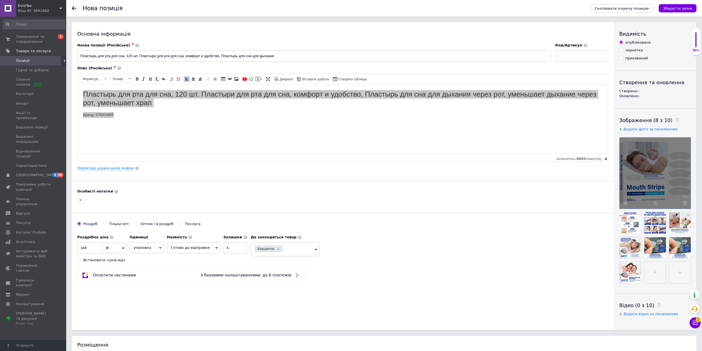
click at [680, 10] on icon "Зберегти зміни" at bounding box center [677, 8] width 29 height 4
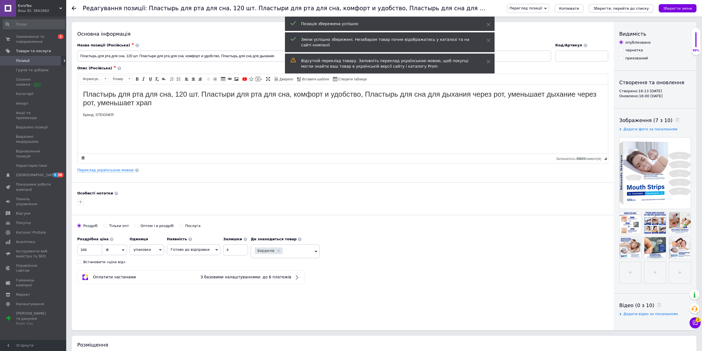
click at [638, 5] on button "Зберегти, перейти до списку" at bounding box center [621, 8] width 64 height 8
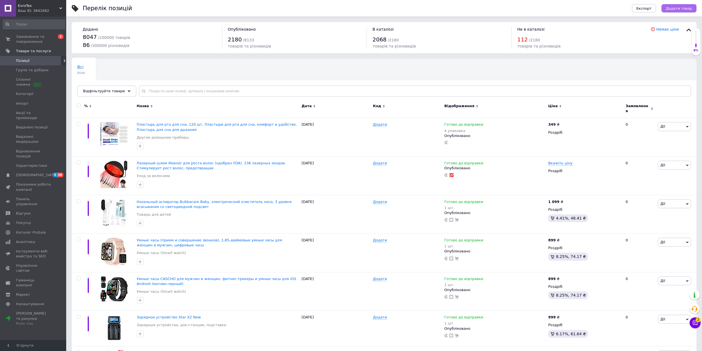
click at [688, 7] on span "Додати товар" at bounding box center [679, 8] width 26 height 4
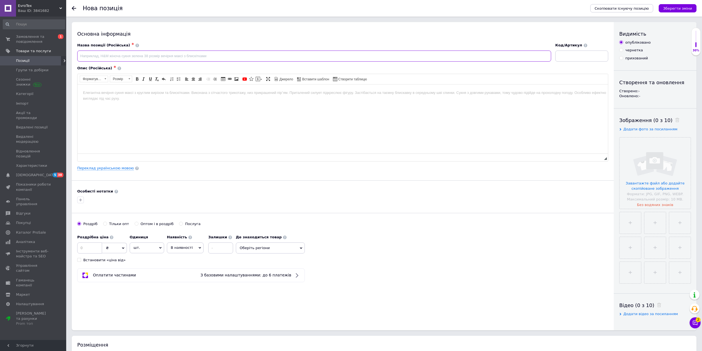
click at [194, 56] on input at bounding box center [314, 55] width 474 height 11
paste input "📺 Бездротовий HDMI адаптер Qiduhuquqi Wireless Display Receiver — компактне та …"
click at [159, 101] on html at bounding box center [342, 92] width 530 height 17
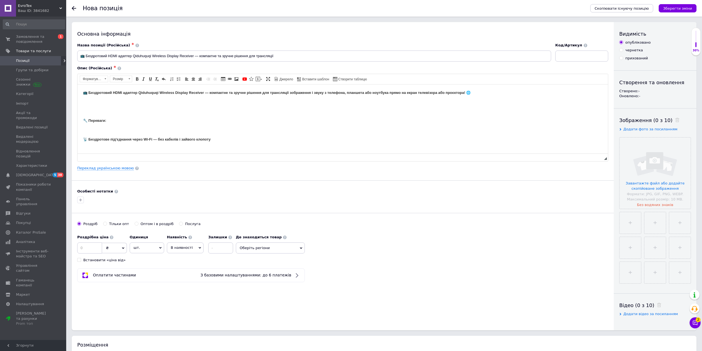
scroll to position [90, 0]
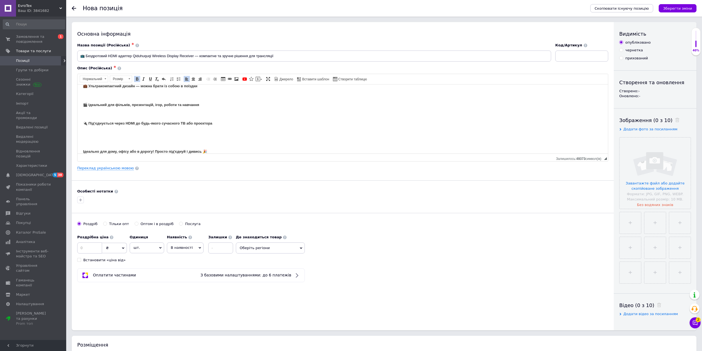
click at [288, 50] on div "Назва позиції (Російська) ✱ 📺 Бездротовий HDMI адаптер Qiduhuquqi Wireless Disp…" at bounding box center [314, 52] width 474 height 19
click at [285, 54] on input "📺 Бездротовий HDMI адаптер Qiduhuquqi Wireless Display Receiver — компактне та …" at bounding box center [314, 55] width 474 height 11
drag, startPoint x: 84, startPoint y: 57, endPoint x: 73, endPoint y: 57, distance: 10.8
click at [73, 57] on div "Основна інформація Назва позиції (Російська) ✱ 📺 Бездротовий HDMI адаптер Qiduh…" at bounding box center [343, 176] width 542 height 308
drag, startPoint x: 300, startPoint y: 54, endPoint x: 191, endPoint y: 54, distance: 108.4
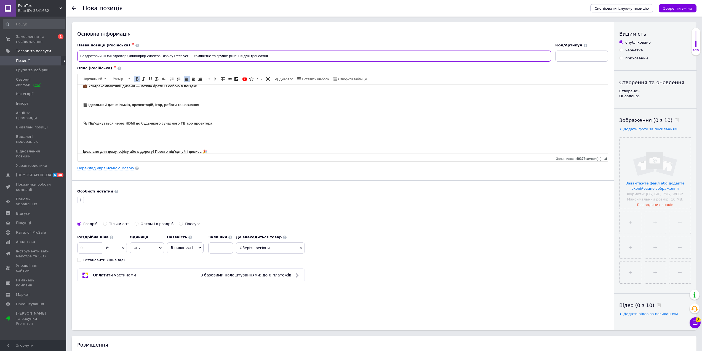
click at [191, 54] on input "Бездротовий HDMI адаптер Qiduhuquqi Wireless Display Receiver — компактне та зр…" at bounding box center [314, 55] width 474 height 11
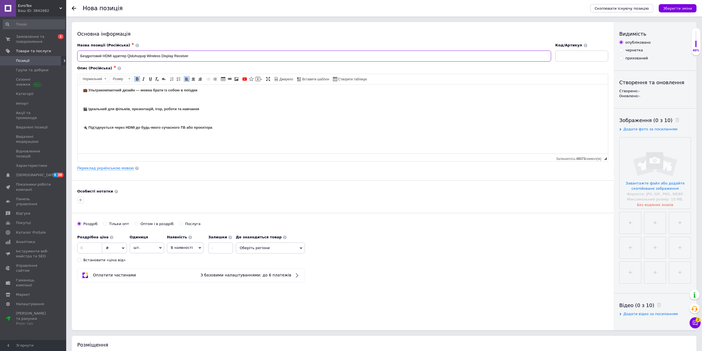
scroll to position [97, 0]
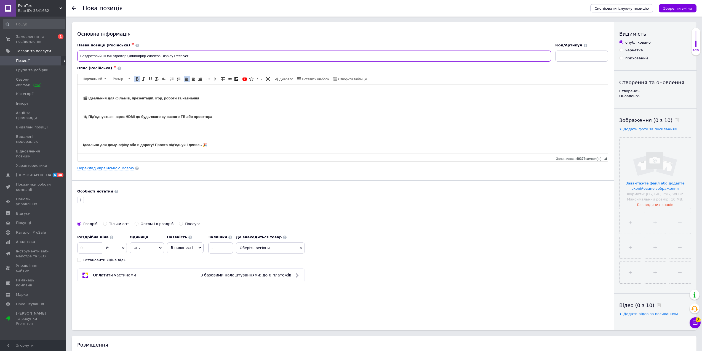
type input "Бездротовий HDMI адаптер Qiduhuquqi Wireless Display Receiver"
click at [233, 240] on div "Роздрібна ціна ₴ $ EUR CHF GBP ¥ PLN ₸ MDL HUF KGS CNY TRY KRW lei Встановити «…" at bounding box center [156, 247] width 159 height 31
click at [221, 247] on input at bounding box center [220, 247] width 25 height 11
type input "1"
click at [178, 246] on span "В наявності" at bounding box center [185, 247] width 37 height 10
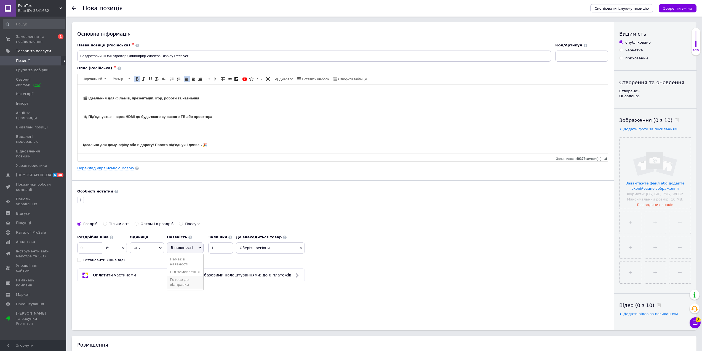
click at [184, 283] on li "Готово до відправки" at bounding box center [185, 282] width 36 height 13
drag, startPoint x: 296, startPoint y: 241, endPoint x: 298, endPoint y: 243, distance: 3.1
click at [296, 241] on div "Де знаходиться товар Оберіть регіони" at bounding box center [285, 243] width 69 height 22
click at [297, 248] on span "Оберіть регіони" at bounding box center [285, 247] width 69 height 11
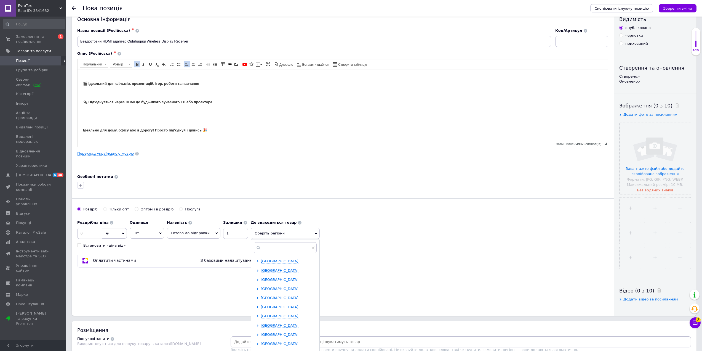
scroll to position [83, 0]
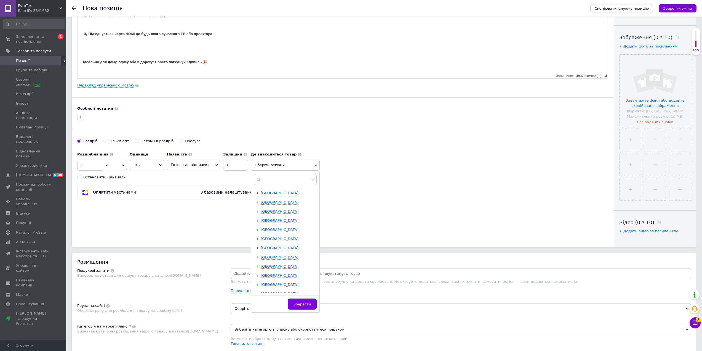
click at [276, 239] on span "[GEOGRAPHIC_DATA]" at bounding box center [280, 238] width 38 height 4
click at [275, 246] on span "Бердичів" at bounding box center [278, 247] width 17 height 4
checkbox input "true"
click at [508, 157] on div "Роздрібна ціна ₴ $ EUR CHF GBP ¥ PLN ₸ MDL HUF KGS CNY TRY KRW lei Встановити «…" at bounding box center [342, 164] width 531 height 31
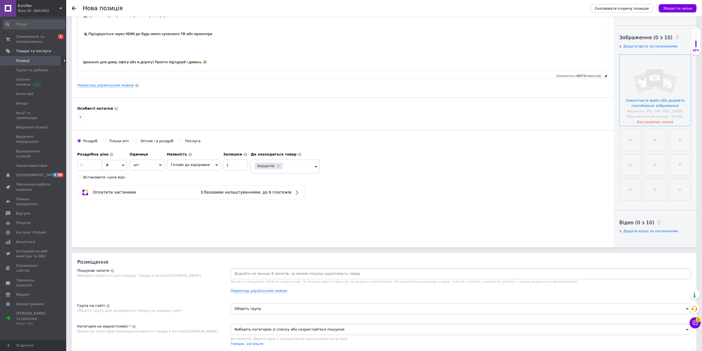
click at [644, 97] on input "file" at bounding box center [654, 90] width 71 height 71
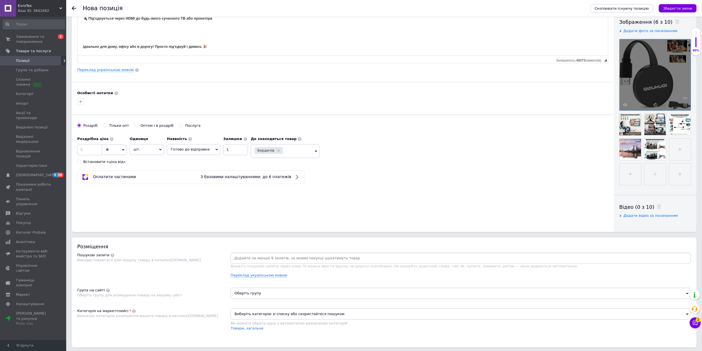
scroll to position [138, 0]
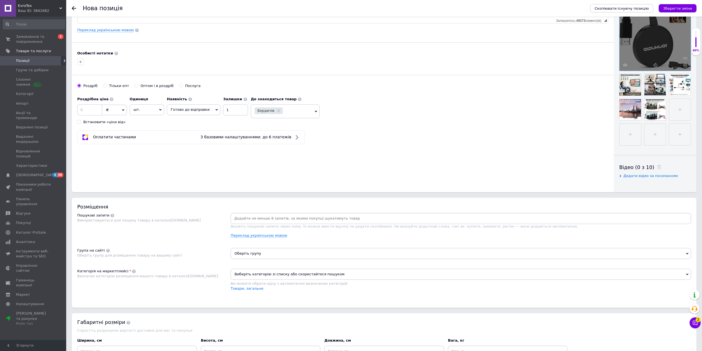
drag, startPoint x: 298, startPoint y: 253, endPoint x: 291, endPoint y: 258, distance: 8.5
click at [298, 253] on span "Оберіть групу" at bounding box center [461, 253] width 460 height 11
click at [278, 265] on input "text" at bounding box center [461, 267] width 454 height 11
type input "hdmi"
click at [271, 280] on span "Кабелі та перехідники" at bounding box center [267, 281] width 43 height 4
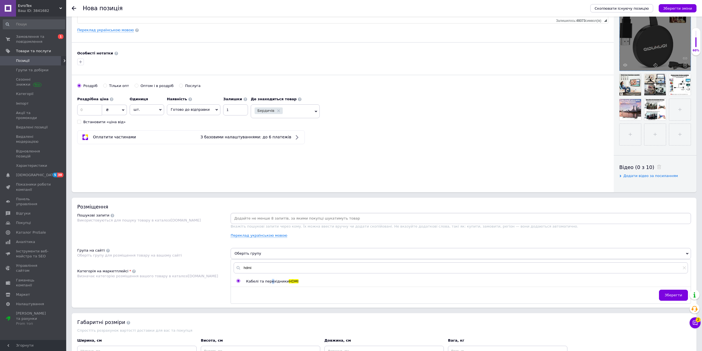
radio input "true"
click at [273, 223] on div at bounding box center [461, 218] width 460 height 11
click at [279, 220] on input at bounding box center [461, 218] width 458 height 8
click at [293, 225] on span "Вкажіть пошукові запити через кому. Їх можна ввести вручну чи додати скопійован…" at bounding box center [404, 226] width 347 height 4
click at [298, 221] on input at bounding box center [461, 218] width 458 height 8
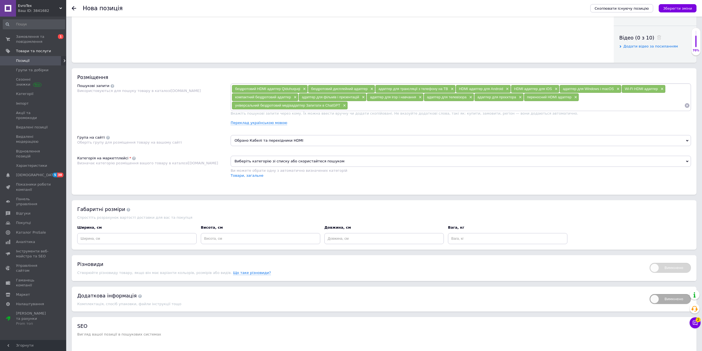
scroll to position [303, 0]
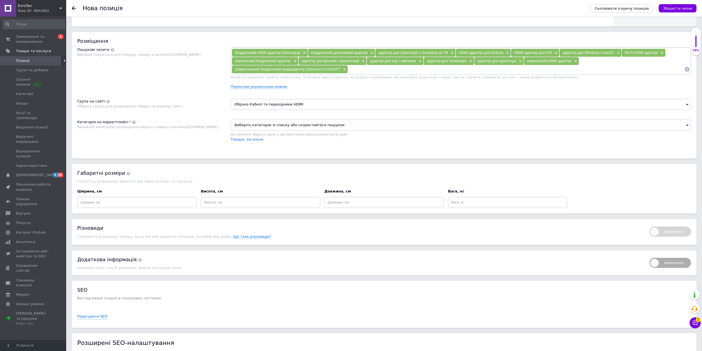
click at [159, 210] on div "Ширина, см" at bounding box center [137, 198] width 124 height 23
click at [164, 206] on input at bounding box center [136, 202] width 119 height 11
type input "10"
click at [256, 203] on input at bounding box center [260, 202] width 119 height 11
type input "10"
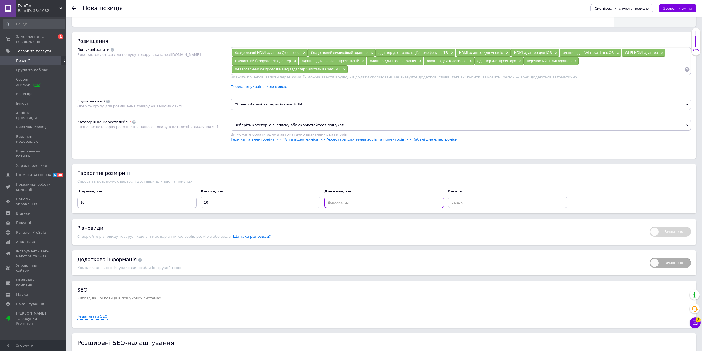
drag, startPoint x: 363, startPoint y: 205, endPoint x: 383, endPoint y: 206, distance: 19.6
click at [365, 205] on input at bounding box center [383, 202] width 119 height 11
type input "10"
click at [462, 203] on input at bounding box center [507, 202] width 119 height 11
type input "1"
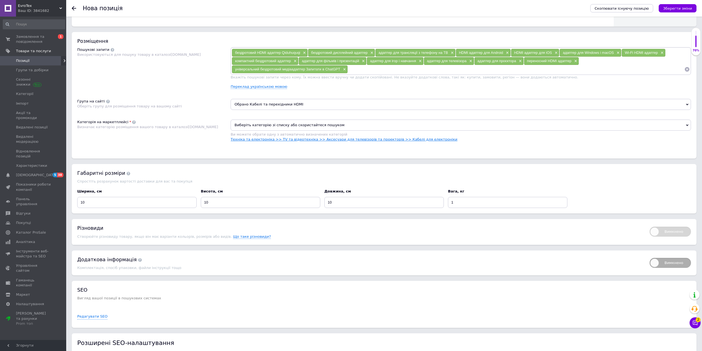
click at [325, 141] on link "Техніка та електроніка >> TV та відеотехніка >> Аксесуари для телевізорів та пр…" at bounding box center [344, 139] width 227 height 4
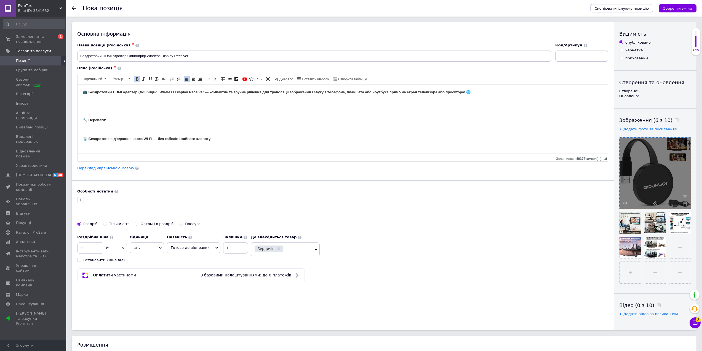
scroll to position [0, 0]
click at [96, 246] on input at bounding box center [89, 247] width 25 height 11
type input "249"
click at [232, 245] on input "1" at bounding box center [235, 247] width 25 height 11
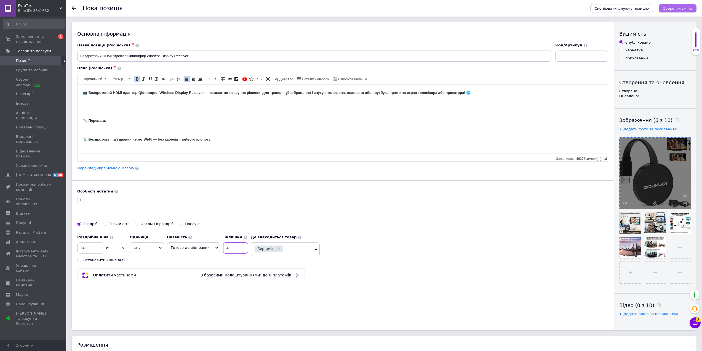
type input "4"
click at [679, 4] on button "Зберегти зміни" at bounding box center [678, 8] width 38 height 8
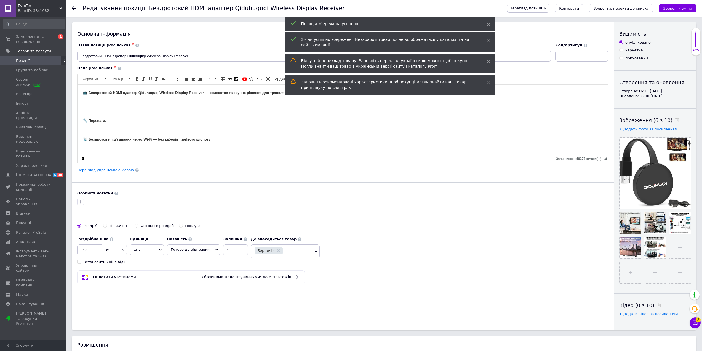
click at [81, 93] on html "📺 Бездротовий HDMI адаптер Qiduhuquqi Wireless Display Receiver — компактне та …" at bounding box center [342, 167] width 530 height 166
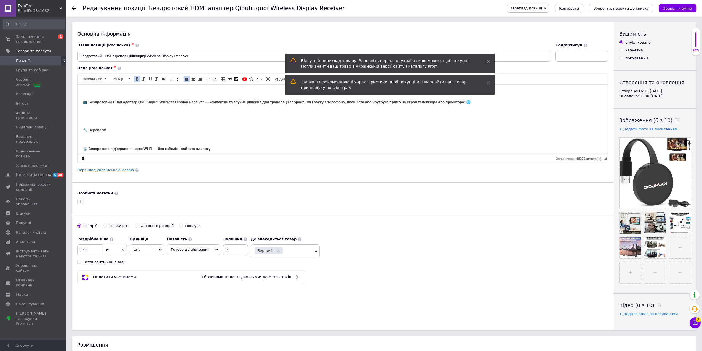
click at [95, 88] on html "📺 Бездротовий HDMI адаптер Qiduhuquqi Wireless Display Receiver — компактне та …" at bounding box center [342, 171] width 530 height 175
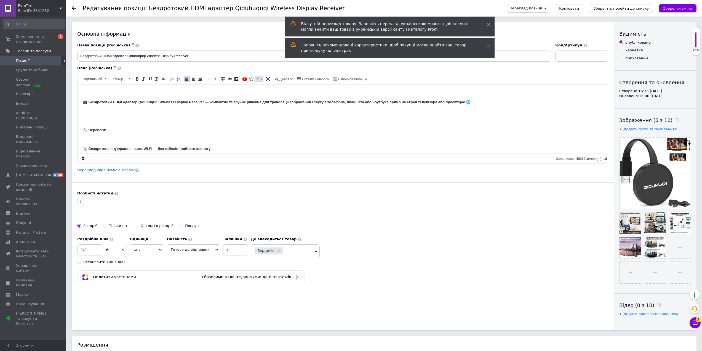
click at [258, 77] on span at bounding box center [258, 79] width 4 height 4
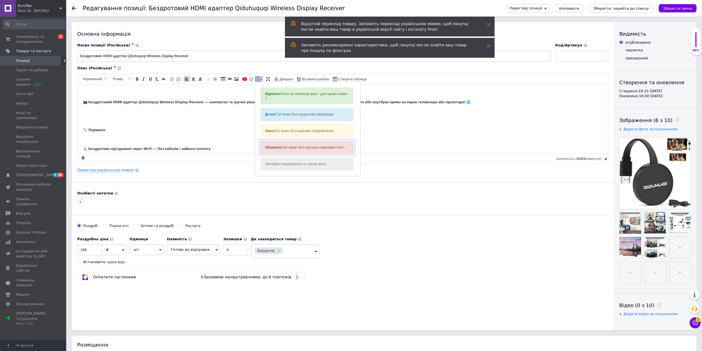
click at [297, 145] on div "Обережно! Тут може бути критично важливий текст." at bounding box center [307, 147] width 93 height 13
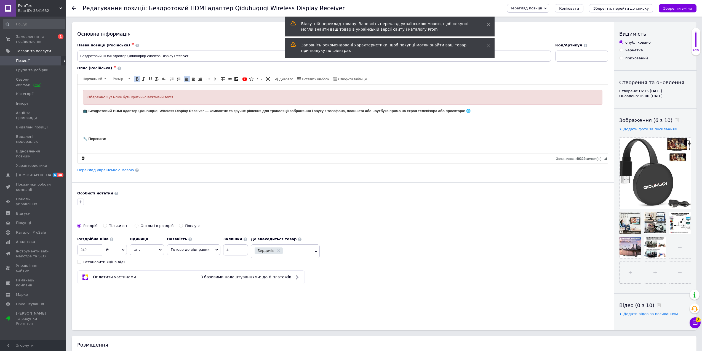
click at [194, 97] on div "Обережно! Тут може бути критично важливий текст." at bounding box center [342, 97] width 510 height 6
click at [191, 81] on link "По центру" at bounding box center [193, 79] width 6 height 6
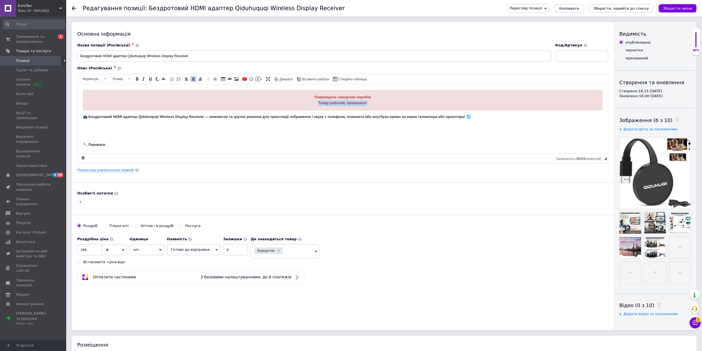
drag, startPoint x: 379, startPoint y: 106, endPoint x: 261, endPoint y: 100, distance: 118.2
click at [261, 100] on div "Повреждена заводская коробка Товар рабочий, проверено!" at bounding box center [342, 100] width 519 height 20
click at [375, 103] on div "Повреждена заводская коробка Товар рабочий, проверено!" at bounding box center [342, 100] width 510 height 12
drag, startPoint x: 375, startPoint y: 103, endPoint x: 290, endPoint y: 88, distance: 85.5
click at [290, 88] on html "Повреждена заводская коробка Товар рабочий, проверено! 📺 Бездротовий HDMI адапт…" at bounding box center [342, 179] width 530 height 190
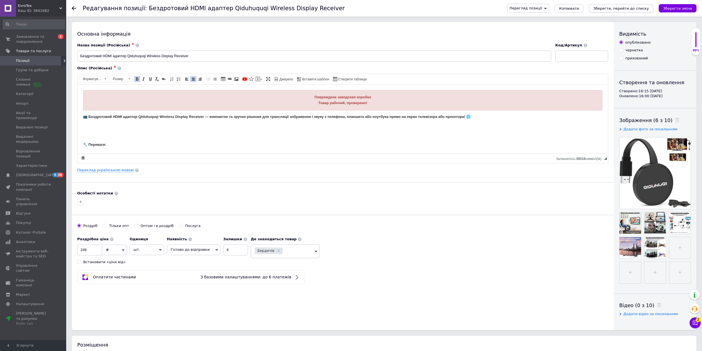
click at [639, 6] on icon "Зберегти, перейти до списку" at bounding box center [620, 8] width 55 height 4
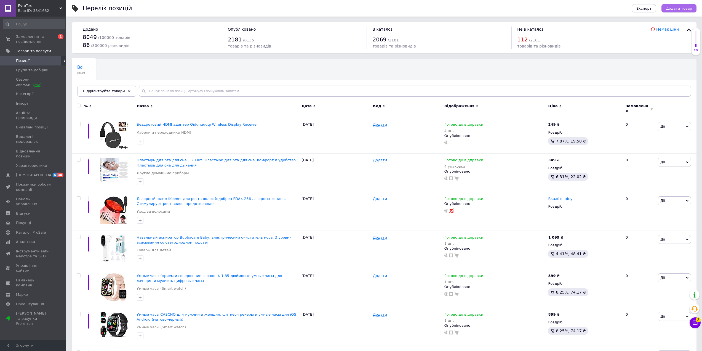
click at [684, 10] on span "Додати товар" at bounding box center [679, 8] width 26 height 4
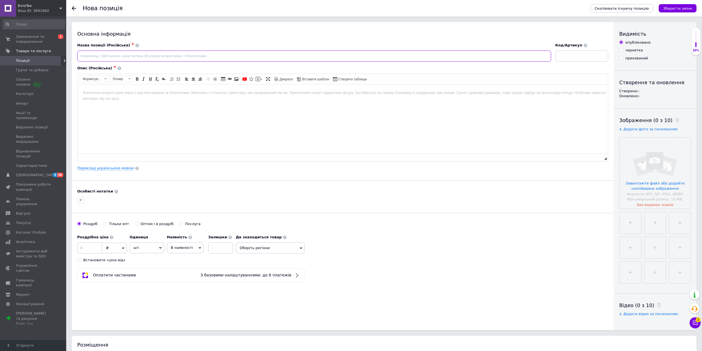
click at [131, 56] on input at bounding box center [314, 55] width 474 height 11
paste input "Торцовочная пила Einhell TC-MS 216 позволяет выполнять быструю, точную и чистую…"
click at [134, 101] on html at bounding box center [342, 92] width 530 height 17
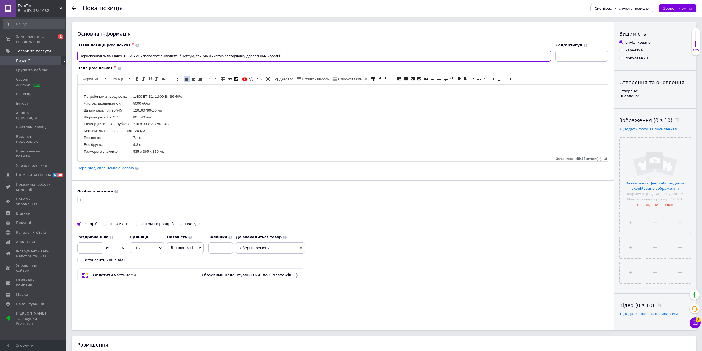
drag, startPoint x: 298, startPoint y: 54, endPoint x: 142, endPoint y: 56, distance: 156.4
click at [142, 56] on input "Торцовочная пила Einhell TC-MS 216 позволяет выполнять быструю, точную и чистую…" at bounding box center [314, 55] width 474 height 11
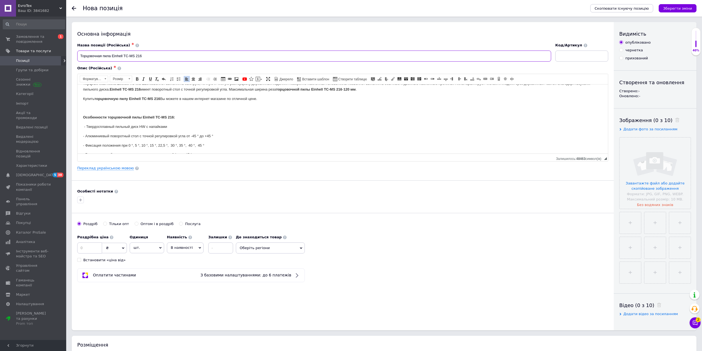
scroll to position [0, 0]
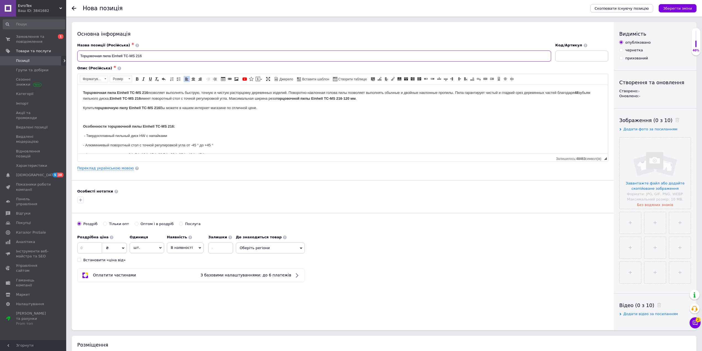
type input "Торцовочная пила Einhell TC-MS 216"
click at [211, 251] on input at bounding box center [220, 247] width 25 height 11
type input "1"
click at [188, 248] on span "В наявності" at bounding box center [182, 247] width 22 height 4
click at [180, 280] on li "Готово до відправки" at bounding box center [185, 282] width 36 height 13
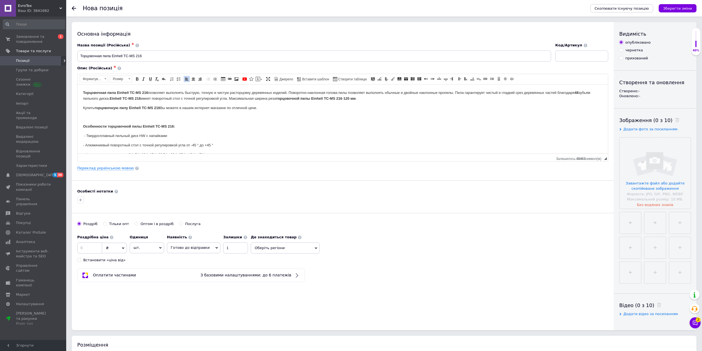
click at [273, 246] on span "Оберіть регіони" at bounding box center [285, 247] width 69 height 11
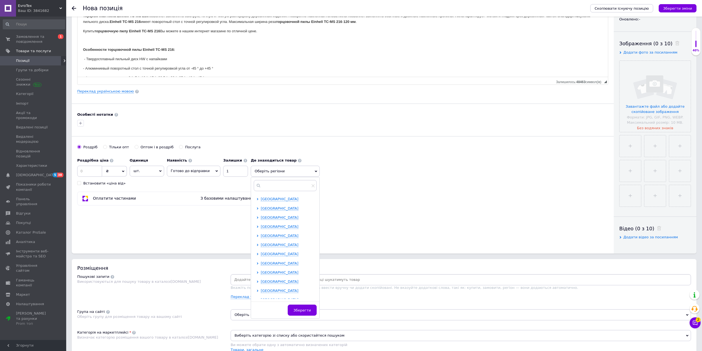
scroll to position [83, 0]
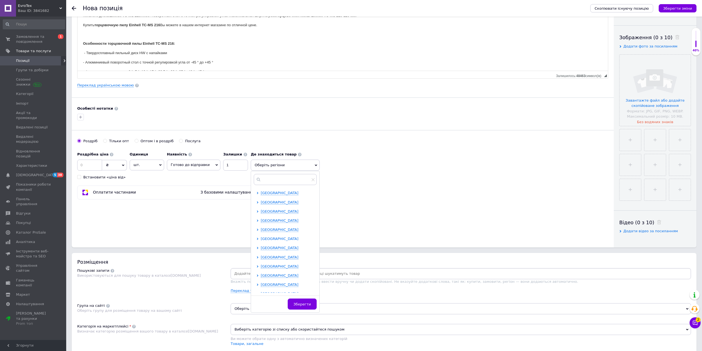
click at [277, 237] on span "[GEOGRAPHIC_DATA]" at bounding box center [280, 238] width 38 height 4
click at [273, 245] on div "[GEOGRAPHIC_DATA] [GEOGRAPHIC_DATA] [GEOGRAPHIC_DATA] Звягель [GEOGRAPHIC_DATA]" at bounding box center [289, 257] width 56 height 42
click at [275, 245] on span "Бердичів" at bounding box center [278, 247] width 17 height 4
checkbox input "true"
click at [485, 167] on div "Роздрібна ціна ₴ $ EUR CHF GBP ¥ PLN ₸ MDL HUF KGS CNY TRY KRW lei Встановити «…" at bounding box center [342, 164] width 531 height 31
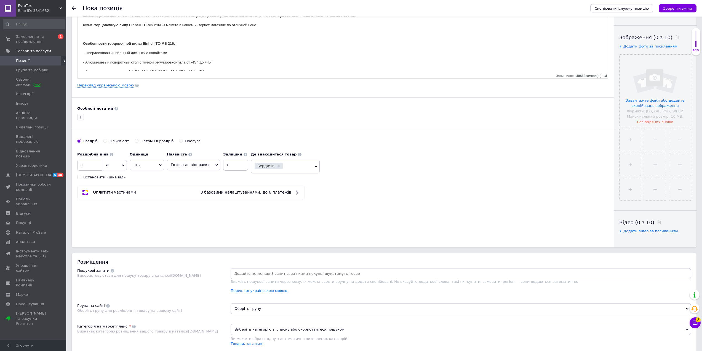
click at [643, 54] on div "Зображення (0 з 10) Додати фото за посиланням Завантажте файл або додайте скопі…" at bounding box center [655, 117] width 72 height 166
click at [642, 76] on input "file" at bounding box center [654, 90] width 71 height 71
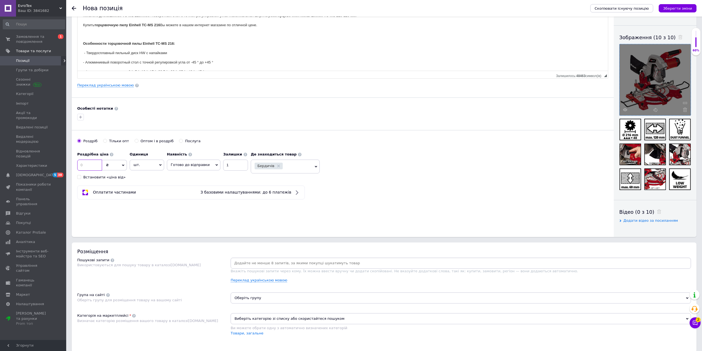
click at [91, 160] on input at bounding box center [89, 164] width 25 height 11
drag, startPoint x: 98, startPoint y: 165, endPoint x: 75, endPoint y: 165, distance: 22.9
click at [75, 165] on div "Основна інформація Назва позиції (Російська) ✱ Торцовочная пила Einhell TC-MS 2…" at bounding box center [343, 87] width 542 height 297
type input "3999"
drag, startPoint x: 268, startPoint y: 261, endPoint x: 274, endPoint y: 261, distance: 6.6
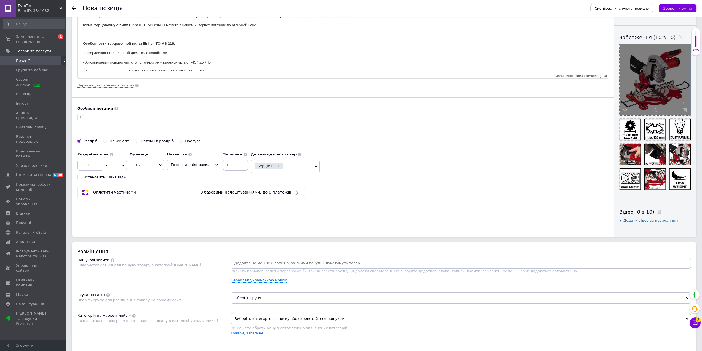
click at [268, 261] on input at bounding box center [461, 263] width 458 height 8
click at [263, 269] on span "Вкажіть пошукові запити через кому. Їх можна ввести вручну чи додати скопійован…" at bounding box center [404, 271] width 347 height 4
click at [265, 265] on input at bounding box center [461, 263] width 458 height 8
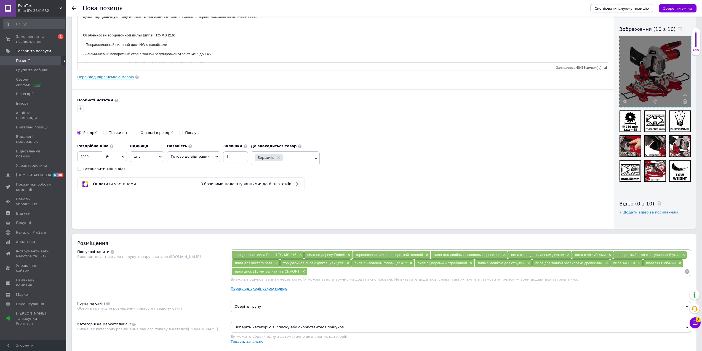
scroll to position [138, 0]
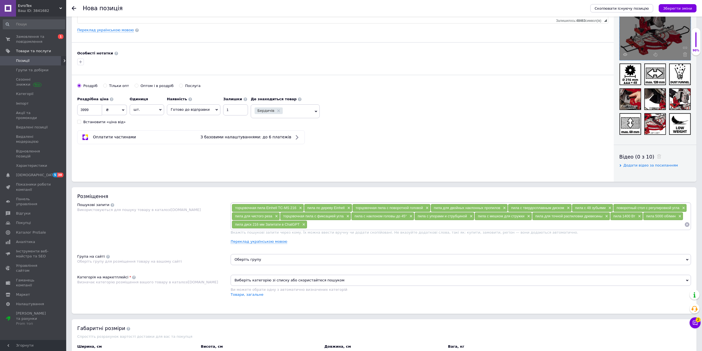
click at [256, 260] on span "Оберіть групу" at bounding box center [461, 259] width 460 height 11
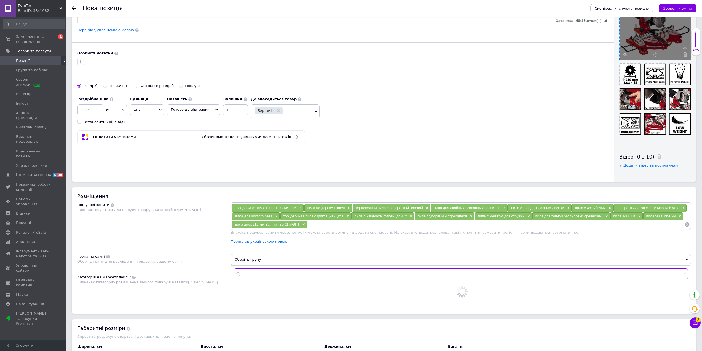
click at [258, 269] on input "text" at bounding box center [461, 273] width 454 height 11
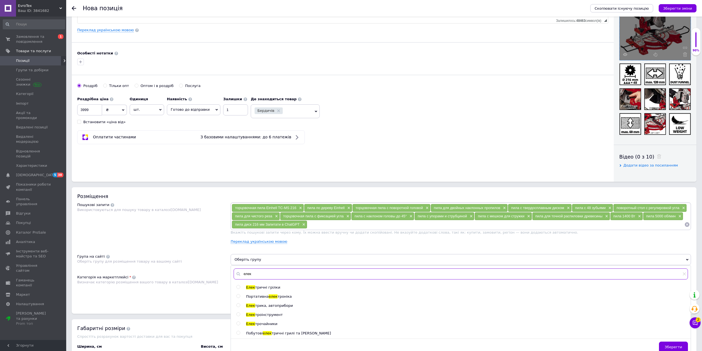
type input "елек"
click at [261, 313] on span "троінструмент" at bounding box center [269, 314] width 28 height 4
radio input "true"
click at [208, 204] on div "Пошукові запити Використовуються для пошуку товару в каталозі [DOMAIN_NAME]" at bounding box center [153, 225] width 153 height 46
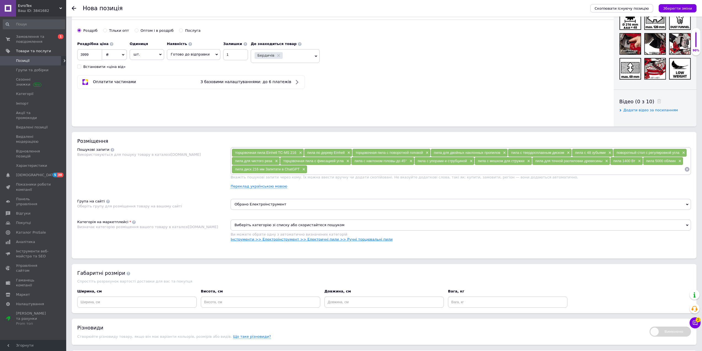
click at [271, 240] on link "Інструменти >> Електроінструмент >> Електричні пили >> Ручні торцювальні пили" at bounding box center [312, 239] width 162 height 4
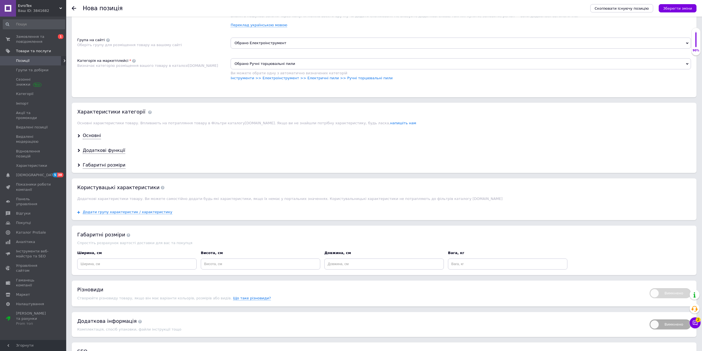
scroll to position [359, 0]
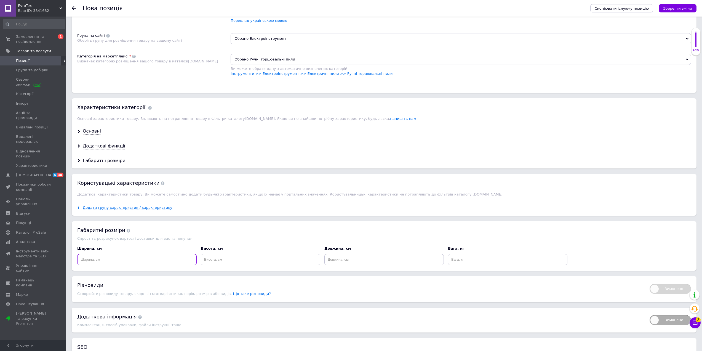
click at [159, 256] on input at bounding box center [136, 259] width 119 height 11
type input "30"
click at [231, 266] on div "Висота, см" at bounding box center [261, 255] width 124 height 23
drag, startPoint x: 306, startPoint y: 258, endPoint x: 338, endPoint y: 261, distance: 33.0
click at [306, 258] on input at bounding box center [260, 259] width 119 height 11
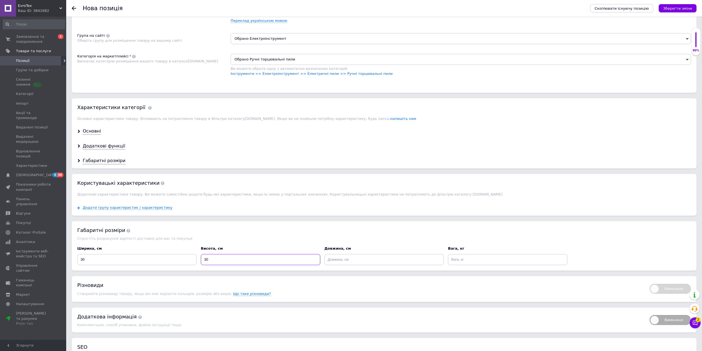
type input "30"
drag, startPoint x: 347, startPoint y: 261, endPoint x: 385, endPoint y: 262, distance: 37.5
click at [348, 261] on input at bounding box center [383, 259] width 119 height 11
type input "30"
click at [451, 261] on input at bounding box center [507, 259] width 119 height 11
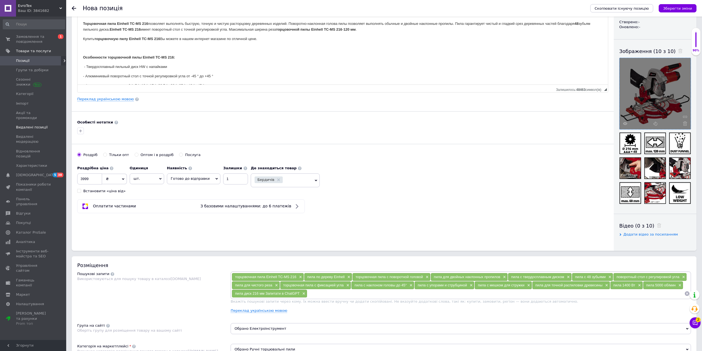
scroll to position [0, 0]
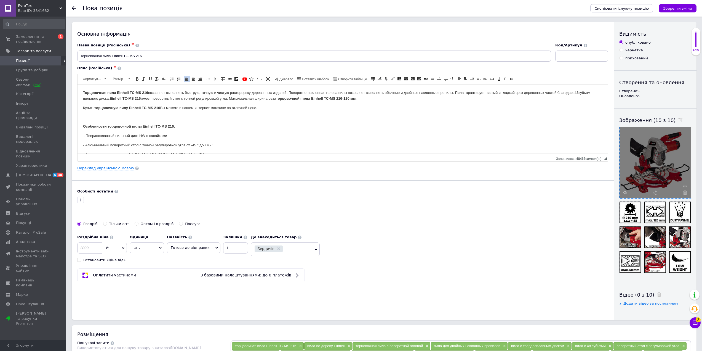
type input "3"
click at [83, 93] on strong "Торцовочная пила" at bounding box center [99, 92] width 33 height 4
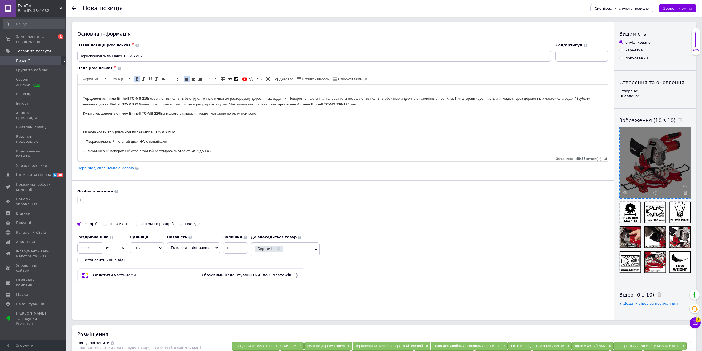
click at [191, 93] on p "​​​​​​​ Торцовочная пила Einhell TC-MS 216 позволяет выполнять быструю, точную …" at bounding box center [342, 98] width 519 height 17
click at [258, 79] on span at bounding box center [258, 79] width 4 height 4
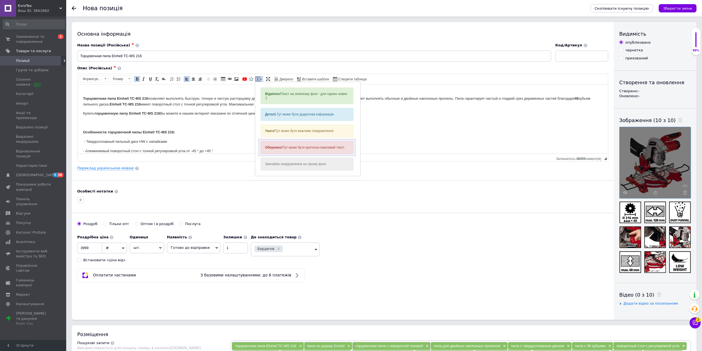
click at [288, 144] on div "Обережно! Тут може бути критично важливий текст." at bounding box center [307, 147] width 93 height 13
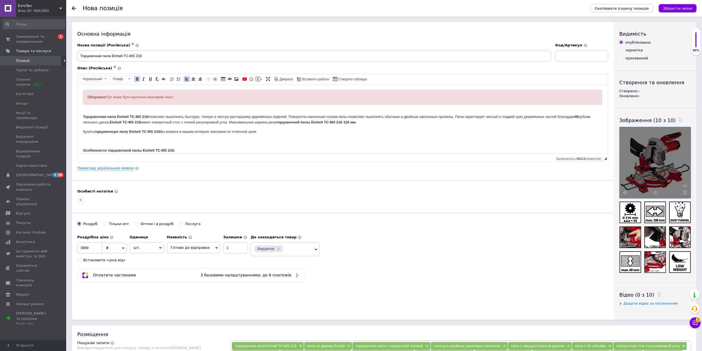
click at [170, 101] on div "Обережно! Тут може бути критично важливий текст." at bounding box center [342, 97] width 519 height 15
click at [193, 83] on span "По лівому краю По центру По правому краю" at bounding box center [194, 80] width 22 height 8
click at [195, 79] on span at bounding box center [193, 79] width 4 height 4
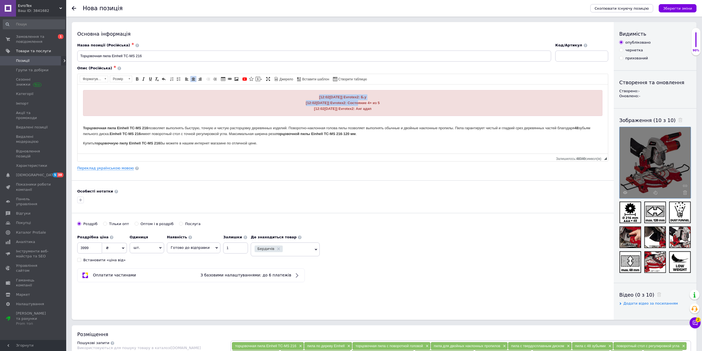
drag, startPoint x: 349, startPoint y: 103, endPoint x: 373, endPoint y: 98, distance: 24.4
click at [373, 98] on div "[12:02[DATE]] Evrotex2: Б.у [12:02[DATE]] Evrotex2: Состояние 4+ из 5 [12:02[DA…" at bounding box center [342, 102] width 510 height 17
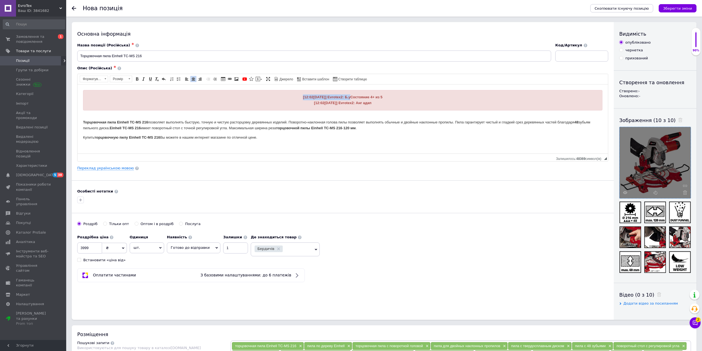
drag, startPoint x: 344, startPoint y: 96, endPoint x: 272, endPoint y: 93, distance: 72.6
click at [274, 93] on div "[12:02[DATE]] Evrotex2: Б.у Состояние 4+ из 5 [12:02[DATE]] Evrotex2: Анг адап" at bounding box center [342, 100] width 519 height 20
click at [322, 95] on span "Б.у Состояние 4+ из 5 [12:02[DATE]] Evrotex2: Анг адап" at bounding box center [342, 100] width 57 height 10
click at [370, 99] on div "Б.у Состояние 4+ из 5 [12:02[DATE]] Evrotex2: Анг адап" at bounding box center [342, 100] width 510 height 12
drag, startPoint x: 378, startPoint y: 103, endPoint x: 308, endPoint y: 102, distance: 70.1
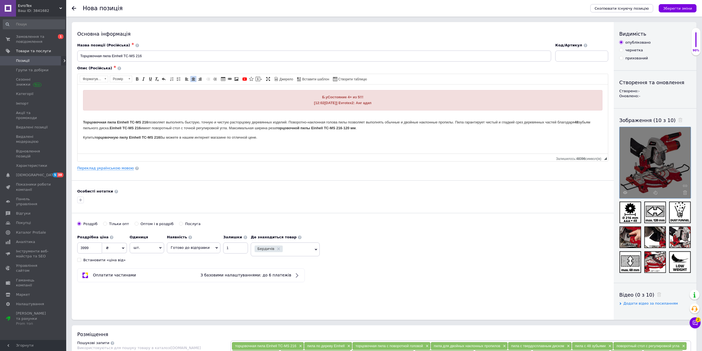
click at [308, 102] on div "Б.у Состояние 4+ из 5!!! [12:02[DATE]] Evrotex2: Анг адап" at bounding box center [342, 100] width 510 height 12
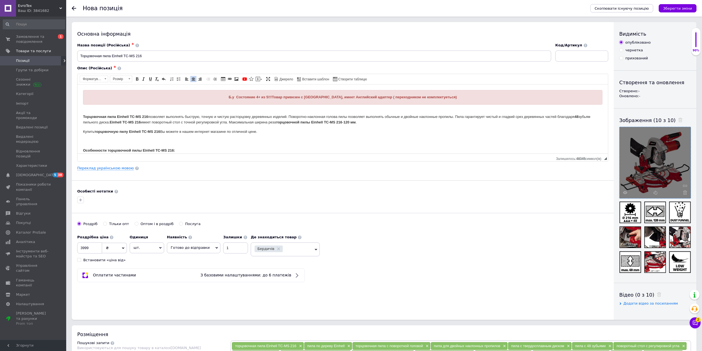
click at [283, 95] on span "Б.у Состояние 4+ из 5!!!Товар привезен с [GEOGRAPHIC_DATA], имеет Английский ад…" at bounding box center [343, 97] width 228 height 4
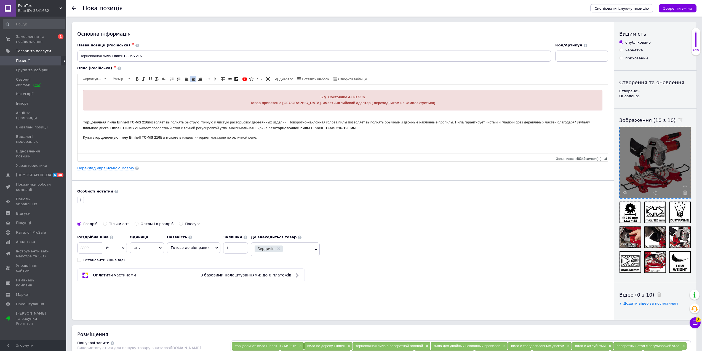
click at [375, 95] on div "Б.у Состояние 4+ из 5!!!\" at bounding box center [342, 97] width 510 height 6
drag, startPoint x: 434, startPoint y: 103, endPoint x: 282, endPoint y: 91, distance: 153.0
click at [282, 91] on div "Б.у Состояние 4+ из 5!!! Товар привезен с [GEOGRAPHIC_DATA], имеет Английский а…" at bounding box center [342, 100] width 519 height 20
click at [129, 79] on span at bounding box center [130, 78] width 2 height 1
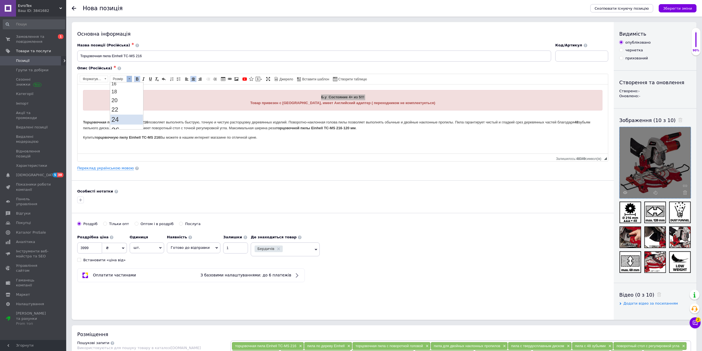
click at [123, 116] on link "24" at bounding box center [126, 119] width 33 height 10
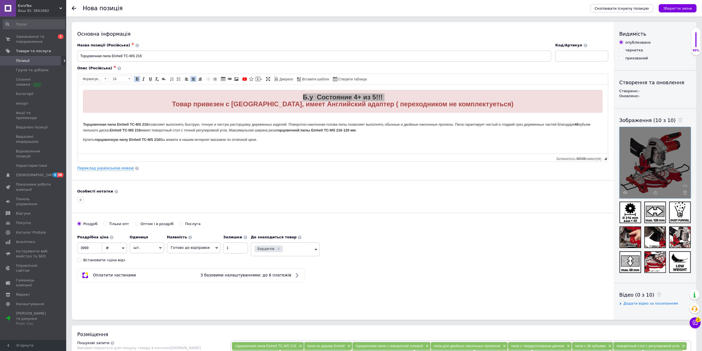
click at [80, 55] on input "Торцовочная пила Einhell TC-MS 216" at bounding box center [314, 55] width 474 height 11
click at [88, 57] on input "Уцекнка!!Торцовочная пила Einhell TC-MS 216" at bounding box center [314, 55] width 474 height 11
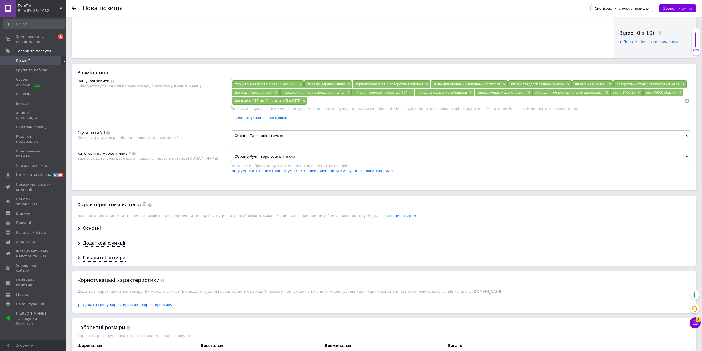
scroll to position [303, 0]
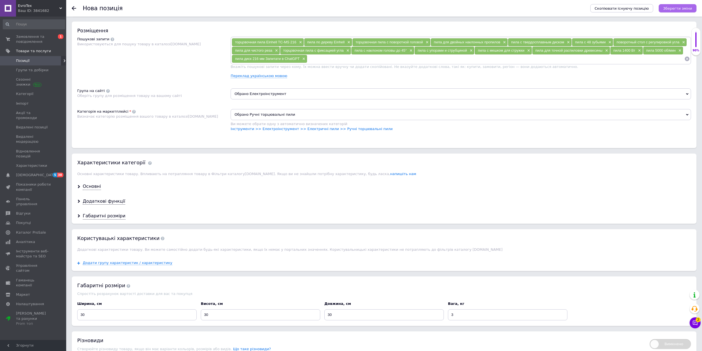
type input "Уценка!!Торцовочная пила Einhell TC-MS 216"
click at [679, 8] on icon "Зберегти зміни" at bounding box center [677, 8] width 29 height 4
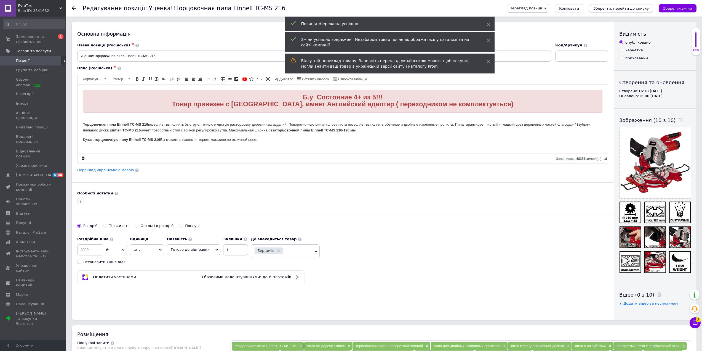
click at [638, 7] on icon "Зберегти, перейти до списку" at bounding box center [620, 8] width 55 height 4
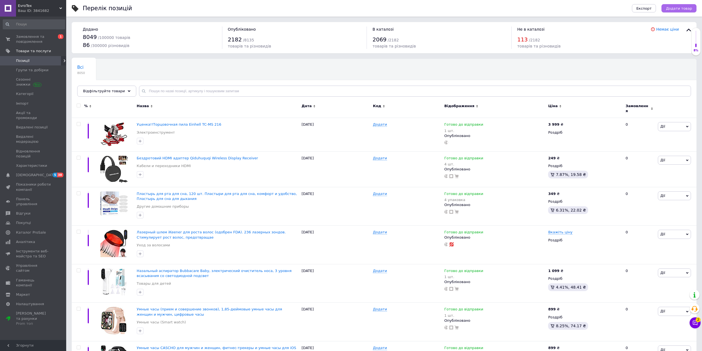
click at [676, 9] on span "Додати товар" at bounding box center [679, 8] width 26 height 4
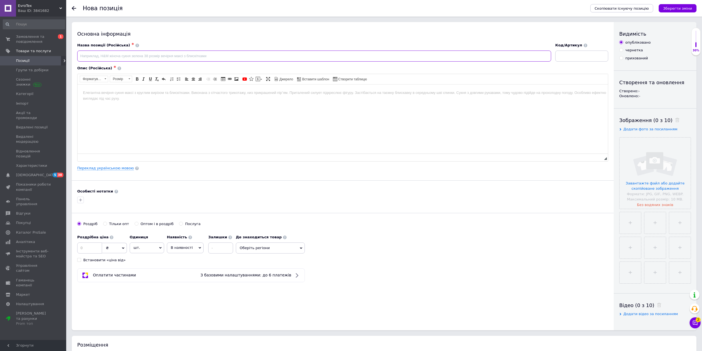
click at [149, 51] on input at bounding box center [314, 55] width 474 height 11
paste input "Эпилятор Braun Silk-épil Series 7 7-210: идеально подходит для ног, рук, подмыш…"
click at [162, 101] on html at bounding box center [342, 92] width 530 height 17
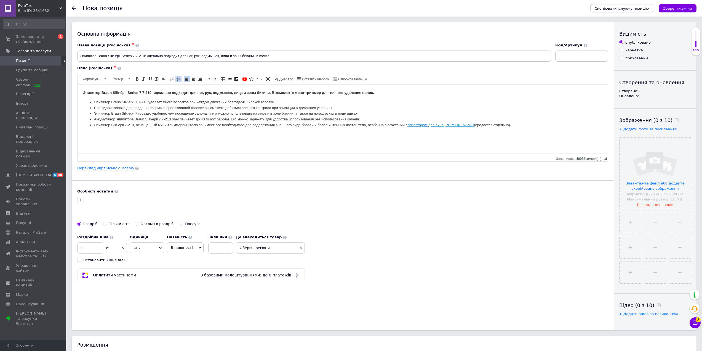
drag, startPoint x: 288, startPoint y: 52, endPoint x: 255, endPoint y: 52, distance: 33.9
click at [255, 52] on input "Эпилятор Braun Silk-épil Series 7 7-210: идеально подходит для ног, рук, подмыш…" at bounding box center [314, 55] width 474 height 11
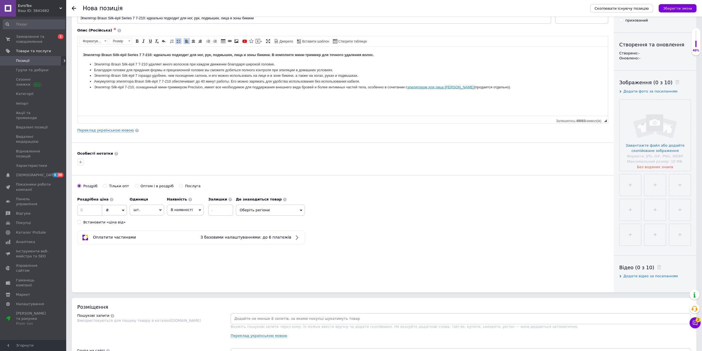
scroll to position [55, 0]
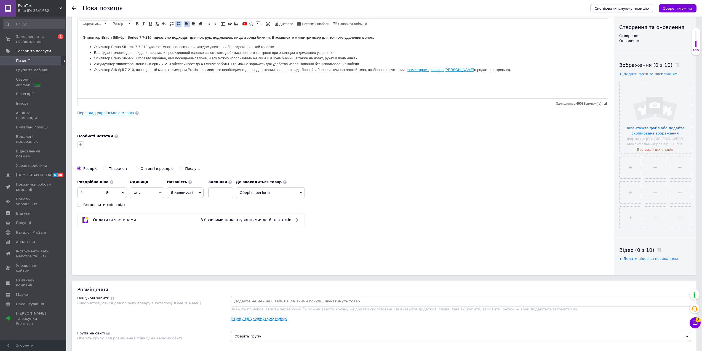
type input "Эпилятор Braun Silk-épil Series 7 7-210: идеально подходит для ног, рук, подмыш…"
click at [509, 68] on li "Эпилятор Silk-épil 7-210, оснащенный мини-триммером Precision, имеет все необхо…" at bounding box center [342, 70] width 497 height 6
drag, startPoint x: 511, startPoint y: 70, endPoint x: 368, endPoint y: 71, distance: 143.1
click at [368, 71] on li "Эпилятор Silk-épil 7-210, оснащенный мини-триммером Precision, имеет все необхо…" at bounding box center [342, 70] width 497 height 6
click at [641, 113] on input "file" at bounding box center [654, 117] width 71 height 71
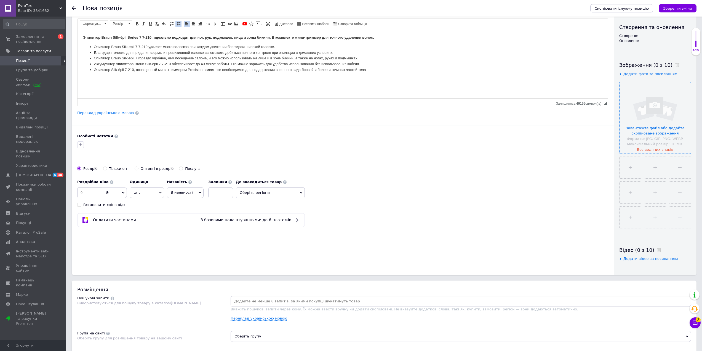
click at [662, 134] on input "file" at bounding box center [654, 117] width 71 height 71
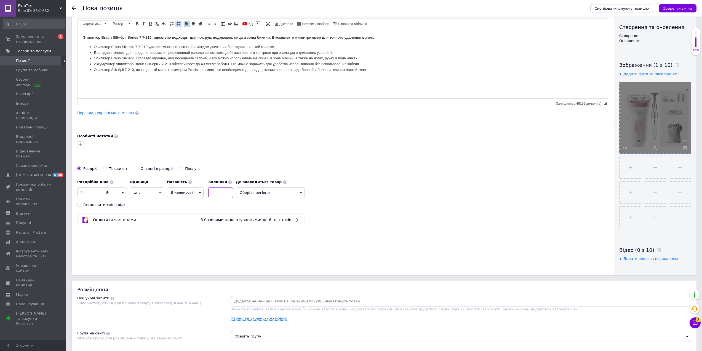
click at [218, 192] on input at bounding box center [220, 192] width 25 height 11
type input "1"
click at [196, 195] on span "В наявності" at bounding box center [185, 192] width 37 height 10
click at [175, 225] on li "Готово до відправки" at bounding box center [185, 226] width 36 height 13
click at [272, 190] on span "Оберіть регіони" at bounding box center [285, 192] width 69 height 11
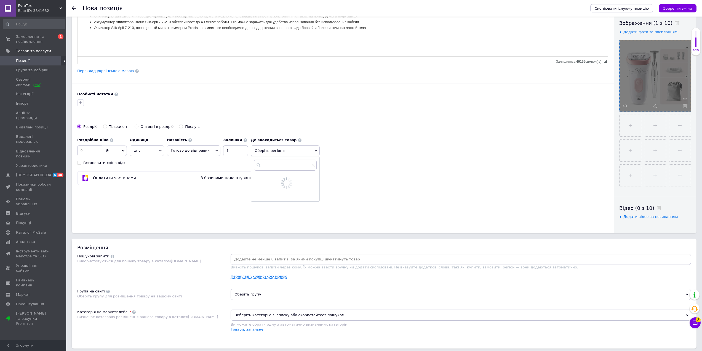
scroll to position [110, 0]
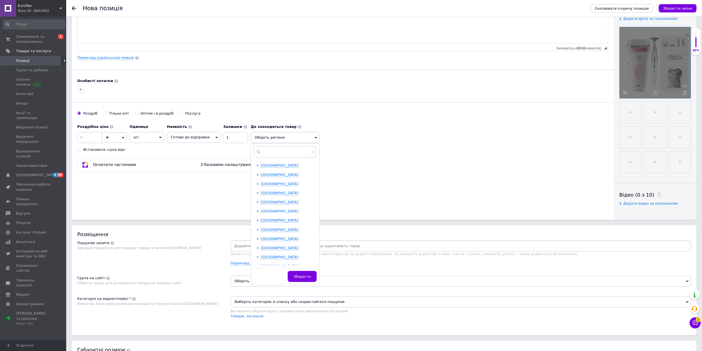
click at [269, 212] on span "[GEOGRAPHIC_DATA]" at bounding box center [280, 211] width 38 height 4
click at [270, 220] on span "Бердичів" at bounding box center [278, 220] width 17 height 4
checkbox input "true"
click at [377, 194] on div "Основна інформація Назва позиції (Російська) ✱ Эпилятор Braun Silk-épil Series …" at bounding box center [343, 66] width 542 height 308
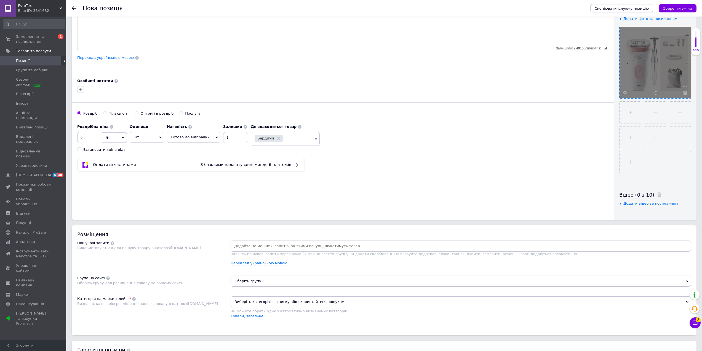
click at [316, 242] on input at bounding box center [461, 246] width 458 height 8
click at [478, 114] on div "[PERSON_NAME] опт Оптом і в роздріб Послуга" at bounding box center [342, 116] width 531 height 10
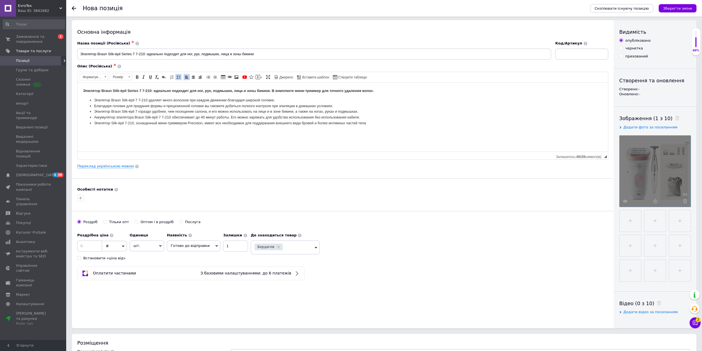
scroll to position [0, 0]
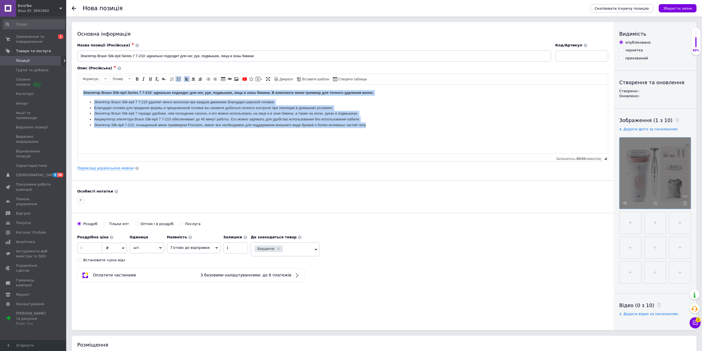
drag, startPoint x: 376, startPoint y: 124, endPoint x: 147, endPoint y: 171, distance: 233.8
click at [77, 87] on html "Эпилятор Braun Silk-épil Series 7 7-210: идеально подходит для ног, рук, подмыш…" at bounding box center [342, 108] width 530 height 49
copy body "Loremips Dolor Sita-cons Adipis 6 0-288: elitsedd eiusmodt inc utl, etd, magnaa…"
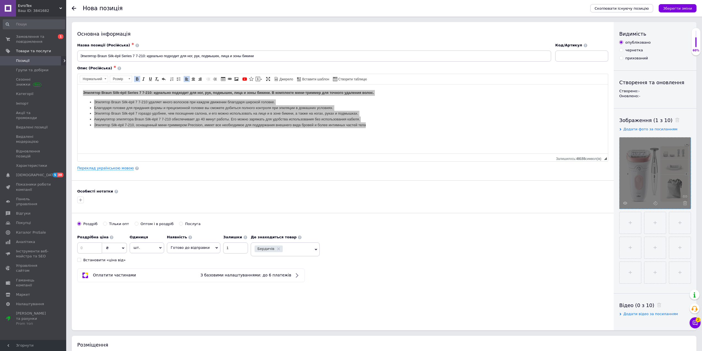
click at [339, 271] on div "Оплатити частинами З базовими налаштуваннями: до 6 платежів" at bounding box center [342, 275] width 531 height 14
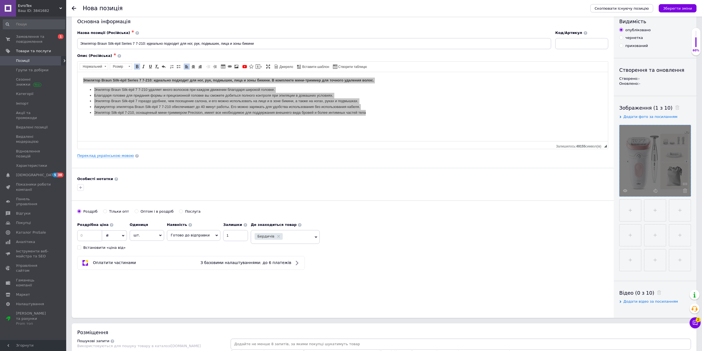
scroll to position [55, 0]
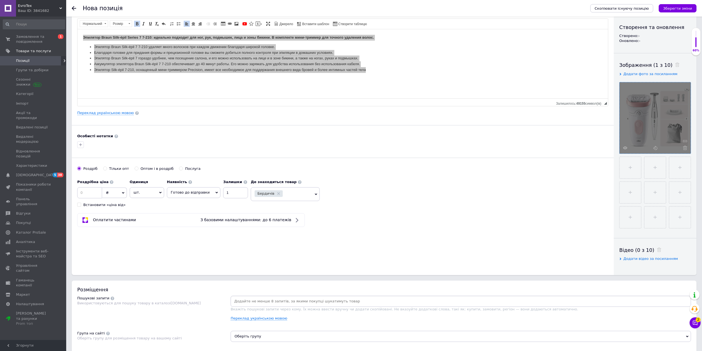
click at [301, 290] on div "Розміщення" at bounding box center [384, 289] width 614 height 7
drag, startPoint x: 290, startPoint y: 294, endPoint x: 280, endPoint y: 302, distance: 12.8
click at [290, 295] on div "Розміщення Пошукові запити Використовуються для пошуку товару в каталозі [DOMAI…" at bounding box center [384, 335] width 625 height 110
click at [280, 302] on input at bounding box center [461, 301] width 458 height 8
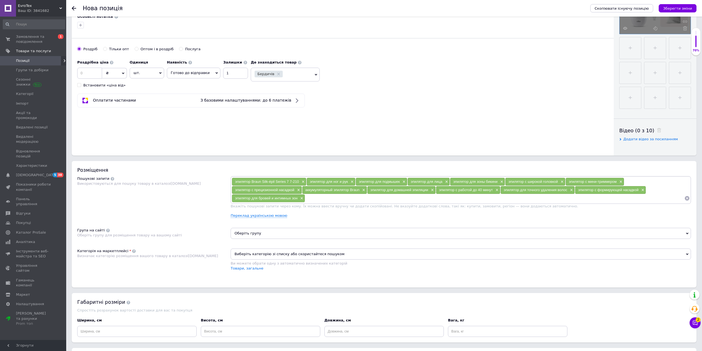
scroll to position [193, 0]
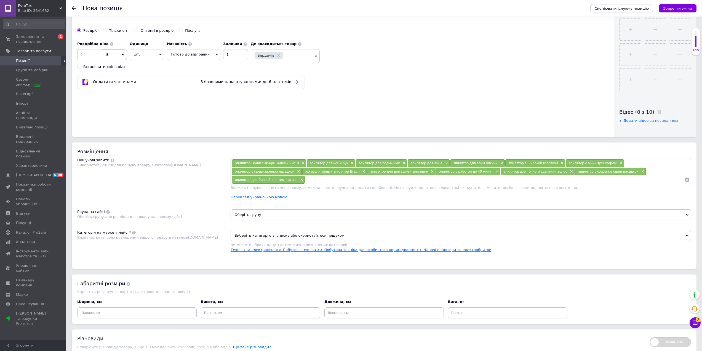
click at [264, 252] on link "Техніка та електроніка >> Побутова техніка >> Побутова техніка для особистого к…" at bounding box center [361, 249] width 261 height 4
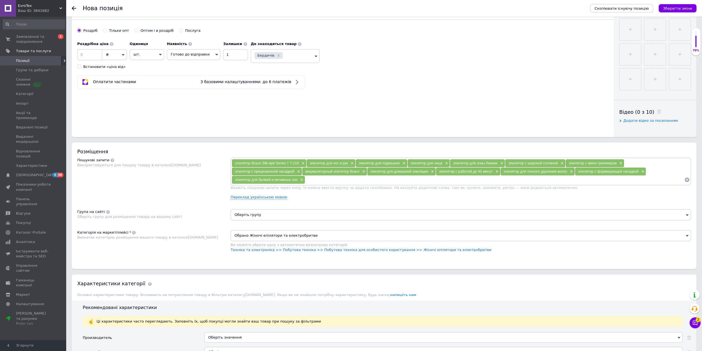
click at [278, 217] on span "Оберіть групу" at bounding box center [461, 214] width 460 height 11
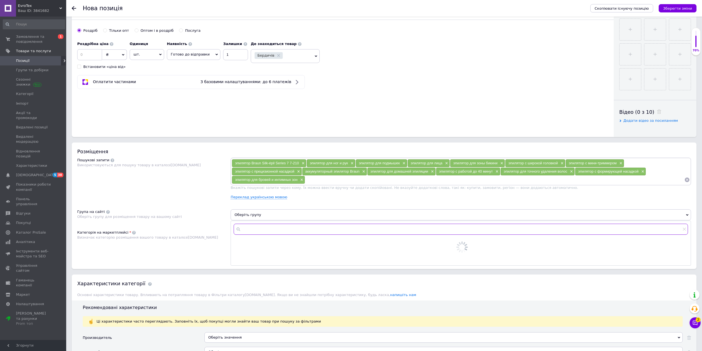
click at [272, 230] on input "text" at bounding box center [461, 228] width 454 height 11
type input "е"
type input "видал"
click at [292, 242] on span "ення волосся" at bounding box center [291, 242] width 25 height 4
radio input "true"
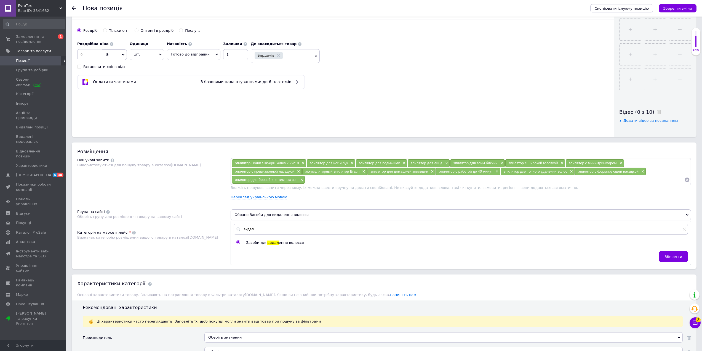
click at [199, 166] on div "Використовуються для пошуку товару в каталозі [DOMAIN_NAME]" at bounding box center [152, 164] width 151 height 5
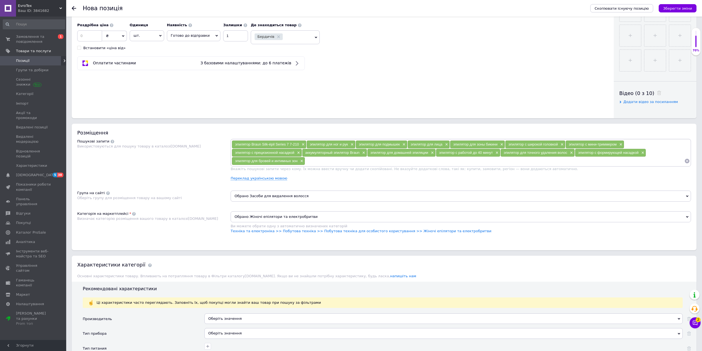
scroll to position [303, 0]
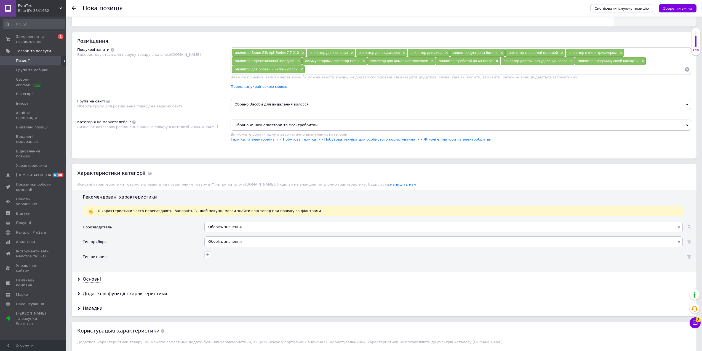
click at [412, 139] on link "Техніка та електроніка >> Побутова техніка >> Побутова техніка для особистого к…" at bounding box center [361, 139] width 261 height 4
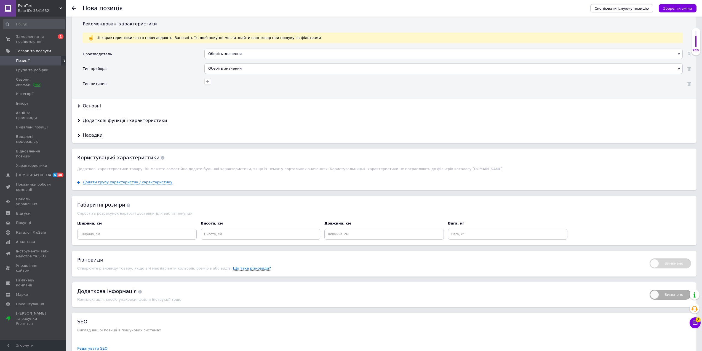
scroll to position [496, 0]
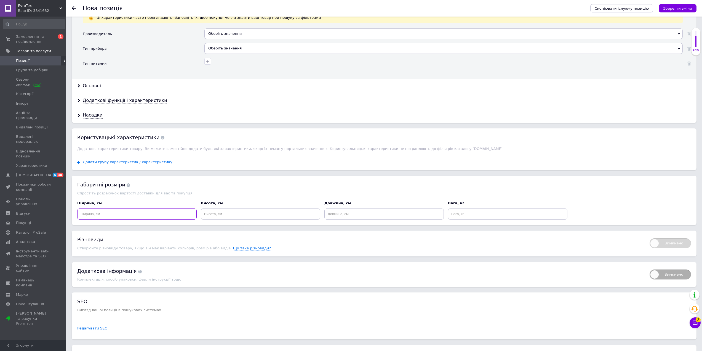
click at [137, 213] on input at bounding box center [136, 213] width 119 height 11
type input "20"
click at [242, 214] on input at bounding box center [260, 213] width 119 height 11
type input "20"
click at [364, 216] on input at bounding box center [383, 213] width 119 height 11
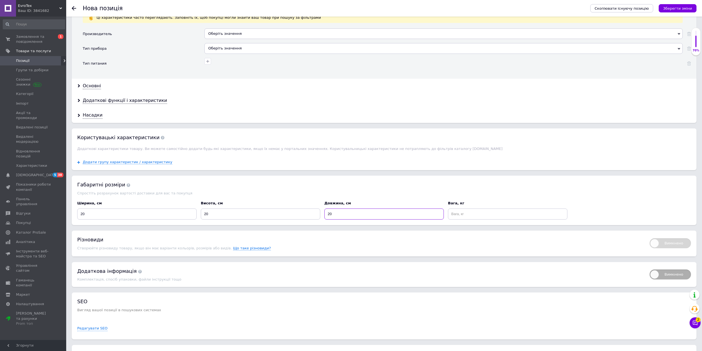
type input "20"
click at [497, 217] on input at bounding box center [507, 213] width 119 height 11
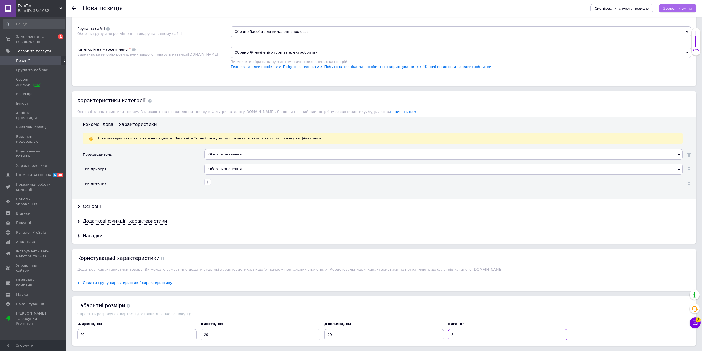
scroll to position [359, 0]
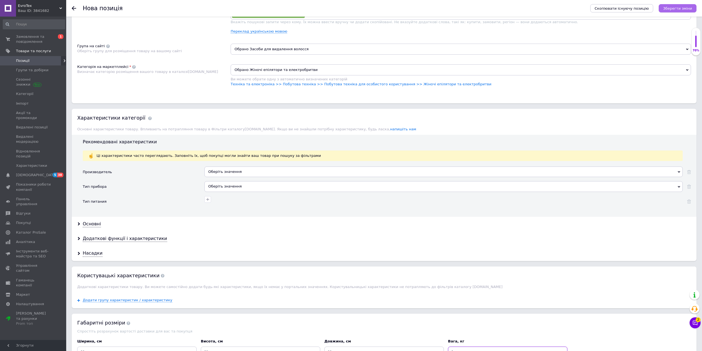
type input "2"
click at [688, 9] on icon "Зберегти зміни" at bounding box center [677, 8] width 29 height 4
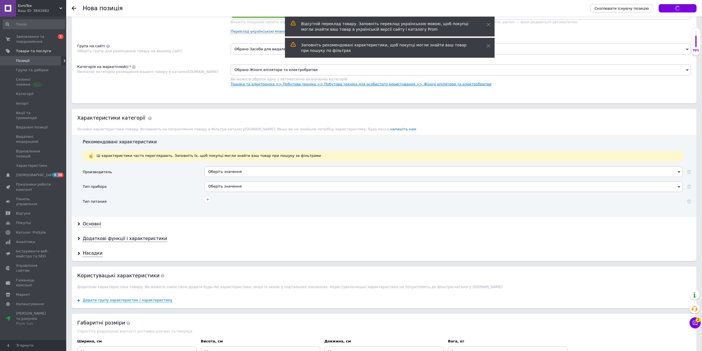
scroll to position [356, 0]
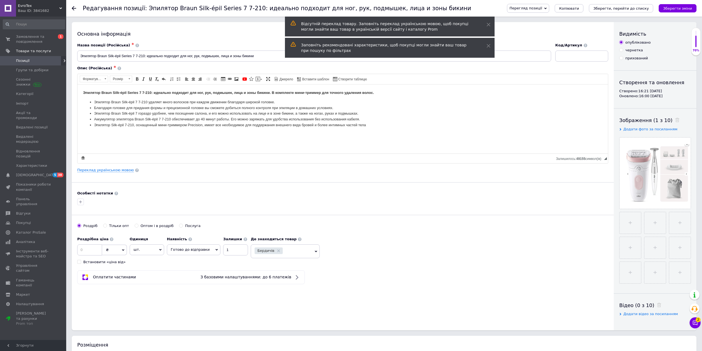
click at [80, 90] on html "Эпилятор Braun Silk-épil Series 7 7-210: идеально подходит для ног, рук, подмыш…" at bounding box center [342, 108] width 530 height 49
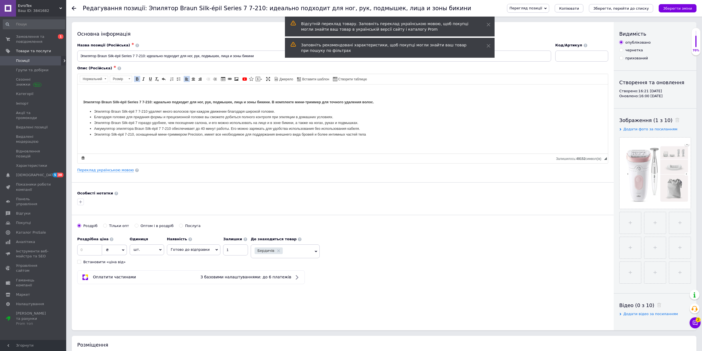
click at [104, 95] on body "Эпилятор Braun Silk-épil Series 7 7-210: идеально подходит для ног, рук, подмыш…" at bounding box center [342, 113] width 519 height 47
click at [225, 91] on p "Редактор, 336E9EE4-6BC1-43FC-863D-1DE885690E2A" at bounding box center [342, 93] width 519 height 6
click at [257, 78] on span at bounding box center [258, 79] width 4 height 4
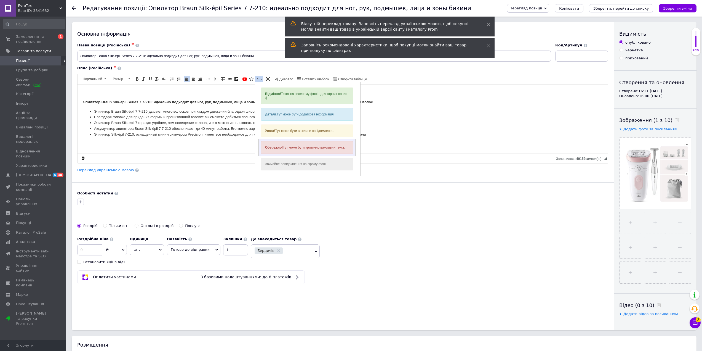
click at [298, 146] on div "Обережно! Тут може бути критично важливий текст." at bounding box center [307, 147] width 93 height 13
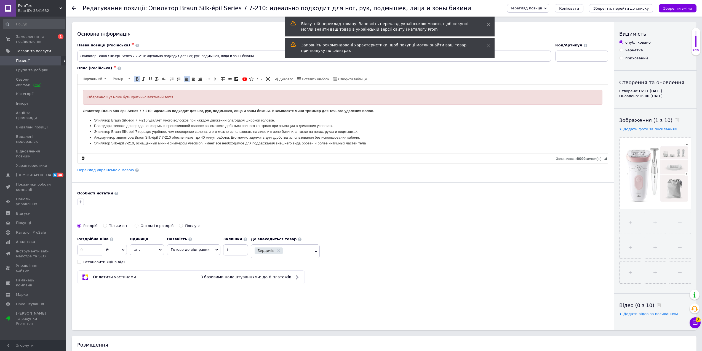
click at [204, 99] on div "Обережно! Тут може бути критично важливий текст." at bounding box center [342, 97] width 510 height 6
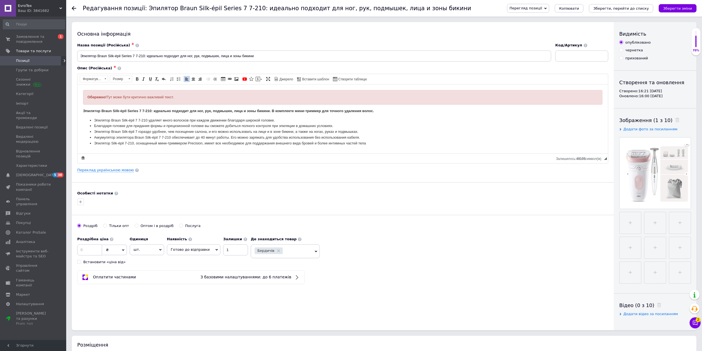
click at [204, 99] on div "Обережно! Тут може бути критично важливий текст." at bounding box center [342, 97] width 510 height 6
click at [194, 78] on span at bounding box center [193, 79] width 4 height 4
drag, startPoint x: 444, startPoint y: 96, endPoint x: 198, endPoint y: 102, distance: 246.3
click at [198, 102] on div "Привезено с [GEOGRAPHIC_DATA],стоял на витрине в магазине. Возможны мелкие цара…" at bounding box center [342, 97] width 519 height 15
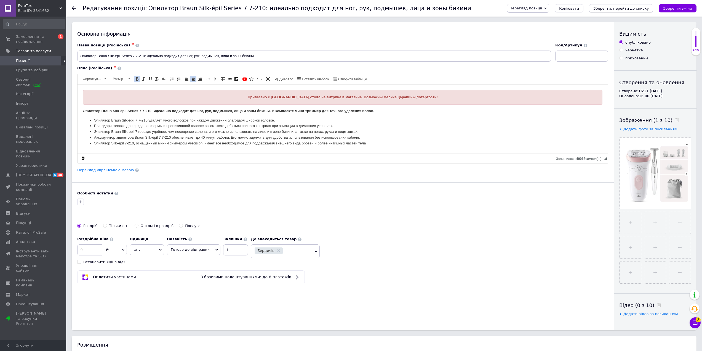
click at [644, 7] on icon "Зберегти, перейти до списку" at bounding box center [620, 8] width 55 height 4
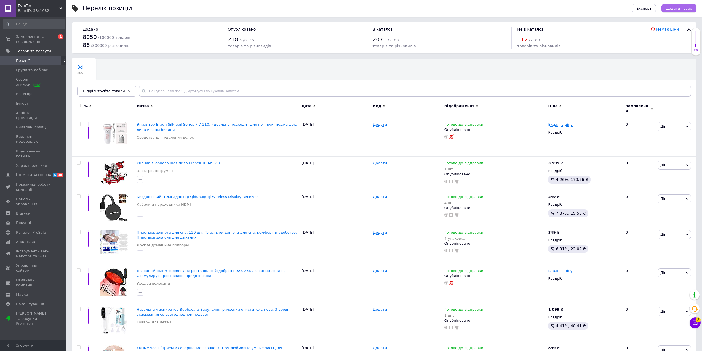
click at [678, 7] on span "Додати товар" at bounding box center [679, 8] width 26 height 4
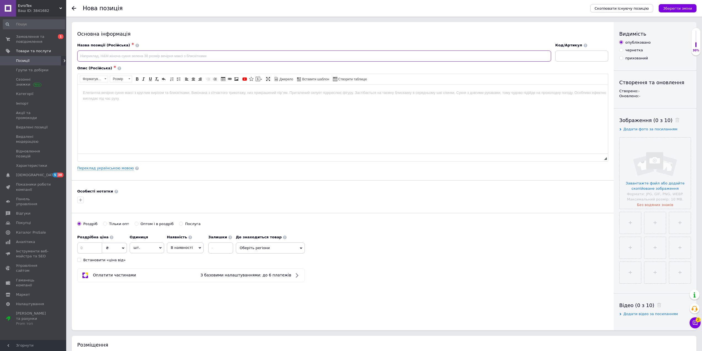
click at [123, 51] on input at bounding box center [314, 55] width 474 height 11
paste input "Описание Автомагнитола Essgoo 991CP / 7" / Сенсорная / Android 11 / Apple CarPl…"
click at [157, 101] on html at bounding box center [342, 92] width 530 height 17
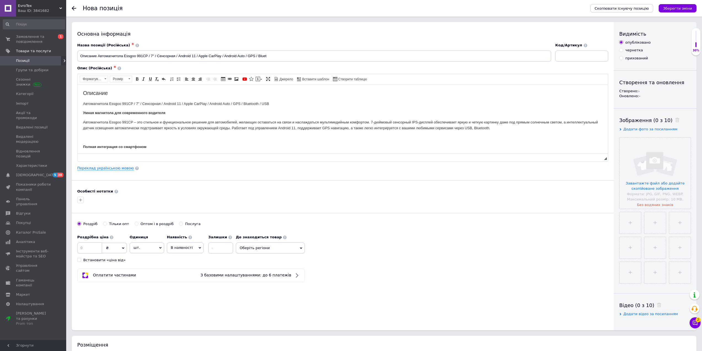
scroll to position [192, 0]
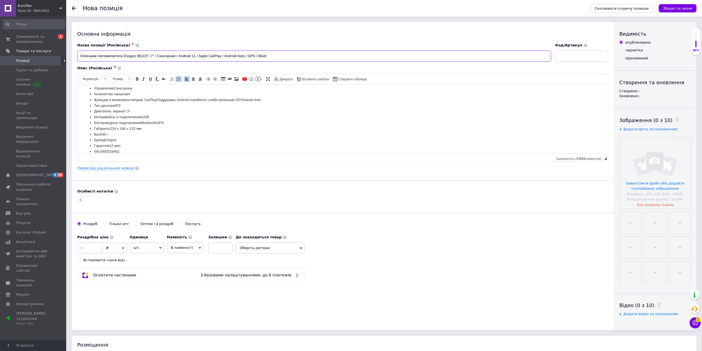
click at [98, 57] on input "Описание Автомагнитола Essgoo 991CP / 7" / Сенсорная / Android 11 / Apple CarPl…" at bounding box center [314, 55] width 474 height 11
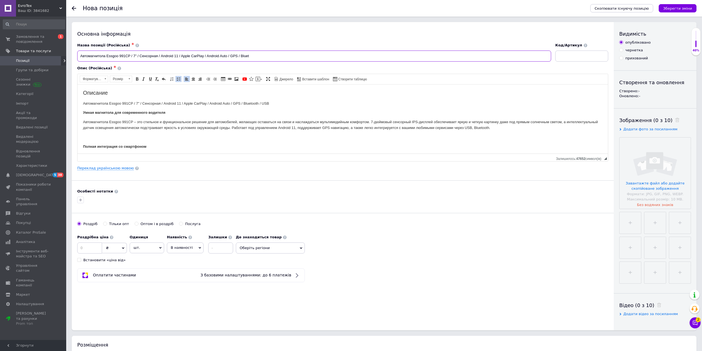
scroll to position [0, 0]
type input "Автомагнитола Essgoo 991CP / 7" / Сенсорная / Android 11 / Apple CarPlay / Andr…"
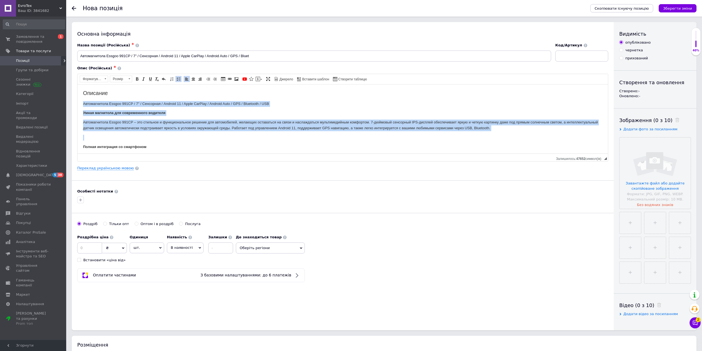
drag, startPoint x: 521, startPoint y: 132, endPoint x: 77, endPoint y: 100, distance: 444.6
click at [77, 100] on html "Описание Автомагнитола Essgoo 991CP / 7" / Сенсорная / Android 11 / Apple CarPl…" at bounding box center [342, 218] width 530 height 268
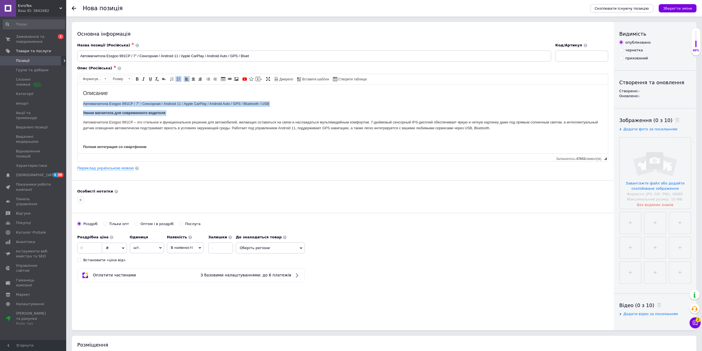
copy body "Автомагнитола Essgoo 991CP / 7" / Сенсорная / Android 11 / Apple CarPlay / Andr…"
click at [680, 178] on input "file" at bounding box center [654, 172] width 71 height 71
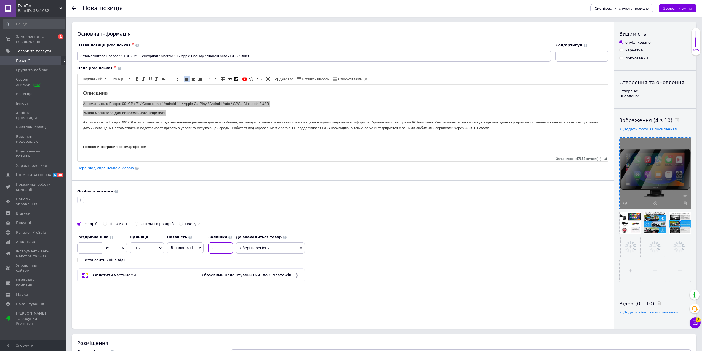
click at [218, 250] on input at bounding box center [220, 247] width 25 height 11
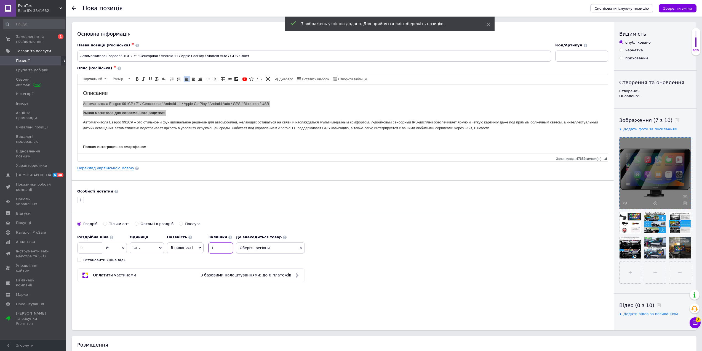
type input "1"
drag, startPoint x: 190, startPoint y: 246, endPoint x: 189, endPoint y: 254, distance: 8.6
click at [190, 246] on span "В наявності" at bounding box center [185, 247] width 37 height 10
click at [185, 282] on li "Готово до відправки" at bounding box center [185, 282] width 36 height 13
click at [270, 245] on span "Оберіть регіони" at bounding box center [285, 247] width 69 height 11
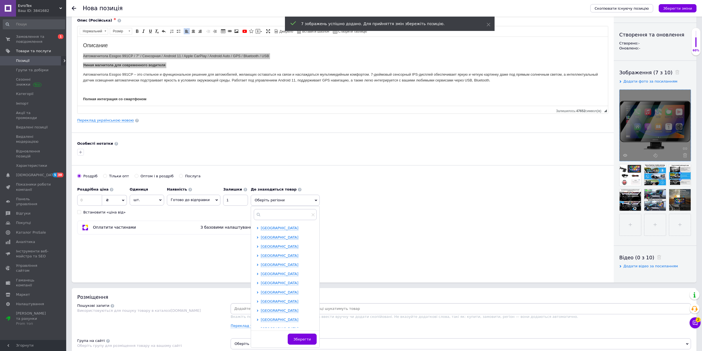
scroll to position [55, 0]
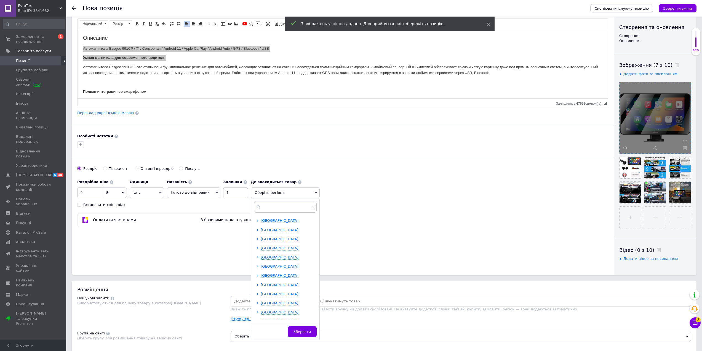
click at [276, 268] on span "[GEOGRAPHIC_DATA]" at bounding box center [280, 266] width 38 height 4
click at [274, 275] on span "Бердичів" at bounding box center [278, 275] width 17 height 4
checkbox input "true"
click at [444, 212] on div "Основна інформація Назва позиції (Російська) ✱ Автомагнитола Essgoo 991CP / 7" …" at bounding box center [343, 121] width 542 height 308
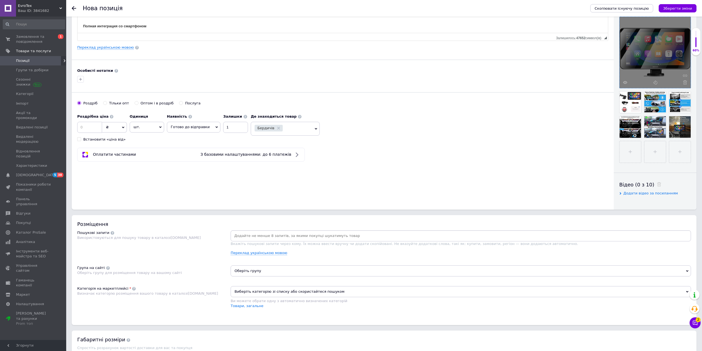
scroll to position [138, 0]
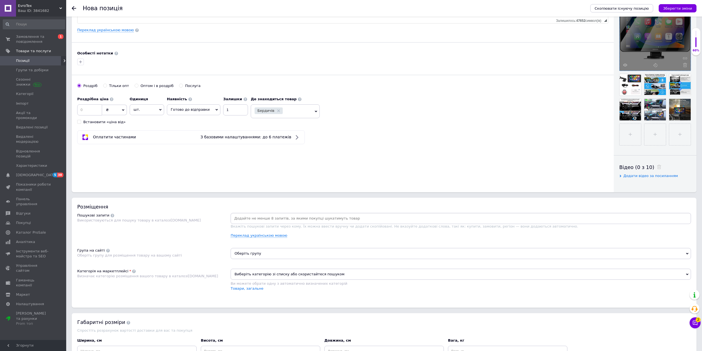
click at [325, 214] on div at bounding box center [461, 218] width 460 height 11
click at [325, 215] on input at bounding box center [461, 218] width 458 height 8
click at [279, 215] on input at bounding box center [461, 218] width 458 height 8
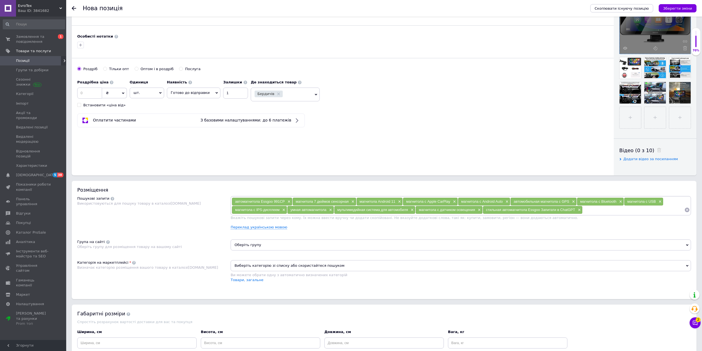
scroll to position [221, 0]
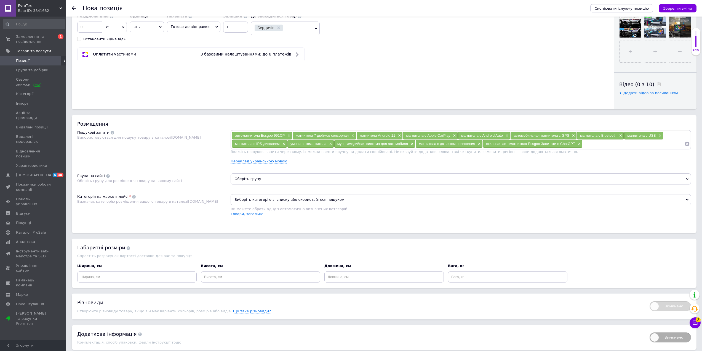
click at [263, 179] on span "Оберіть групу" at bounding box center [461, 178] width 460 height 11
click at [257, 195] on input "text" at bounding box center [461, 193] width 454 height 11
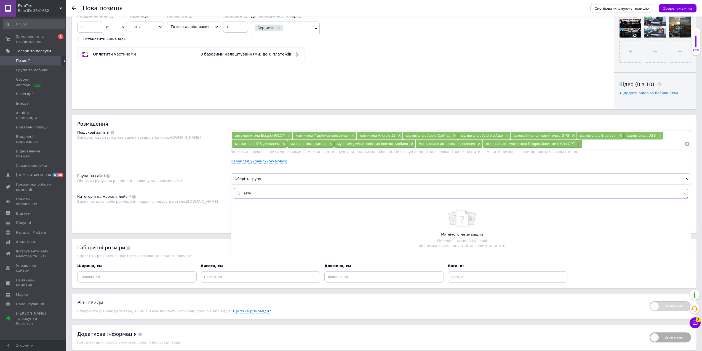
type input "авто"
click at [580, 142] on span "×" at bounding box center [578, 143] width 4 height 5
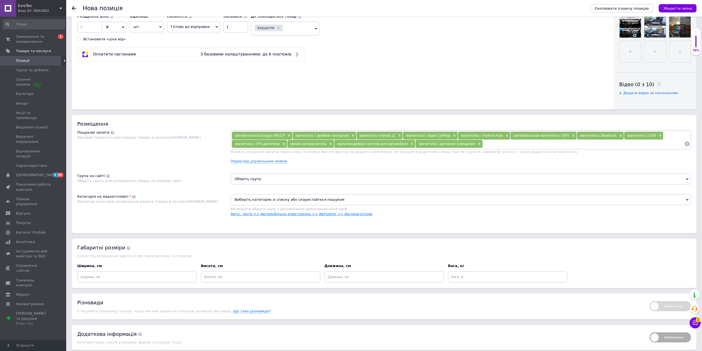
click at [294, 213] on link "Авто-, мото >> Автомобільна електроніка >> Автозвук >> Автомагнітоли" at bounding box center [302, 214] width 142 height 4
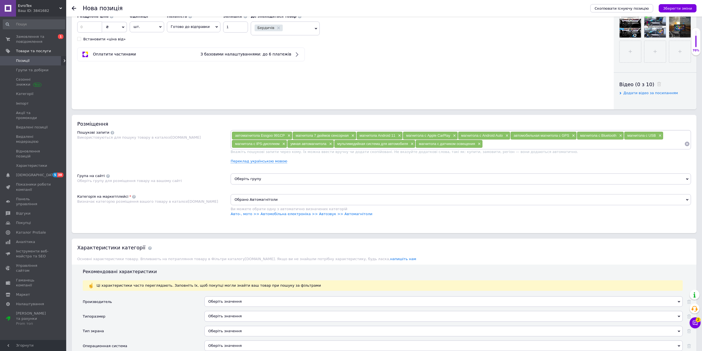
click at [286, 183] on span "Оберіть групу" at bounding box center [461, 178] width 460 height 11
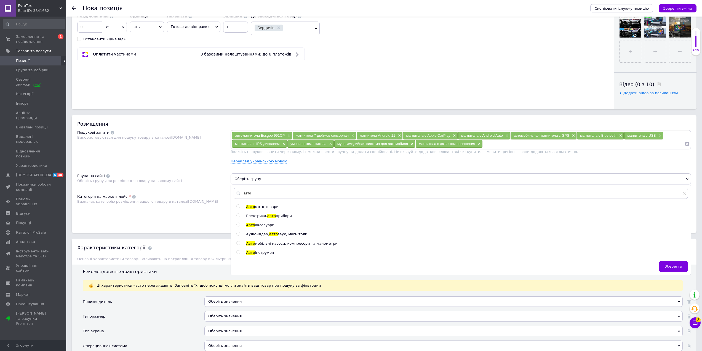
click at [265, 236] on span "Аудіо-Відео," at bounding box center [257, 234] width 23 height 4
radio input "true"
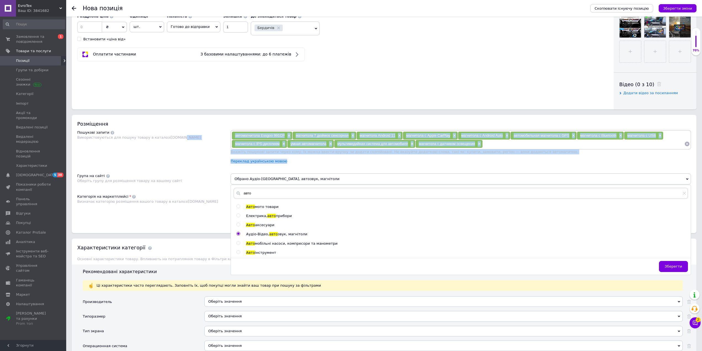
drag, startPoint x: 206, startPoint y: 169, endPoint x: 204, endPoint y: 167, distance: 2.9
click at [204, 166] on div "Розміщення Пошукові запити Використовуються для пошуку товару в каталозі [DOMAI…" at bounding box center [384, 174] width 625 height 118
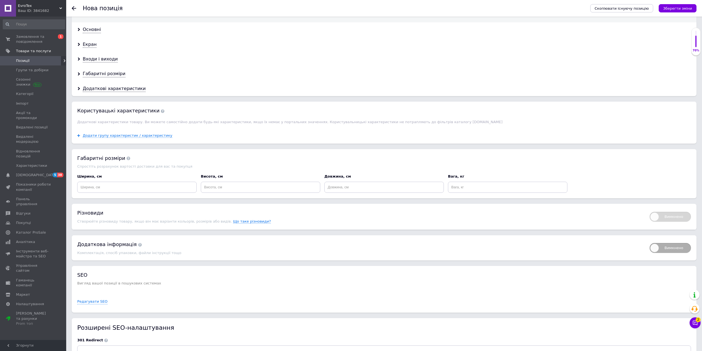
scroll to position [607, 0]
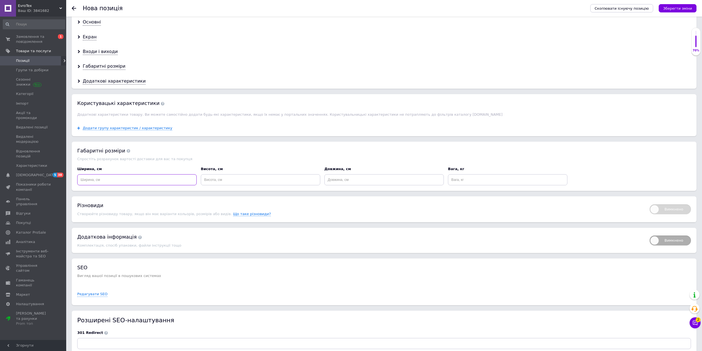
click at [155, 183] on input at bounding box center [136, 179] width 119 height 11
type input "20"
drag, startPoint x: 266, startPoint y: 180, endPoint x: 281, endPoint y: 178, distance: 14.4
click at [268, 180] on input at bounding box center [260, 179] width 119 height 11
type input "20"
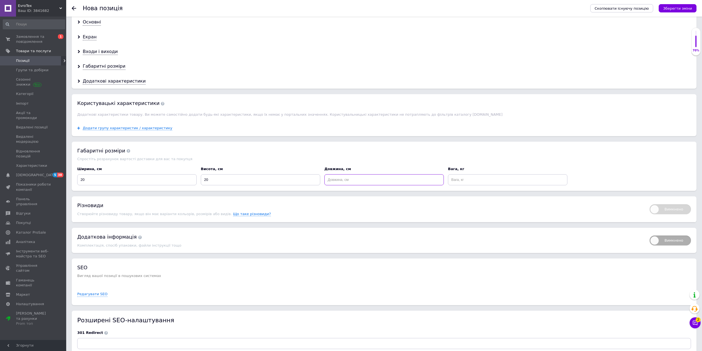
drag, startPoint x: 366, startPoint y: 178, endPoint x: 423, endPoint y: 184, distance: 57.4
click at [369, 178] on input at bounding box center [383, 179] width 119 height 11
type input "20"
click at [489, 181] on input at bounding box center [507, 179] width 119 height 11
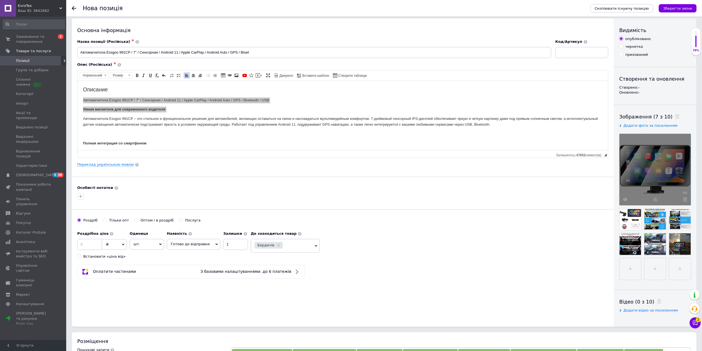
scroll to position [0, 0]
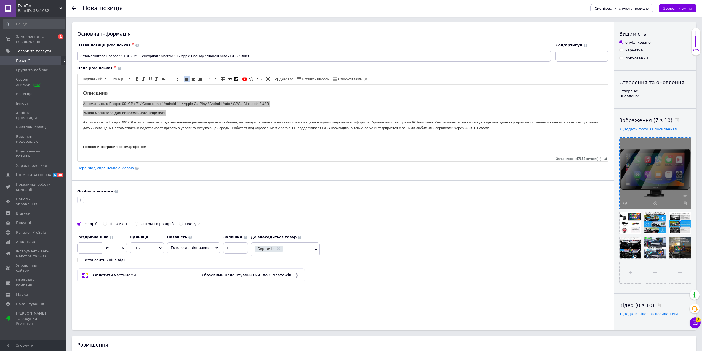
type input "2"
click at [92, 240] on div "Роздрібна ціна ₴ $ EUR CHF GBP ¥ PLN ₸ MDL HUF KGS CNY TRY KRW lei Встановити «…" at bounding box center [102, 247] width 50 height 31
click at [92, 248] on input at bounding box center [89, 247] width 25 height 11
type input "4299"
click at [684, 7] on icon "Зберегти зміни" at bounding box center [677, 8] width 29 height 4
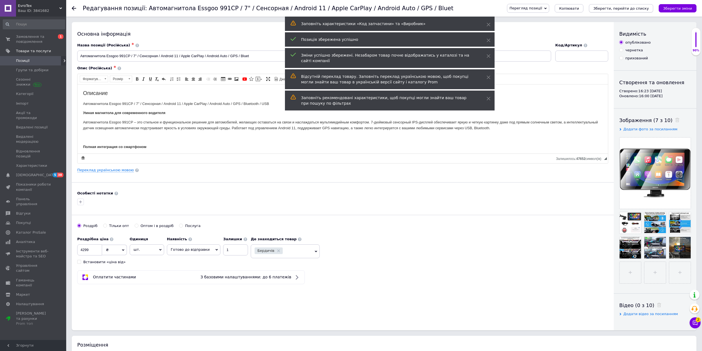
click at [625, 9] on icon "Зберегти, перейти до списку" at bounding box center [620, 8] width 55 height 4
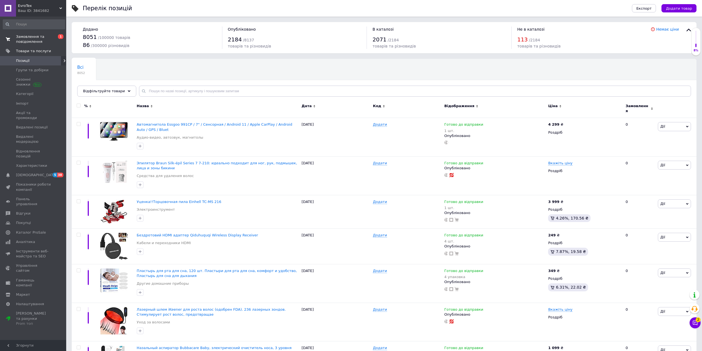
click at [31, 41] on span "Замовлення та повідомлення" at bounding box center [33, 39] width 35 height 10
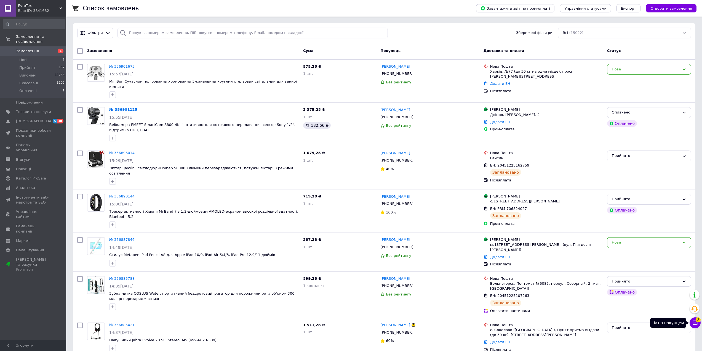
click at [697, 321] on span "2" at bounding box center [698, 319] width 5 height 5
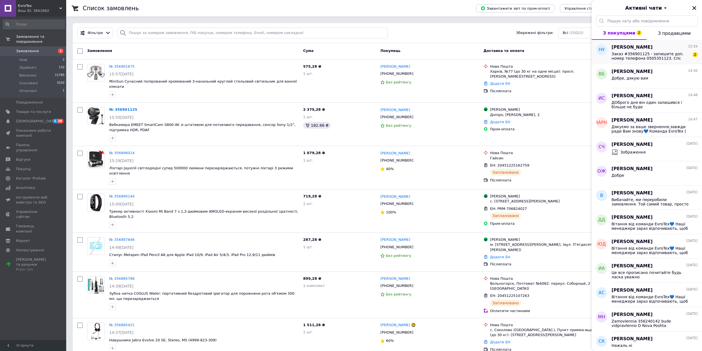
click at [641, 61] on div "[PERSON_NAME] 15:59 Заказ #356901125 - запишите доп. номер телефона 0505351123.…" at bounding box center [656, 52] width 90 height 24
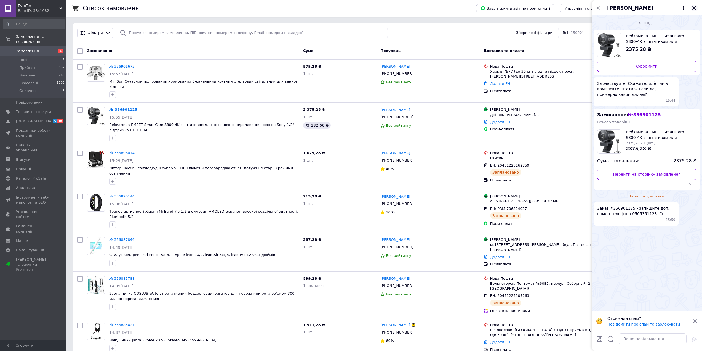
click at [692, 10] on icon "Закрити" at bounding box center [694, 8] width 5 height 5
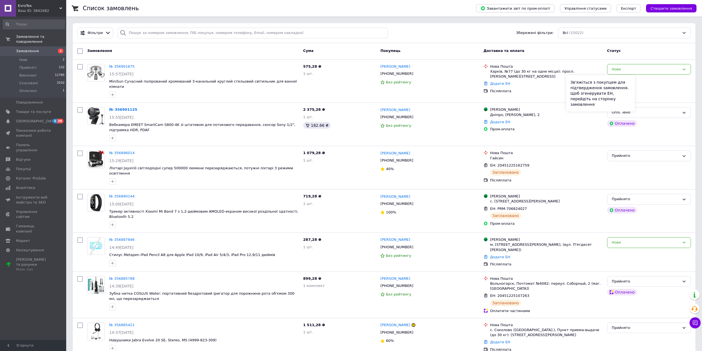
click at [630, 106] on div "Зв'яжіться з покупцем для підтвердження замовлення. Щоб згенерувати ЕН, перейді…" at bounding box center [600, 93] width 69 height 36
click at [650, 109] on div "Оплачено" at bounding box center [646, 112] width 68 height 6
click at [642, 121] on li "Прийнято" at bounding box center [648, 124] width 83 height 10
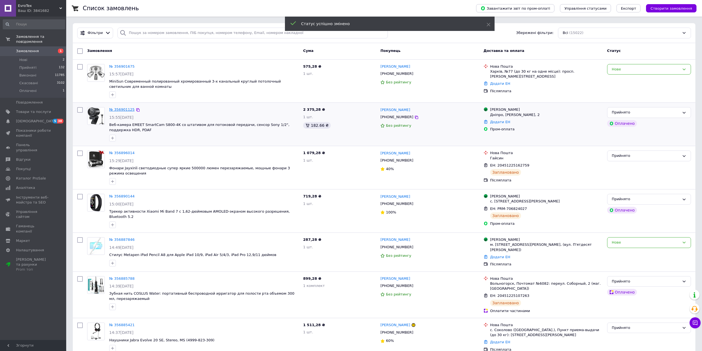
click at [118, 108] on link "№ 356901125" at bounding box center [121, 109] width 25 height 4
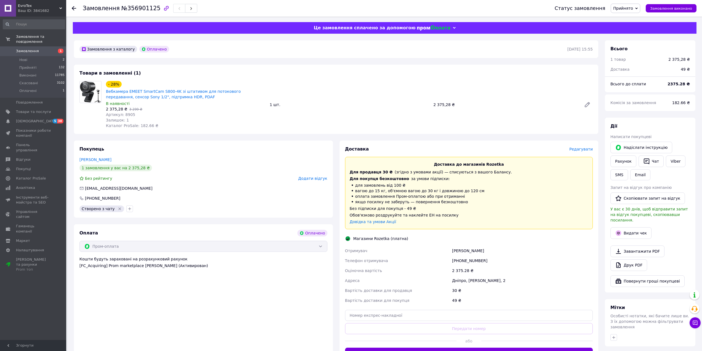
click at [584, 149] on span "Редагувати" at bounding box center [580, 149] width 23 height 4
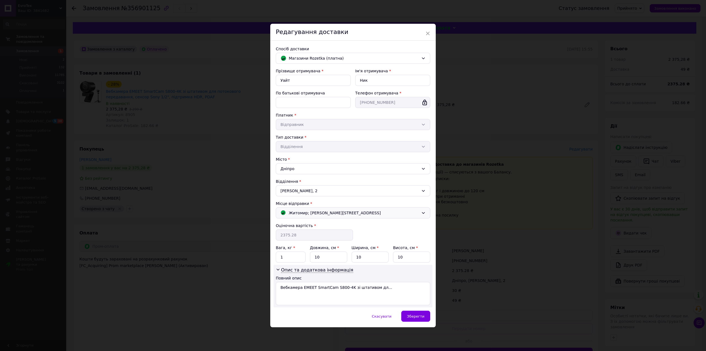
click at [355, 216] on div "Житомир; [PERSON_NAME][STREET_ADDRESS]" at bounding box center [353, 212] width 154 height 11
click at [314, 234] on div "Житомир; №124 (до 30 кг): вул. [PERSON_NAME] ( [STREET_ADDRESS], (магазин BUBLE…" at bounding box center [357, 238] width 140 height 12
click at [425, 317] on div "Зберегти" at bounding box center [415, 315] width 29 height 11
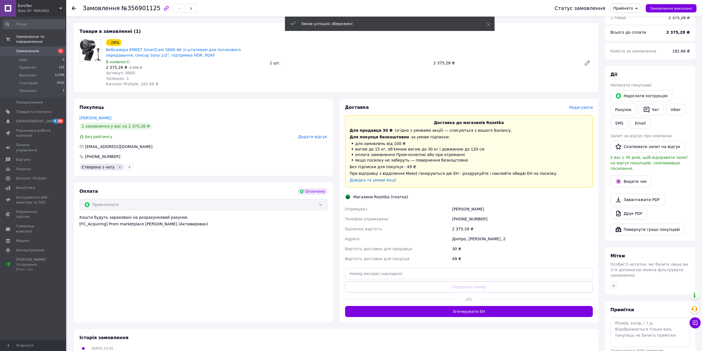
scroll to position [55, 0]
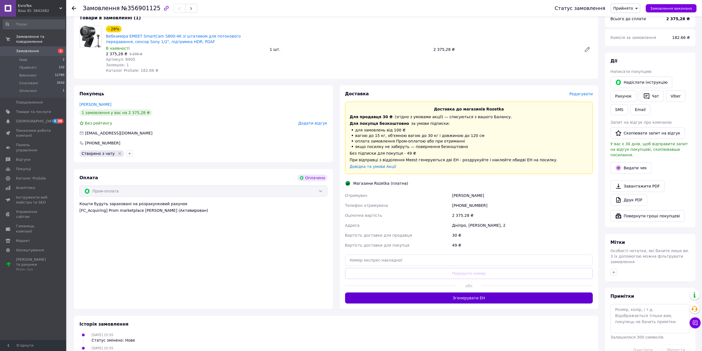
click at [490, 294] on button "Згенерувати ЕН" at bounding box center [469, 297] width 248 height 11
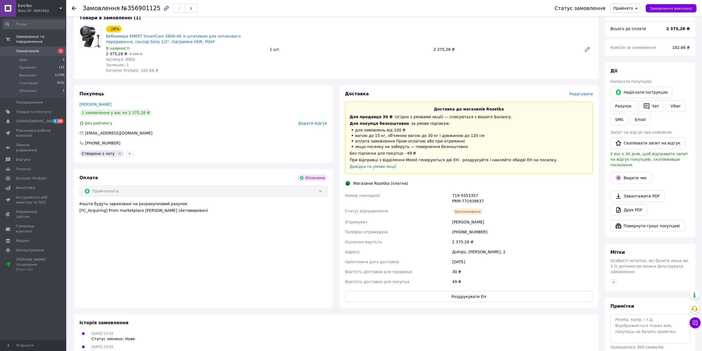
click at [464, 201] on div "719-5553357 PRM-771939637" at bounding box center [522, 197] width 143 height 15
click at [624, 119] on button "SMS" at bounding box center [619, 119] width 18 height 11
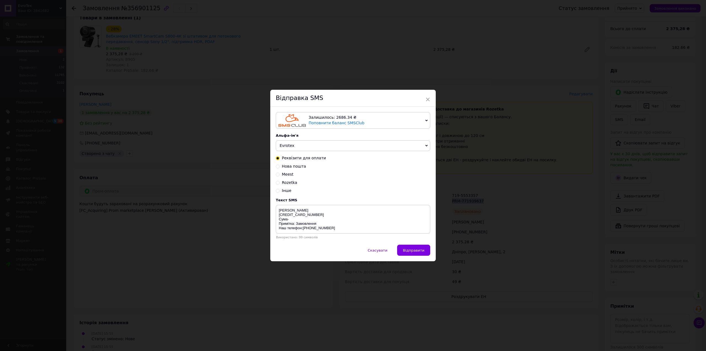
click at [292, 164] on span "Нова пошта" at bounding box center [294, 166] width 24 height 4
click at [280, 164] on input "Нова пошта" at bounding box center [278, 166] width 4 height 4
radio input "true"
radio input "false"
type textarea "Zamovlennia bude vidpravlenno Novoi Pochtoi.TTN . [PERSON_NAME] telefon:[PHONE_…"
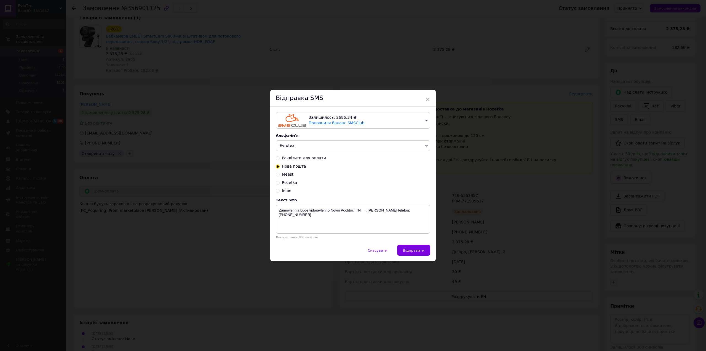
click at [480, 214] on div "× Відправка SMS Залишилось: 2686.34 ₴ Поповнити баланс SMSClub Підключити LetsA…" at bounding box center [353, 175] width 706 height 351
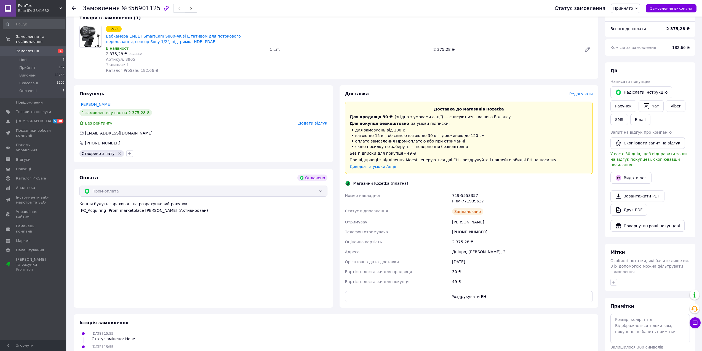
click at [44, 46] on link "Замовлення 1" at bounding box center [34, 50] width 68 height 9
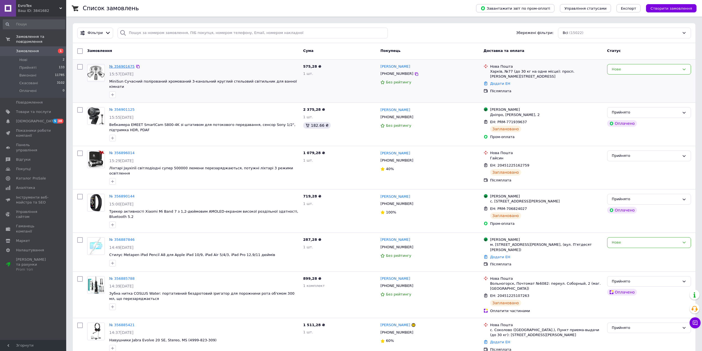
click at [127, 66] on link "№ 356901675" at bounding box center [121, 66] width 25 height 4
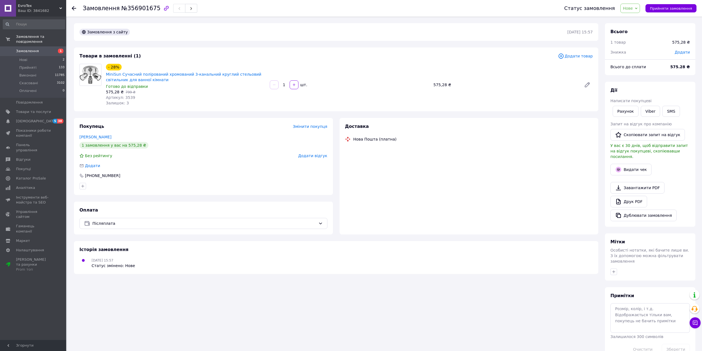
click at [633, 8] on span "Нове" at bounding box center [628, 8] width 10 height 4
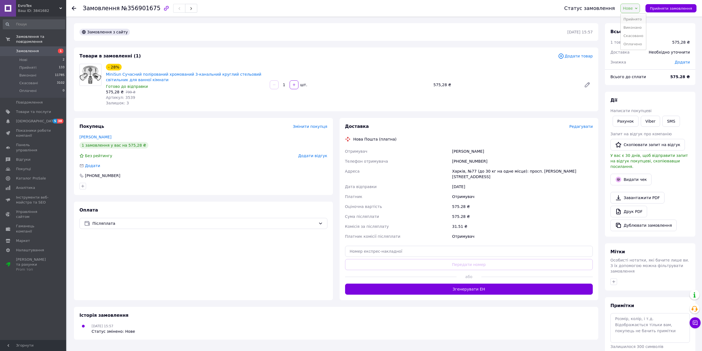
click at [633, 20] on li "Прийнято" at bounding box center [633, 19] width 25 height 8
click at [582, 128] on span "Редагувати" at bounding box center [580, 126] width 23 height 4
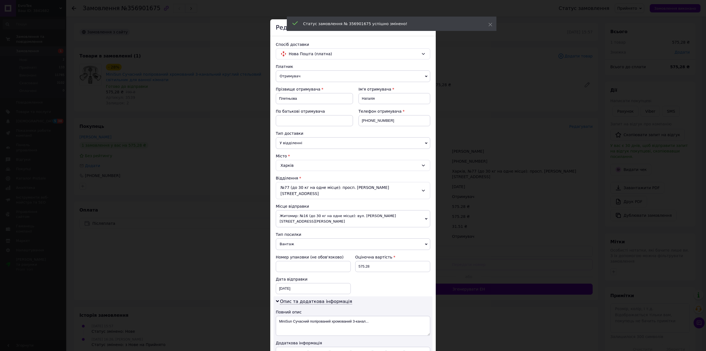
click at [342, 211] on span "Житомир: №16 (до 30 кг на одне місце): вул. [PERSON_NAME][STREET_ADDRESS][PERSO…" at bounding box center [353, 218] width 154 height 17
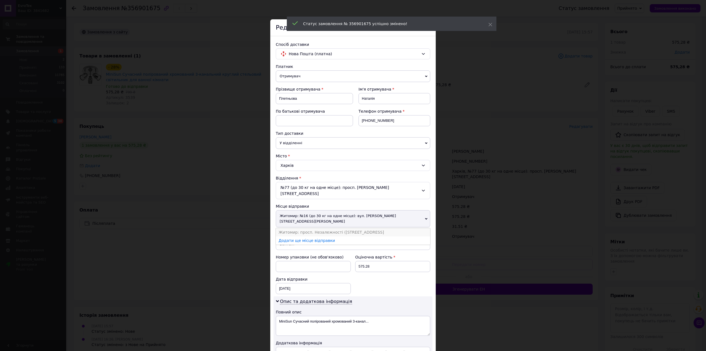
click at [336, 228] on li "Житомир: просп. Незалежності ([STREET_ADDRESS]" at bounding box center [353, 232] width 154 height 8
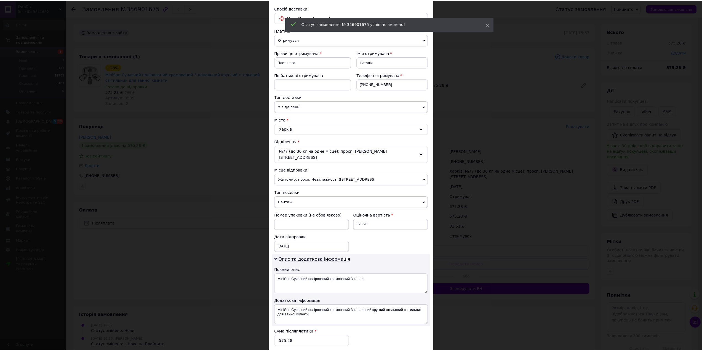
scroll to position [132, 0]
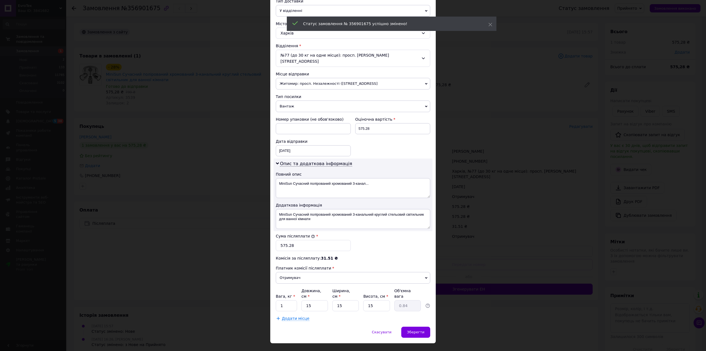
click at [411, 314] on div "× Редагування доставки Спосіб доставки Нова Пошта (платна) Платник Отримувач Ві…" at bounding box center [352, 115] width 165 height 456
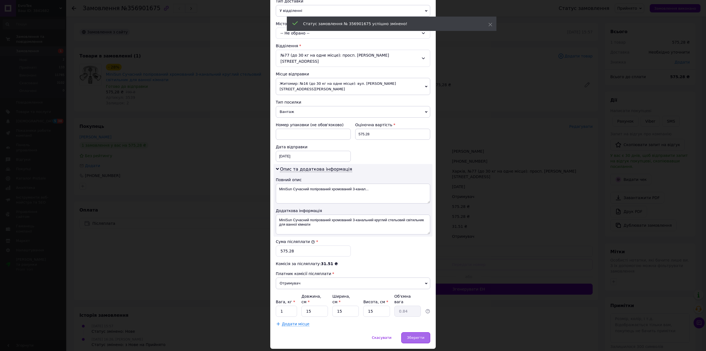
click at [416, 332] on div "Зберегти" at bounding box center [415, 337] width 29 height 11
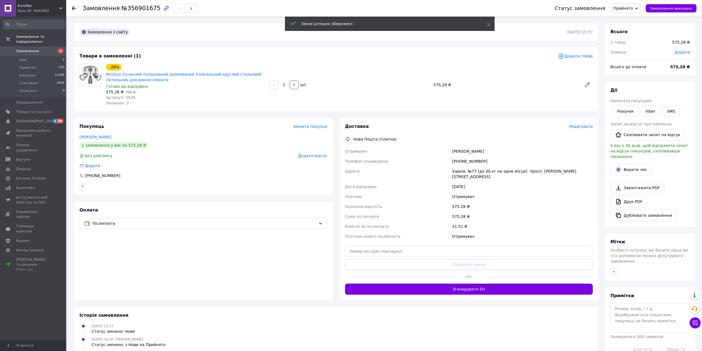
click at [463, 283] on button "Згенерувати ЕН" at bounding box center [469, 288] width 248 height 11
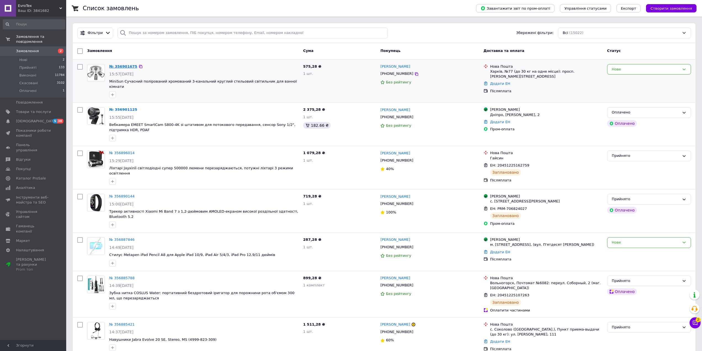
click at [119, 66] on link "№ 356901675" at bounding box center [123, 66] width 28 height 4
